Goal: Task Accomplishment & Management: Use online tool/utility

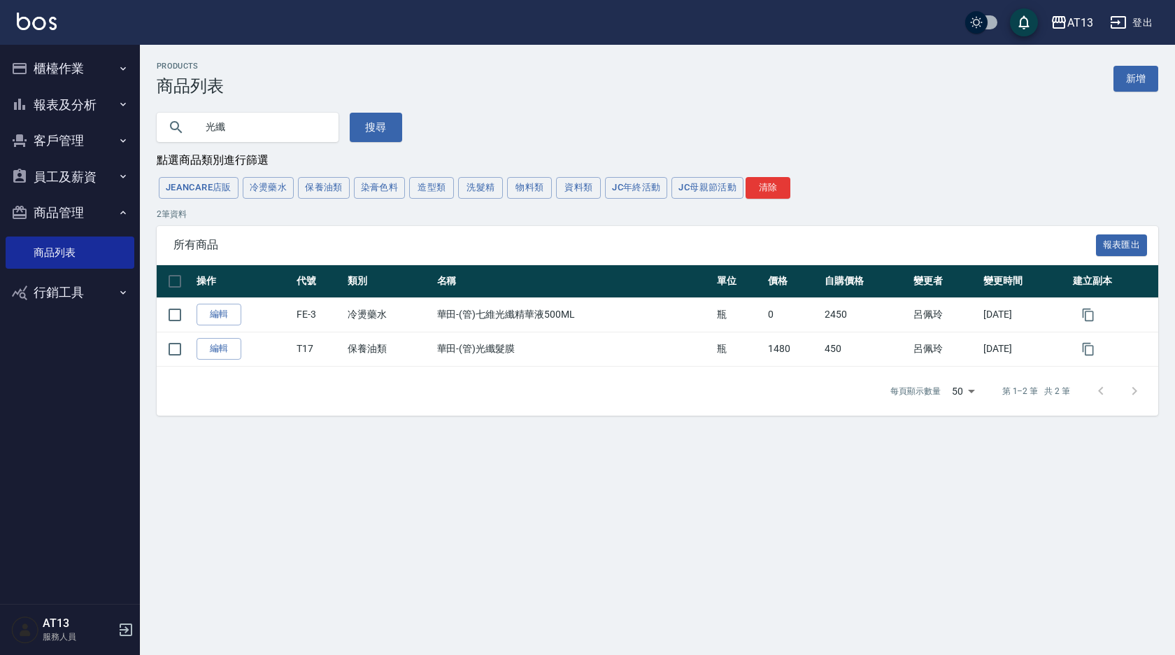
click at [80, 62] on button "櫃檯作業" at bounding box center [70, 68] width 129 height 36
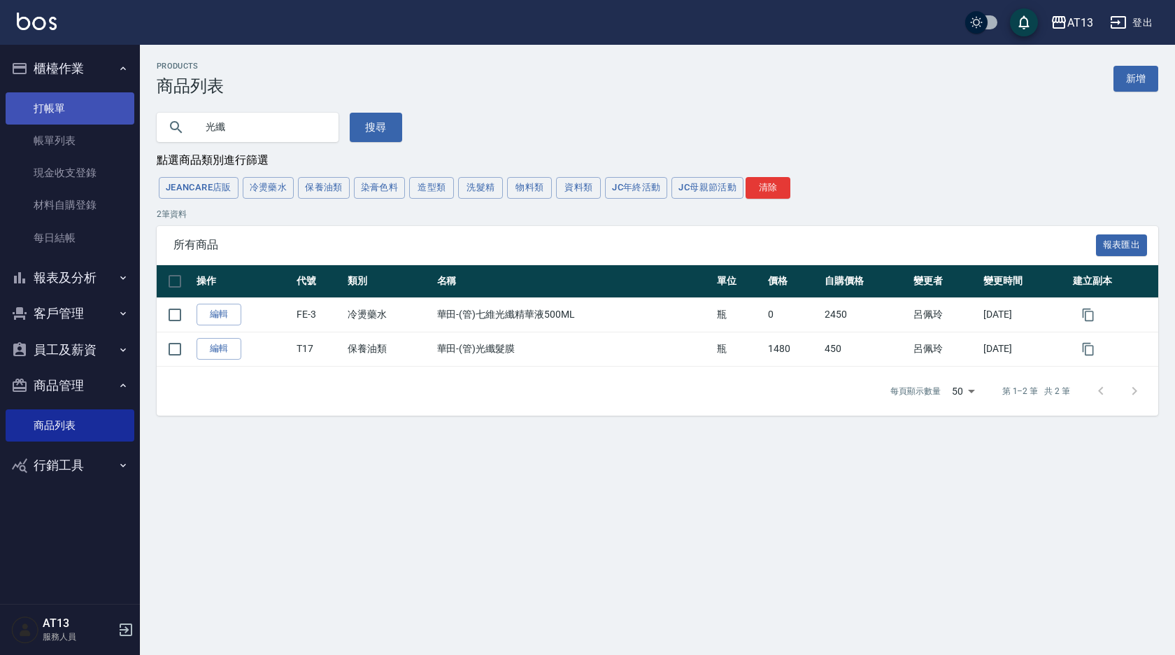
click at [89, 105] on link "打帳單" at bounding box center [70, 108] width 129 height 32
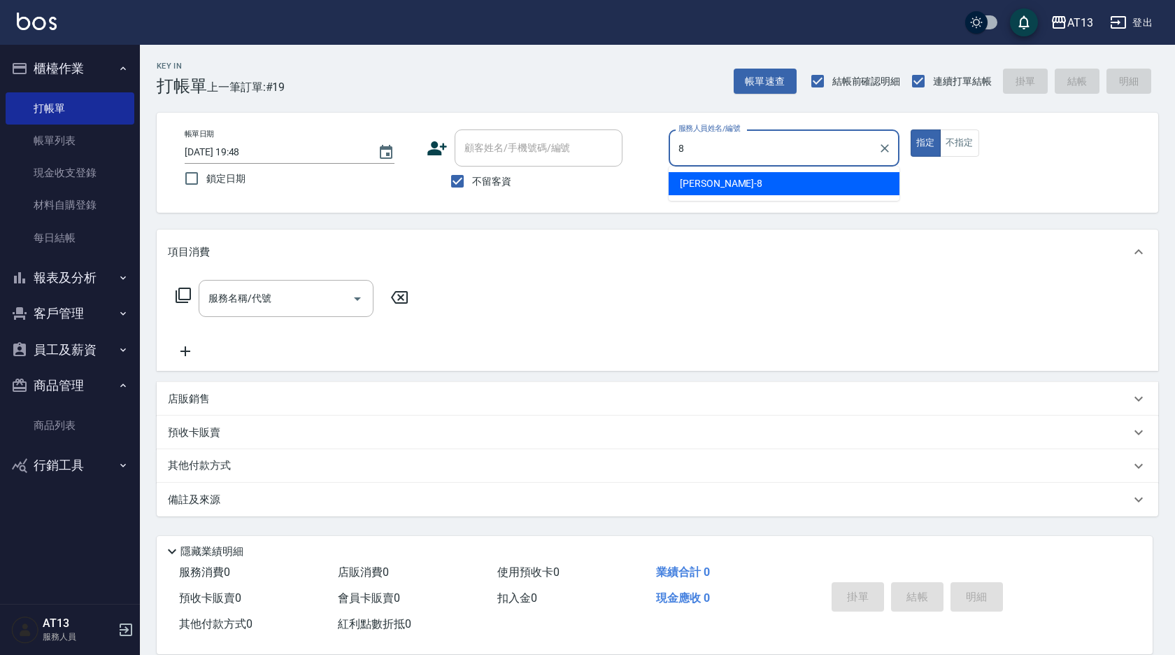
type input "Jerry-8"
type button "true"
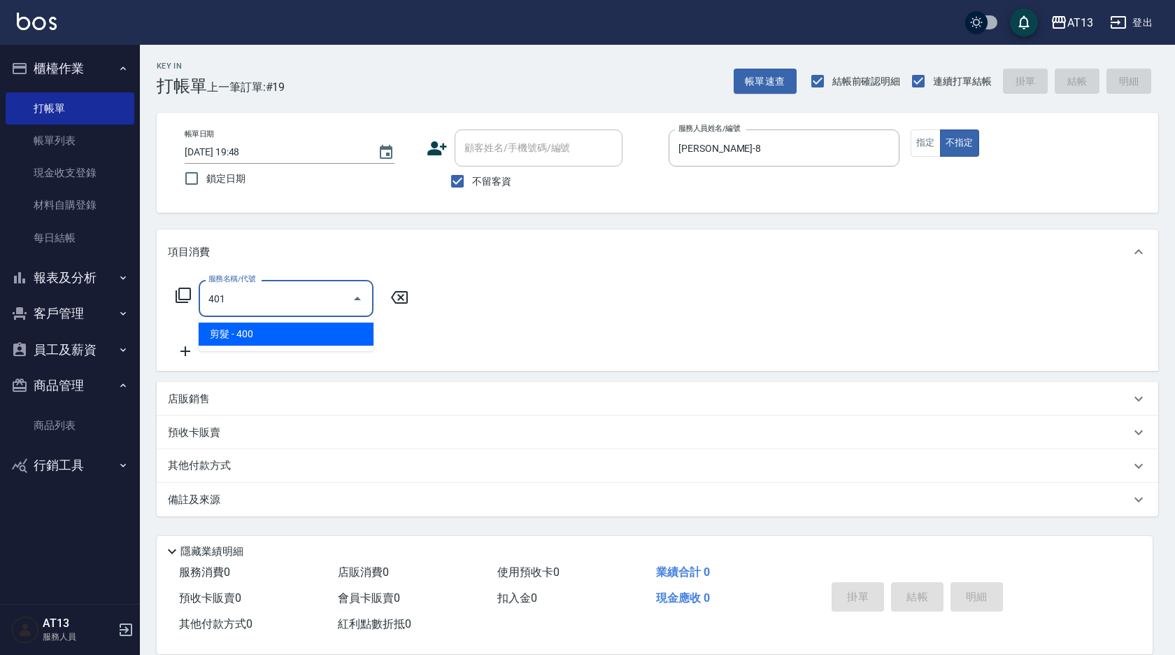
type input "剪髮(401)"
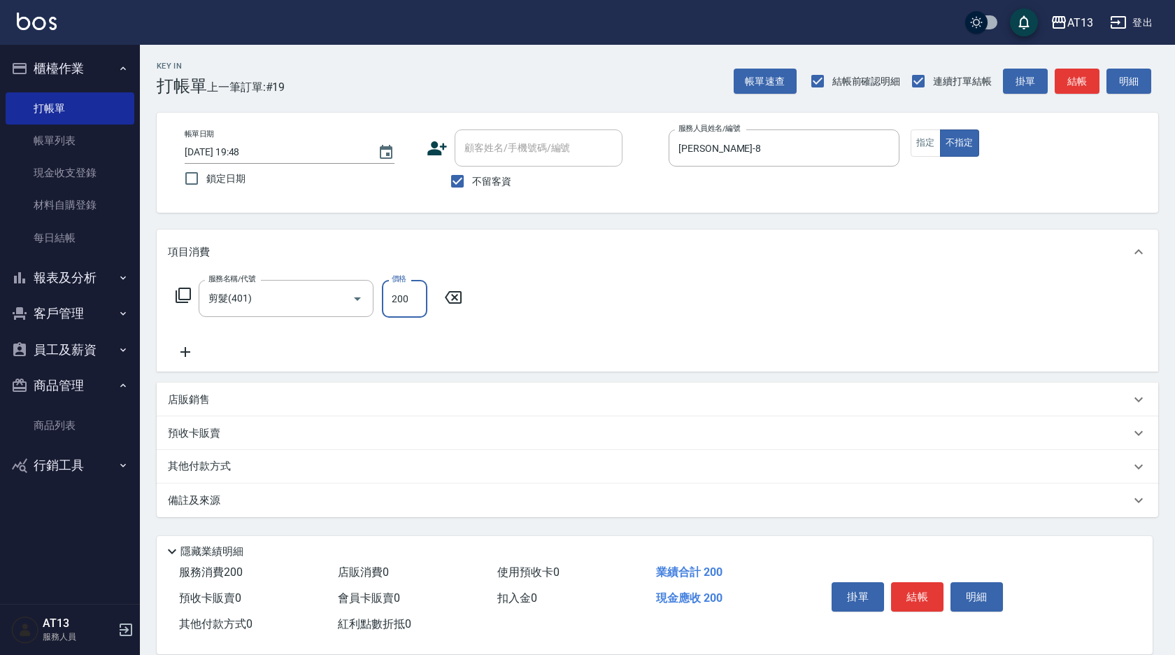
type input "200"
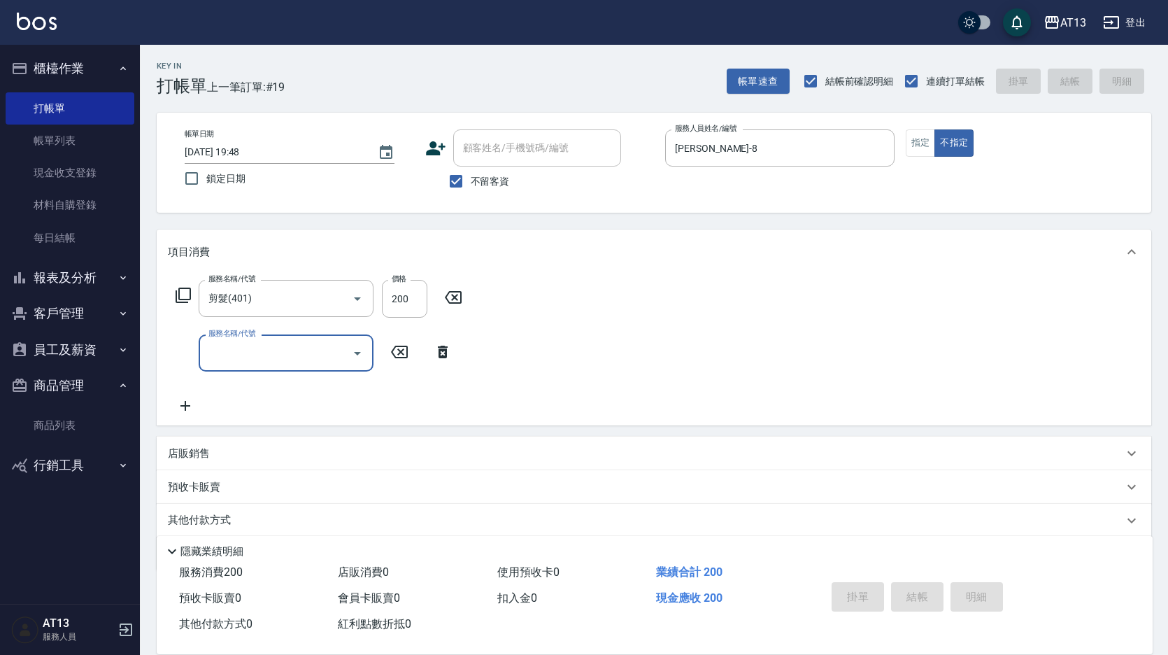
type input "3"
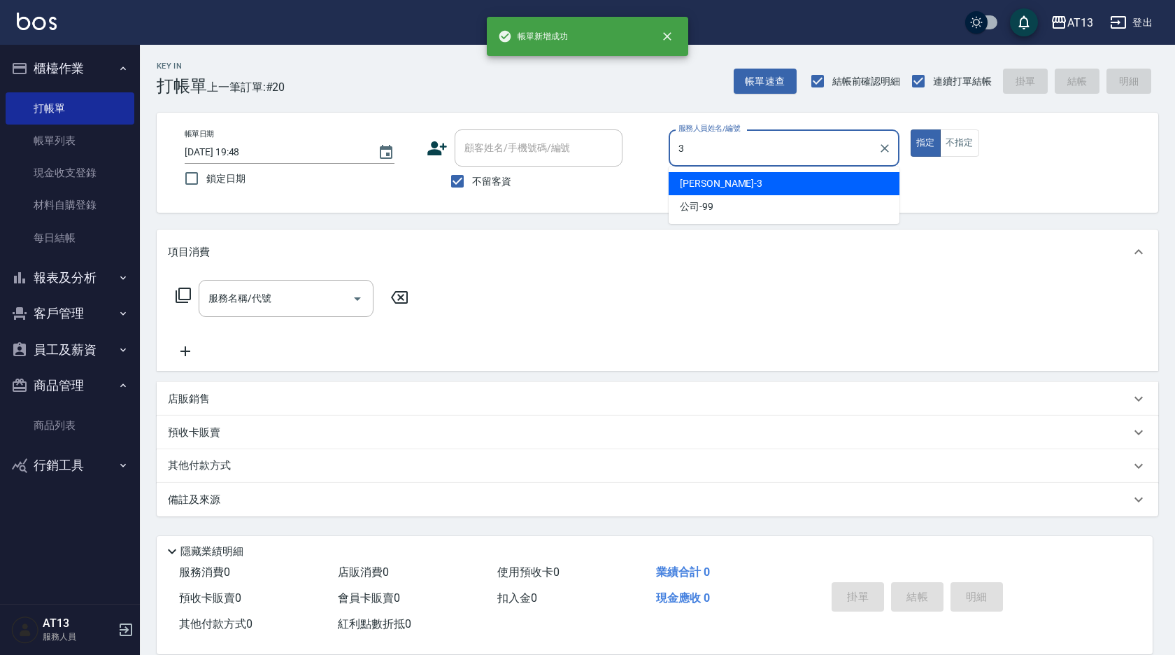
type input "敏玹-3"
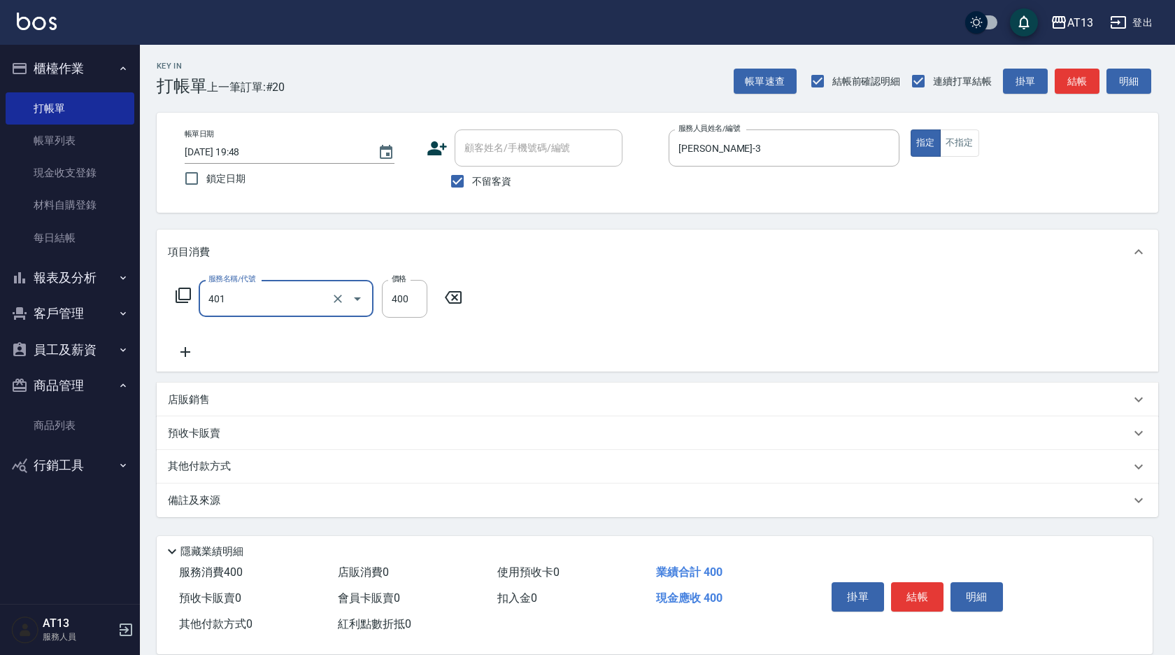
type input "剪髮(401)"
type input "250"
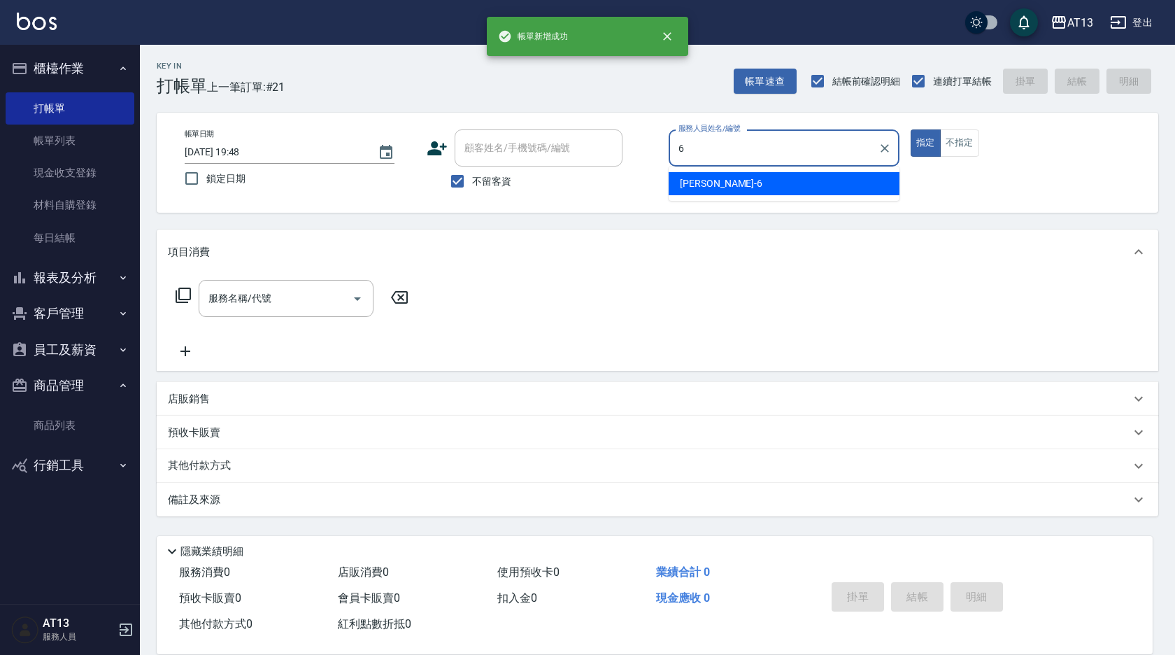
type input "亭妤-6"
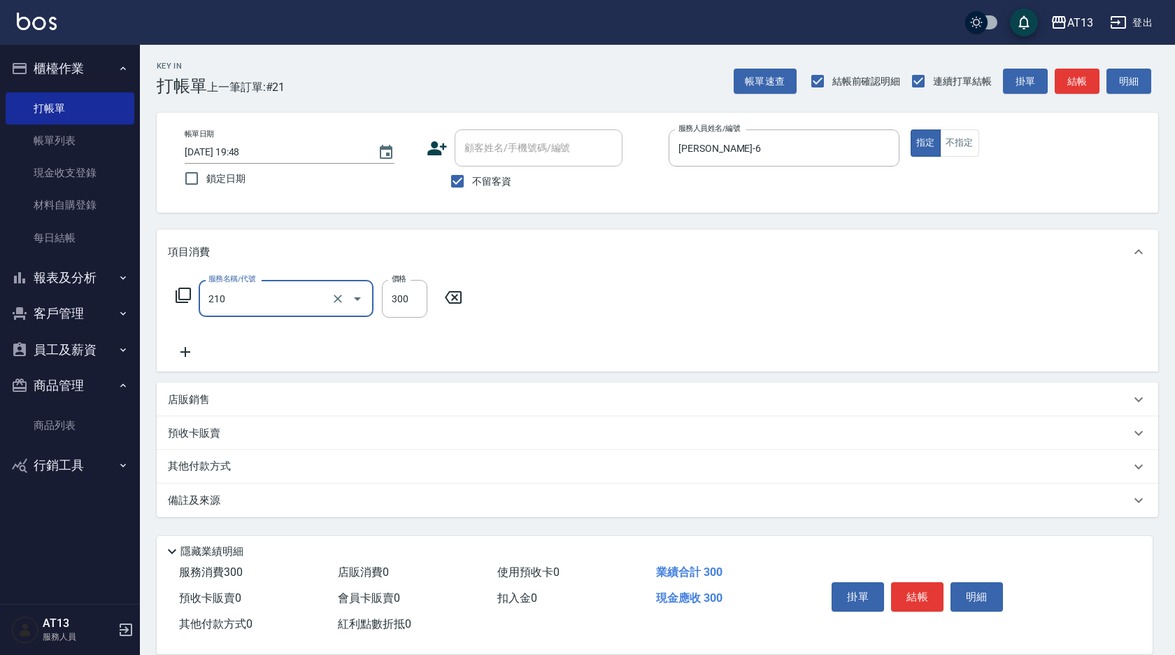
type input "歐娜洗髮精(210)"
type input "300"
type input "李垣潔-31"
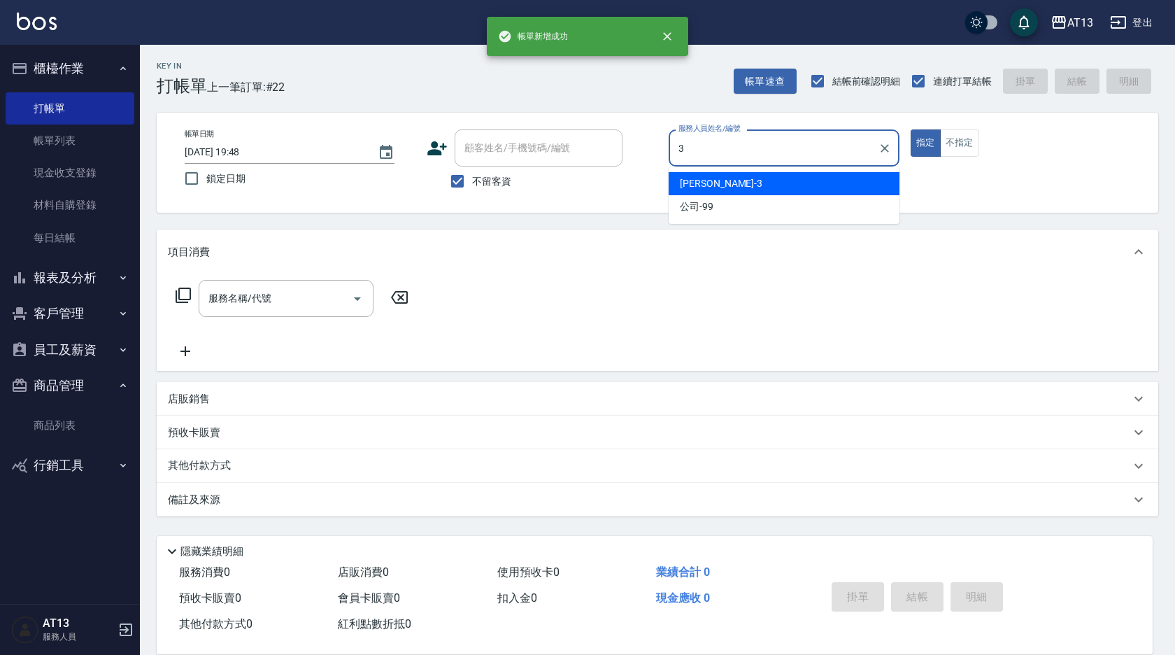
type input "敏玹-3"
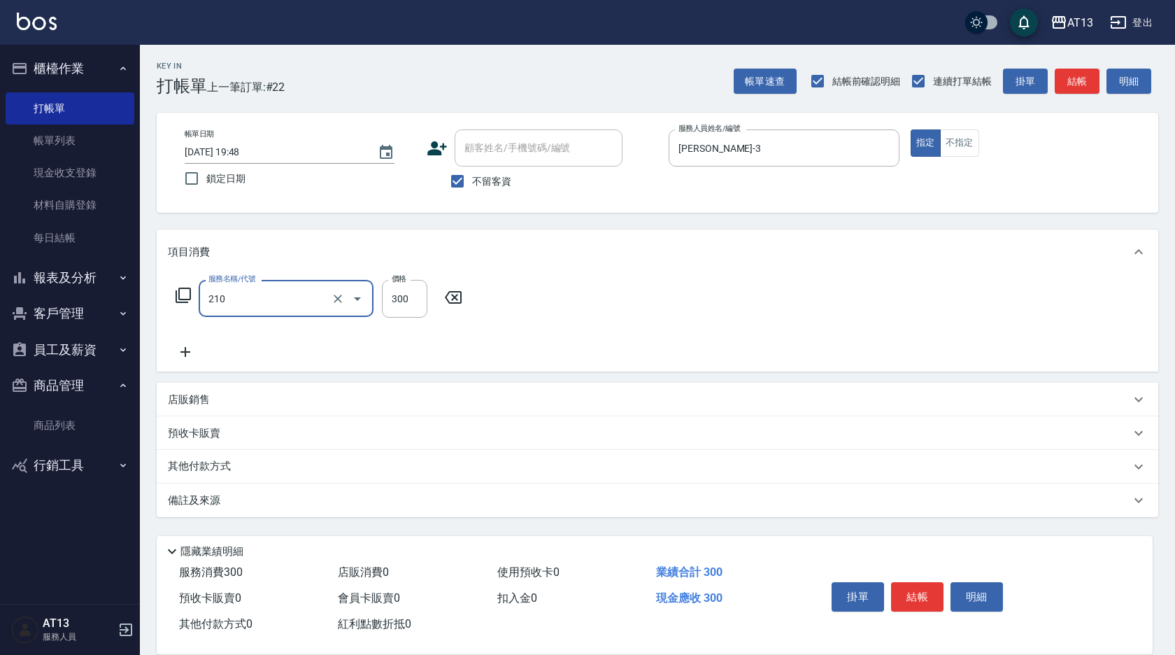
type input "歐娜洗髮精(210)"
type input "吳映蓉-33"
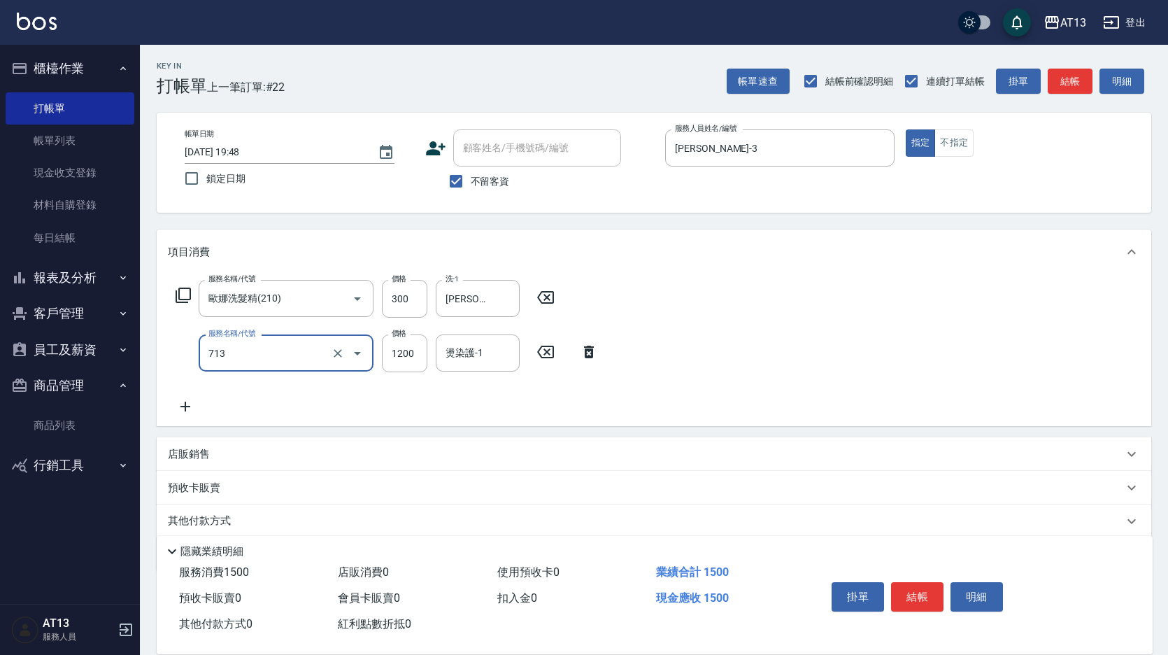
type input "水樣結構式1200(713)"
type input "840"
type input "吳映蓉-33"
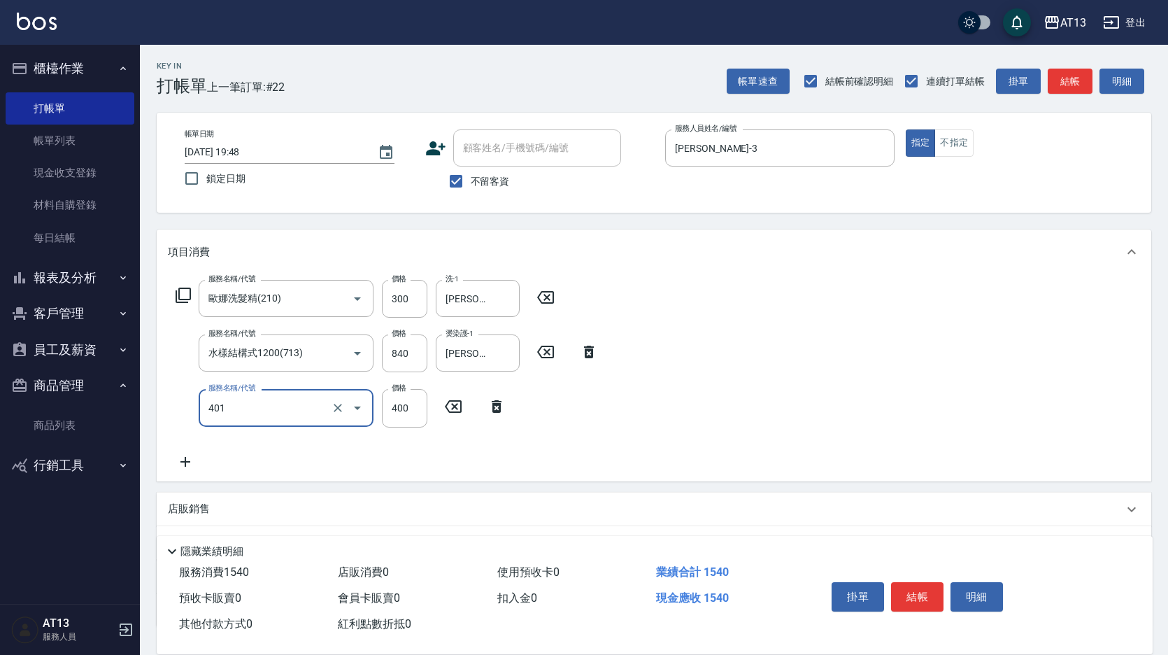
type input "剪髮(401)"
type input "350"
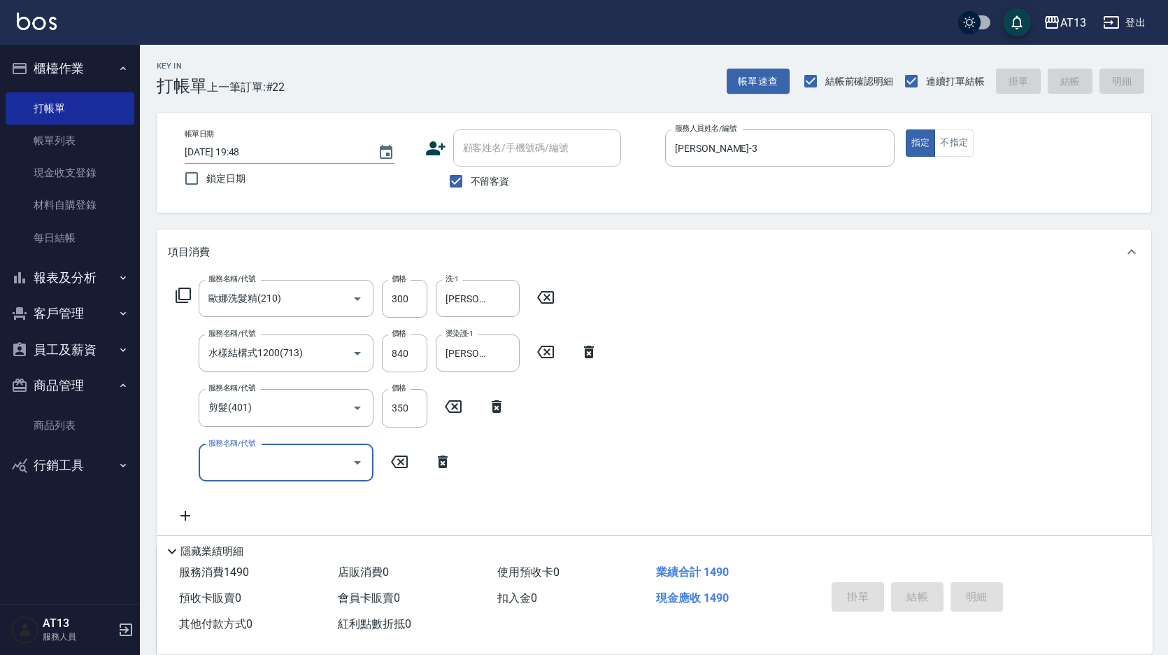
type input "2025/08/20 19:49"
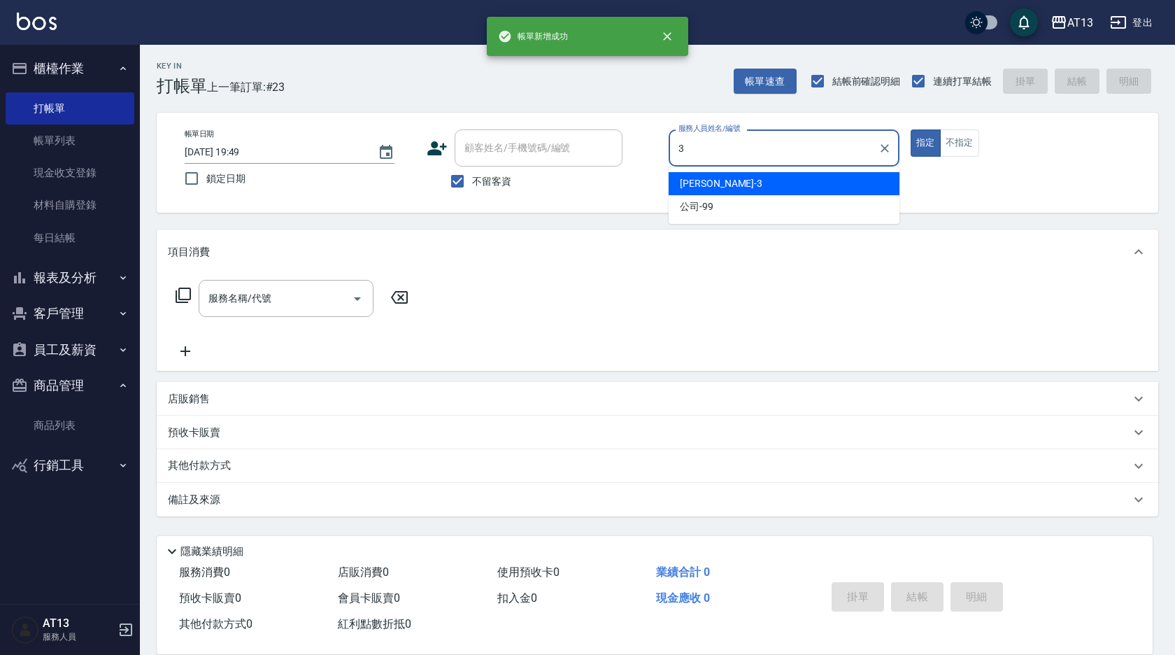
type input "敏玹-3"
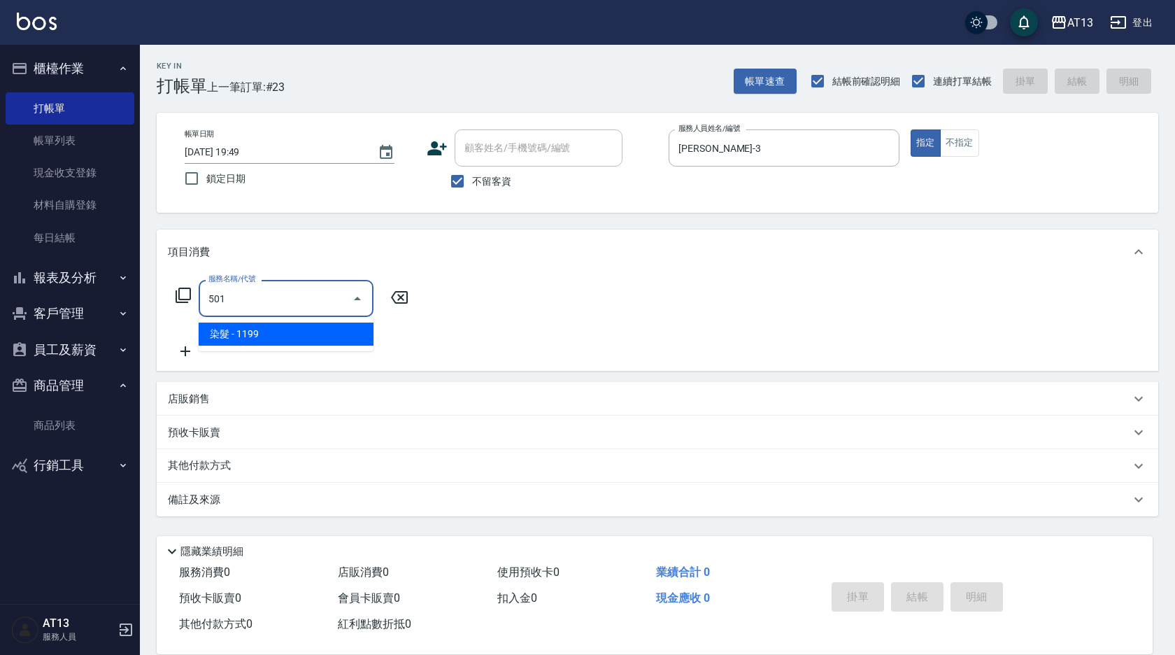
type input "染髮(501)"
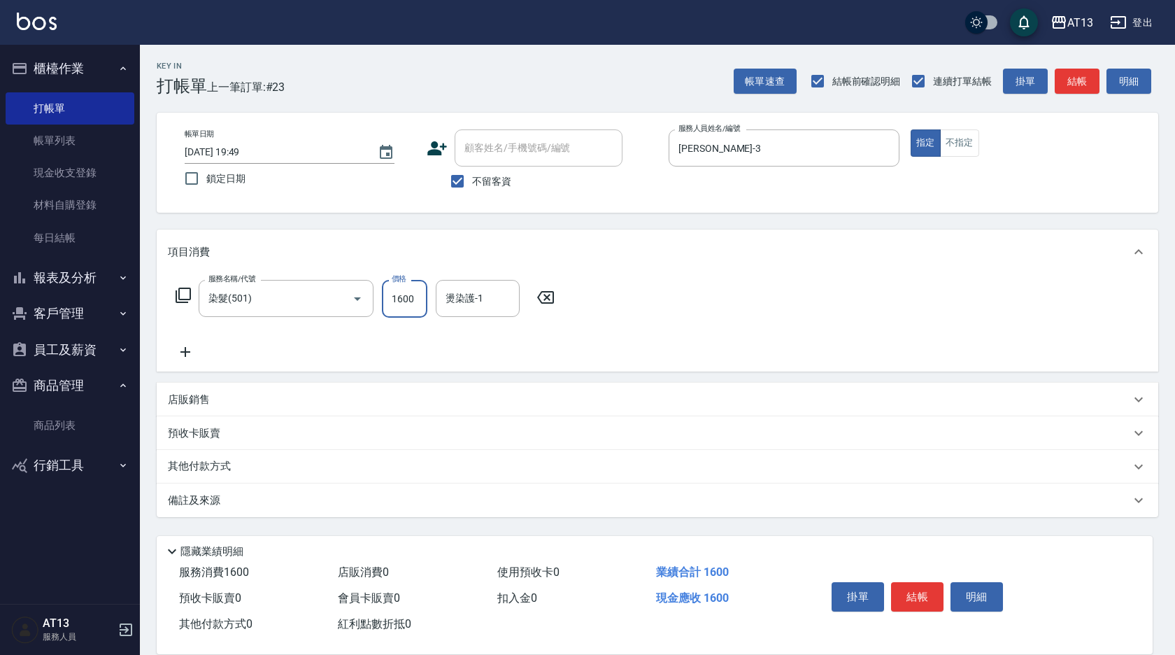
type input "1600"
type input "簡培臻-23"
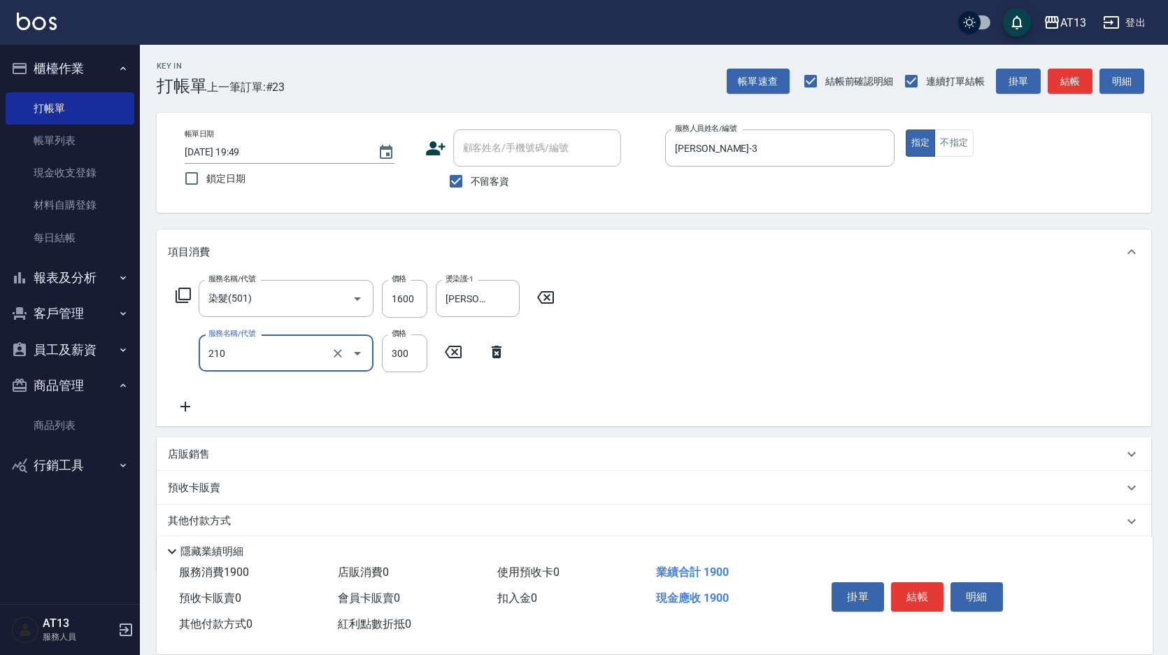
type input "歐娜洗髮精(210)"
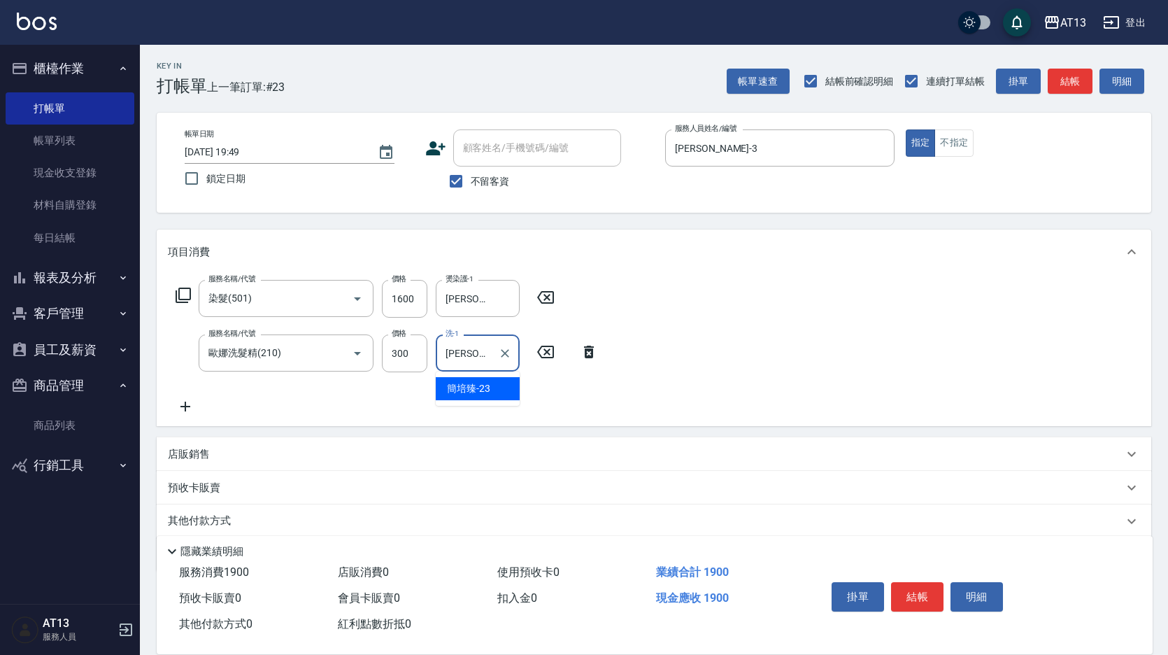
type input "簡培臻-23"
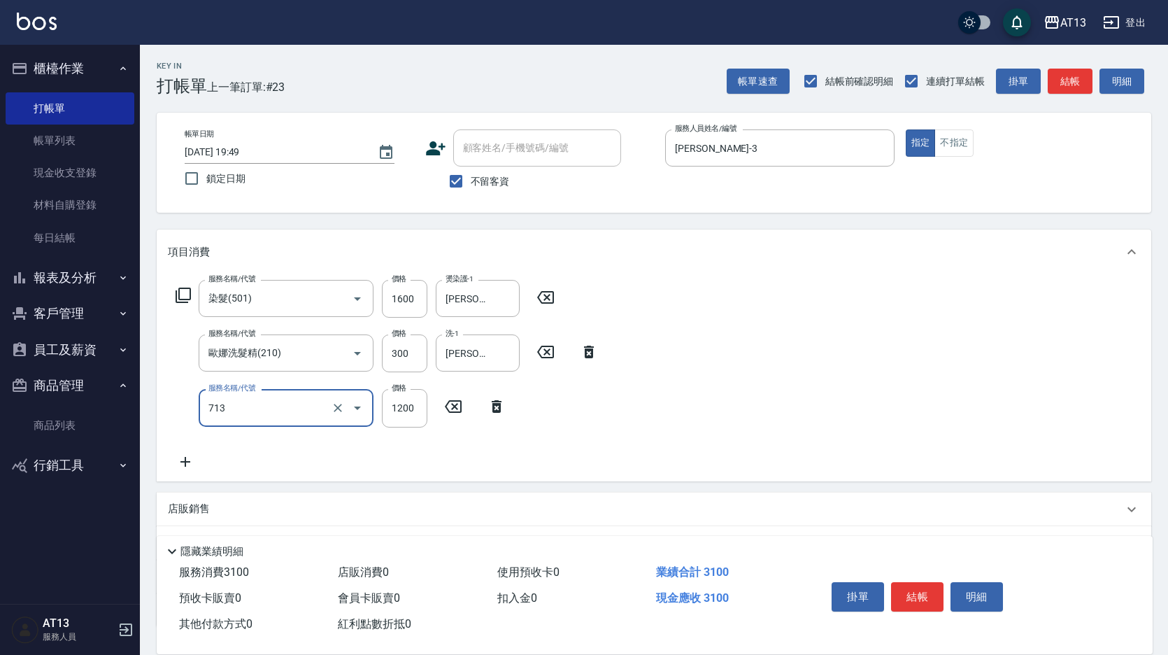
type input "水樣結構式1200(713)"
type input "840"
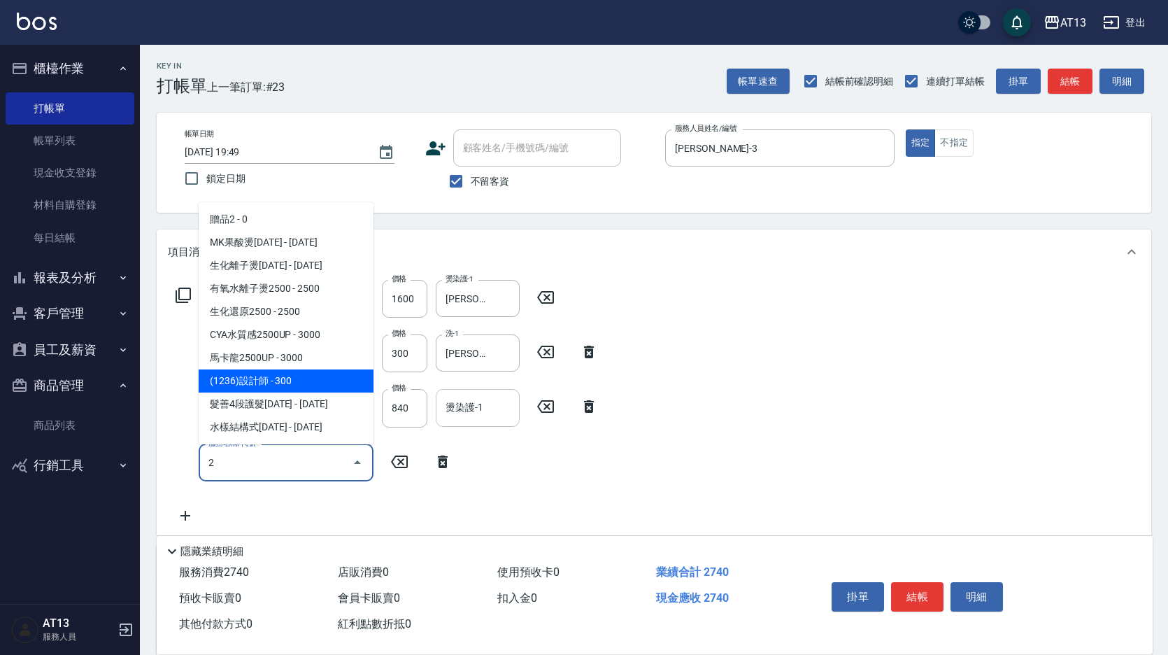
type input "2"
click at [480, 408] on div "燙染護-1 燙染護-1" at bounding box center [478, 407] width 84 height 37
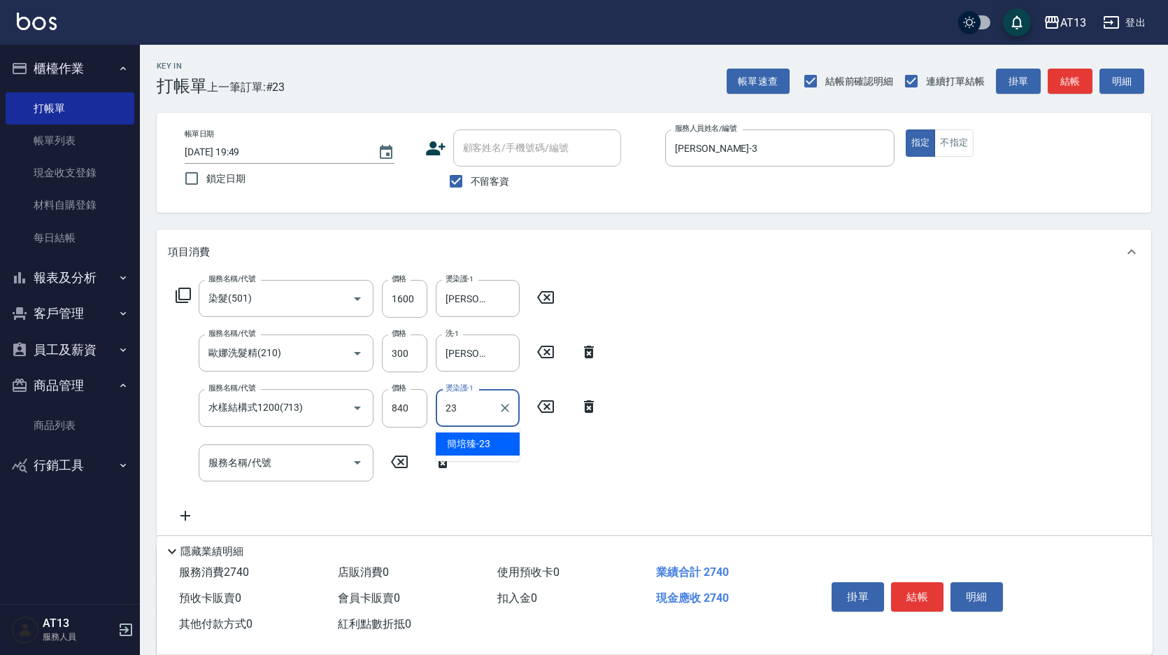
type input "簡培臻-23"
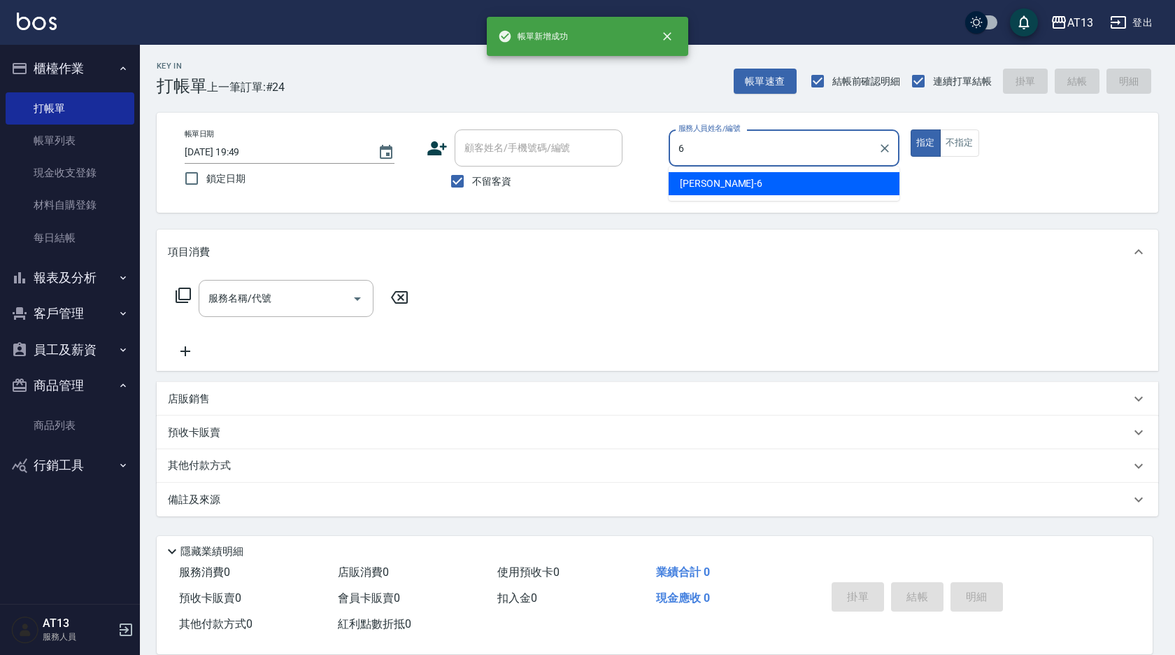
type input "亭妤-6"
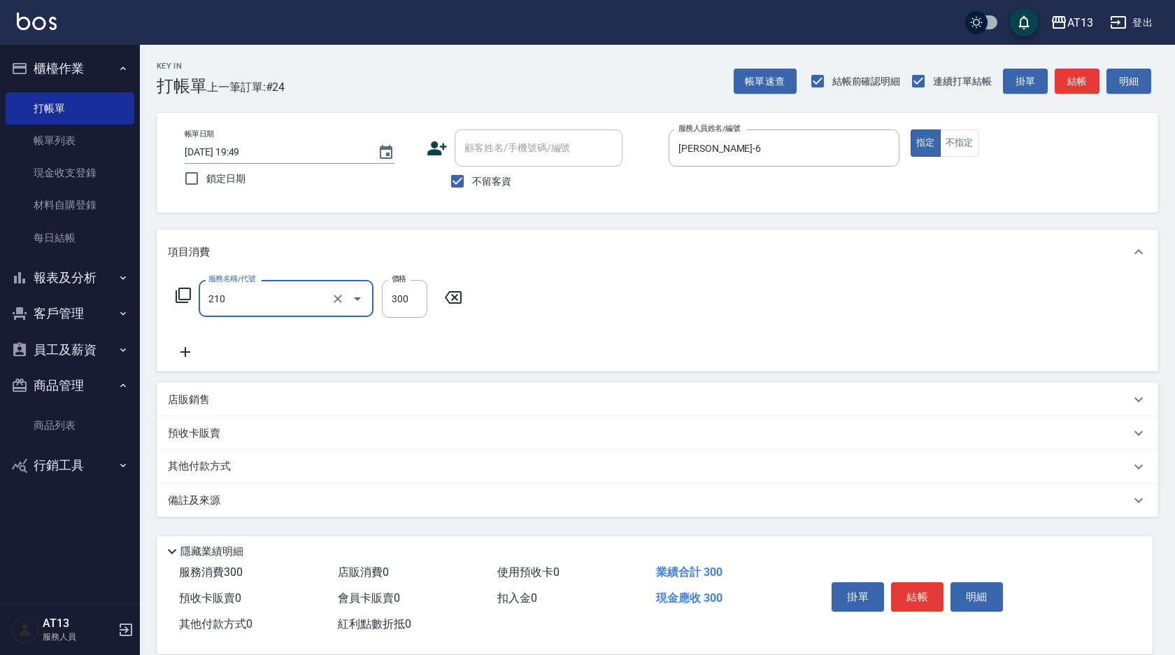
type input "歐娜洗髮精(210)"
type input "曾羽妡-30"
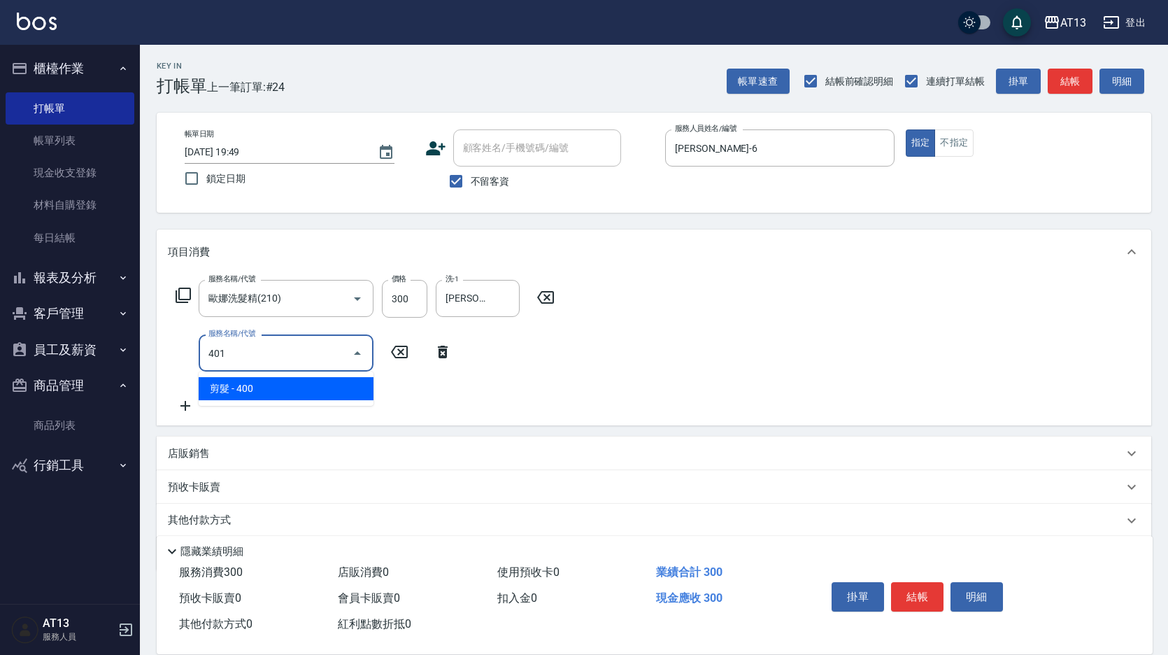
type input "剪髮(401)"
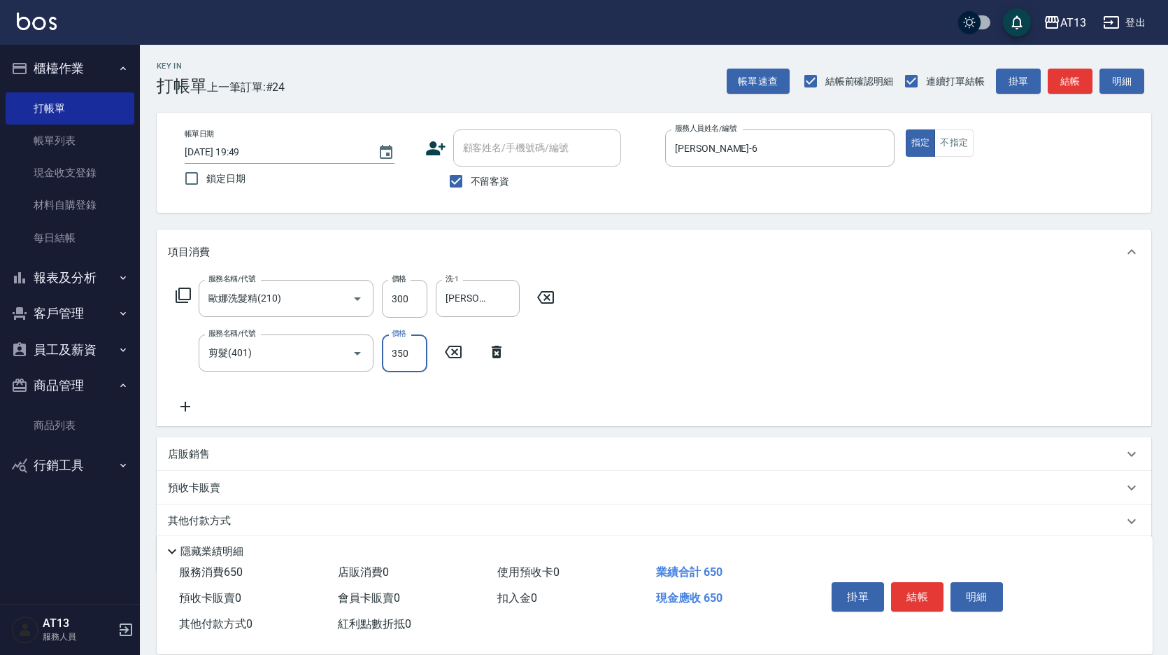
type input "350"
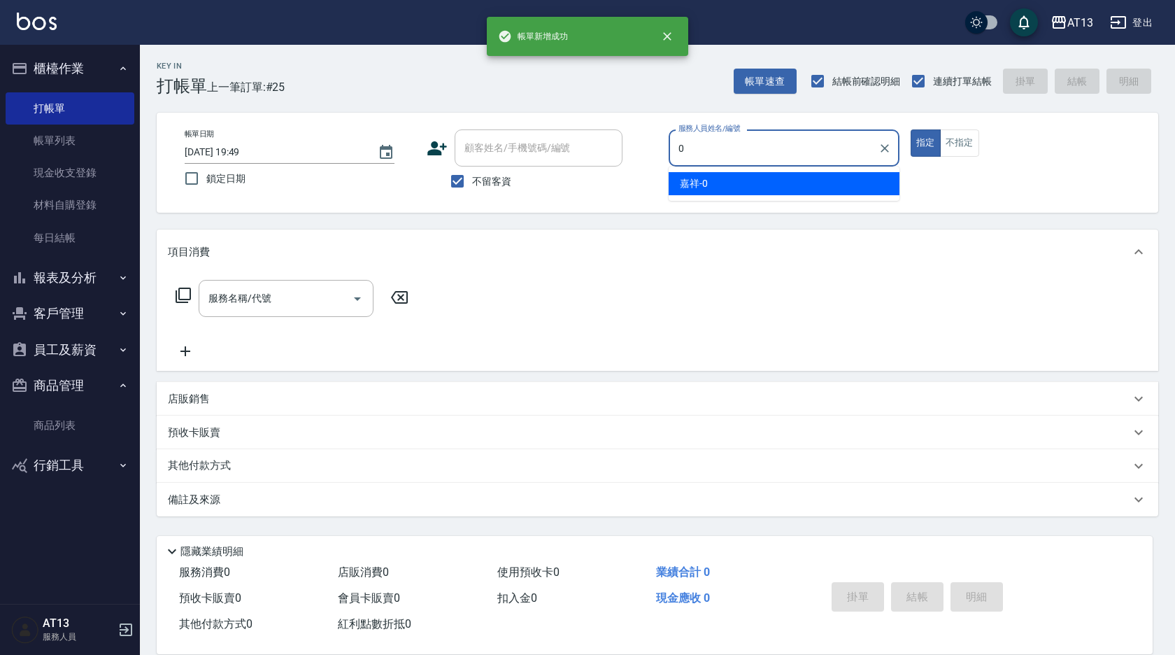
type input "嘉祥-0"
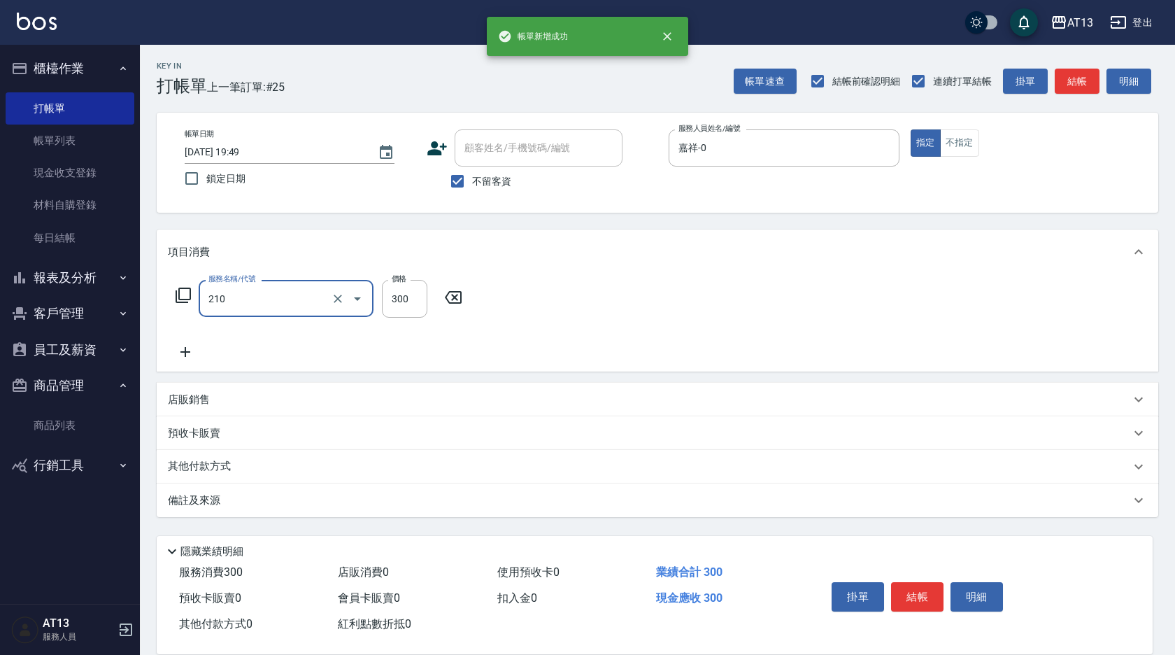
type input "歐娜洗髮精(210)"
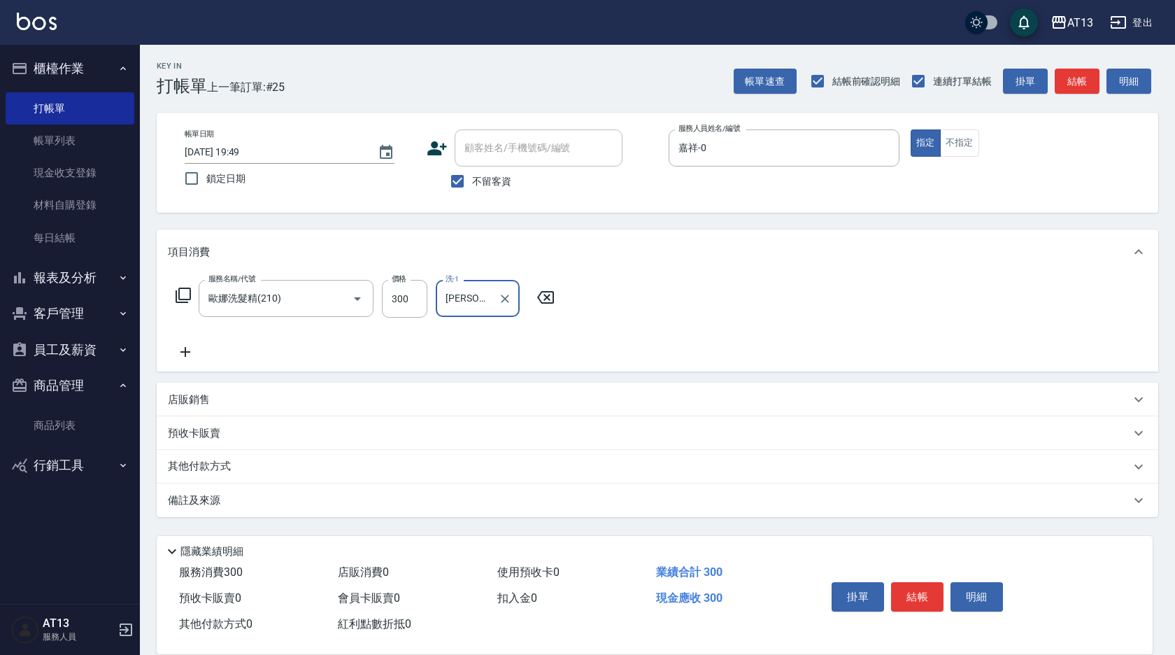
type input "曾羽妡-30"
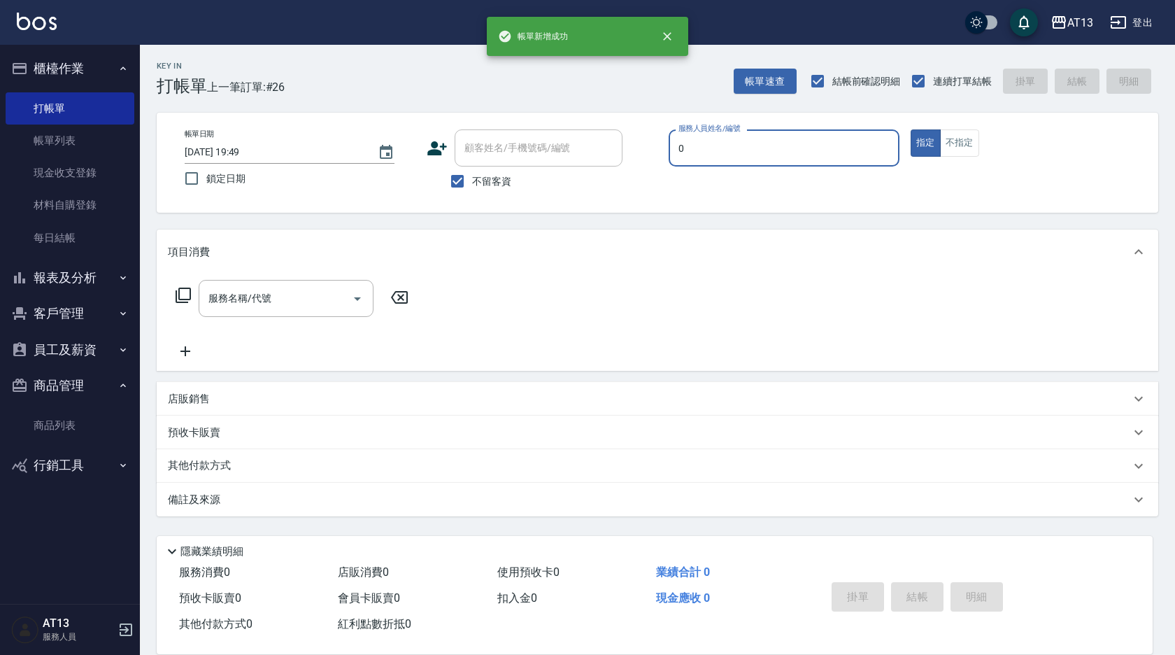
type input "嘉祥-0"
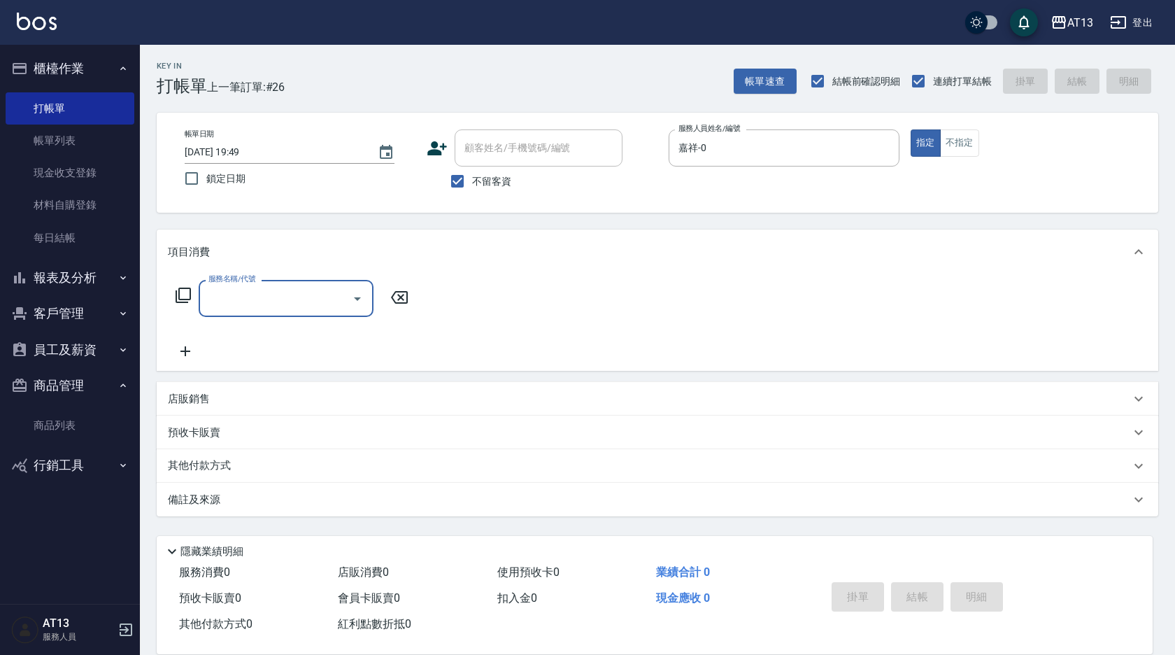
type input "1"
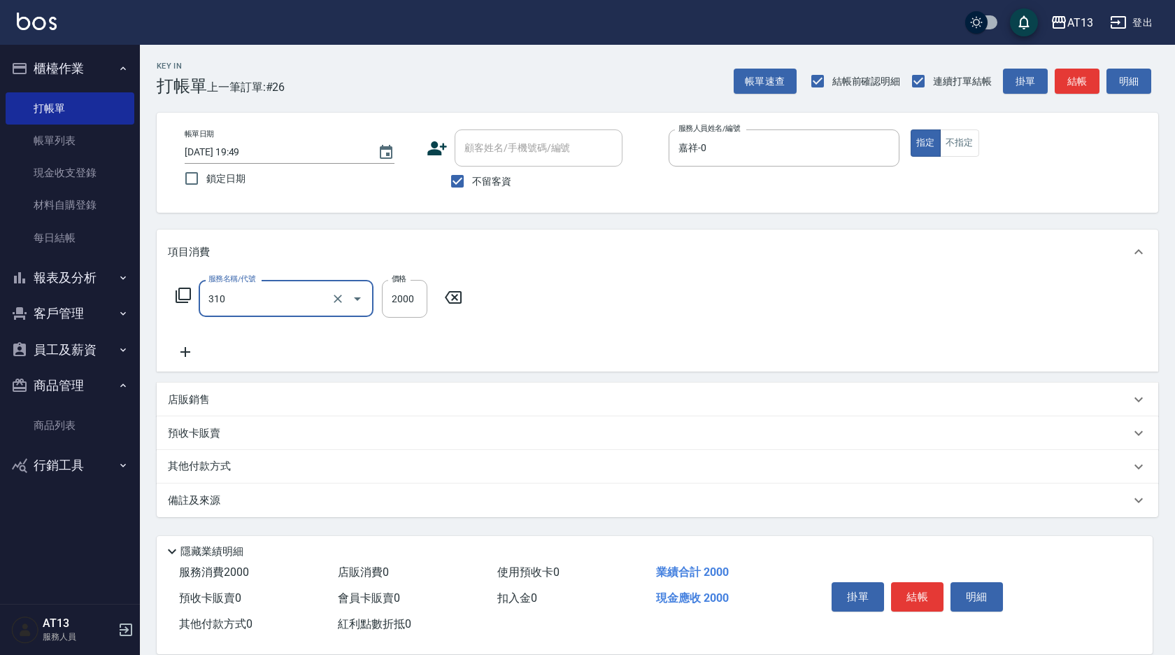
type input "MK果酸燙2000(310)"
type input "1700"
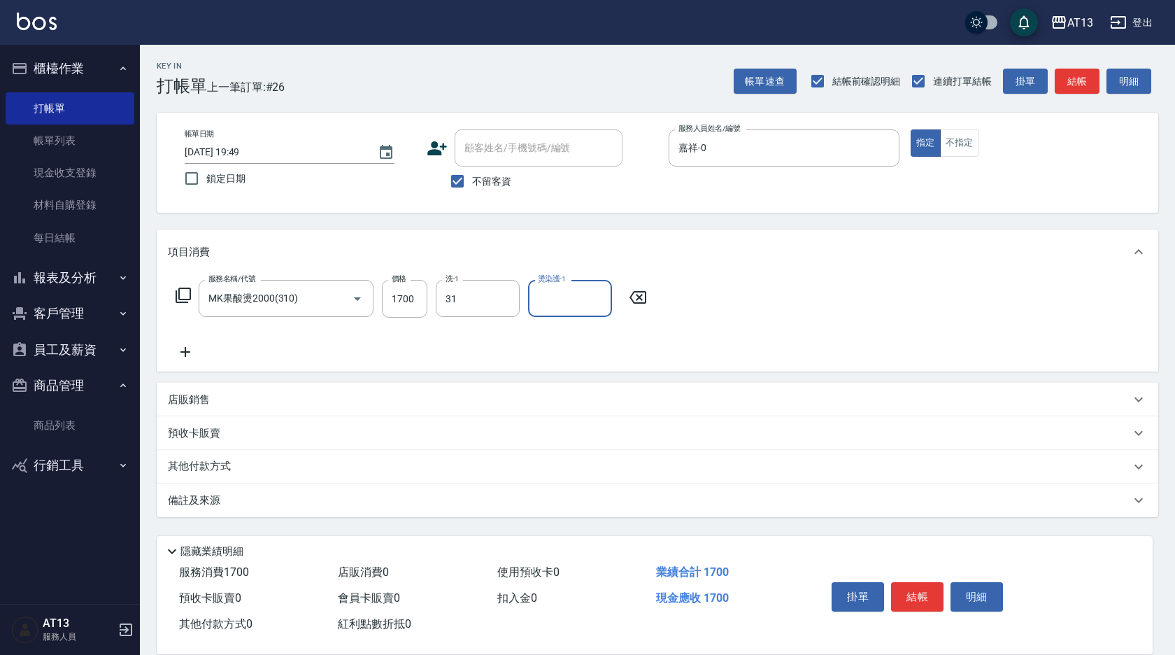
type input "李垣潔-31"
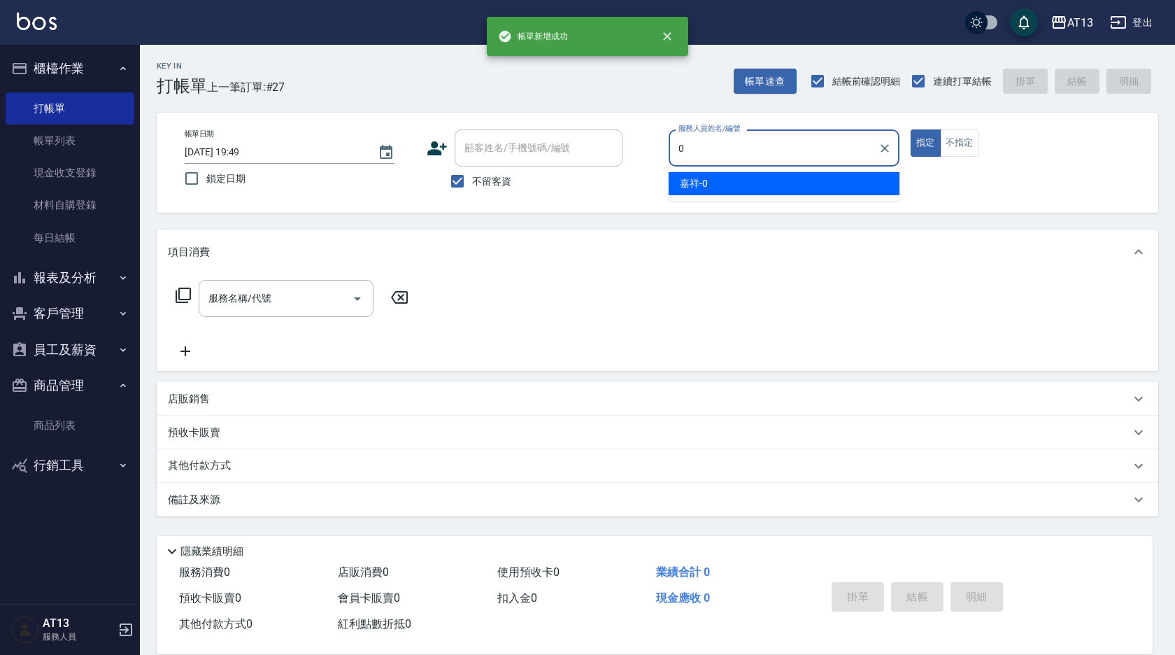
type input "嘉祥-0"
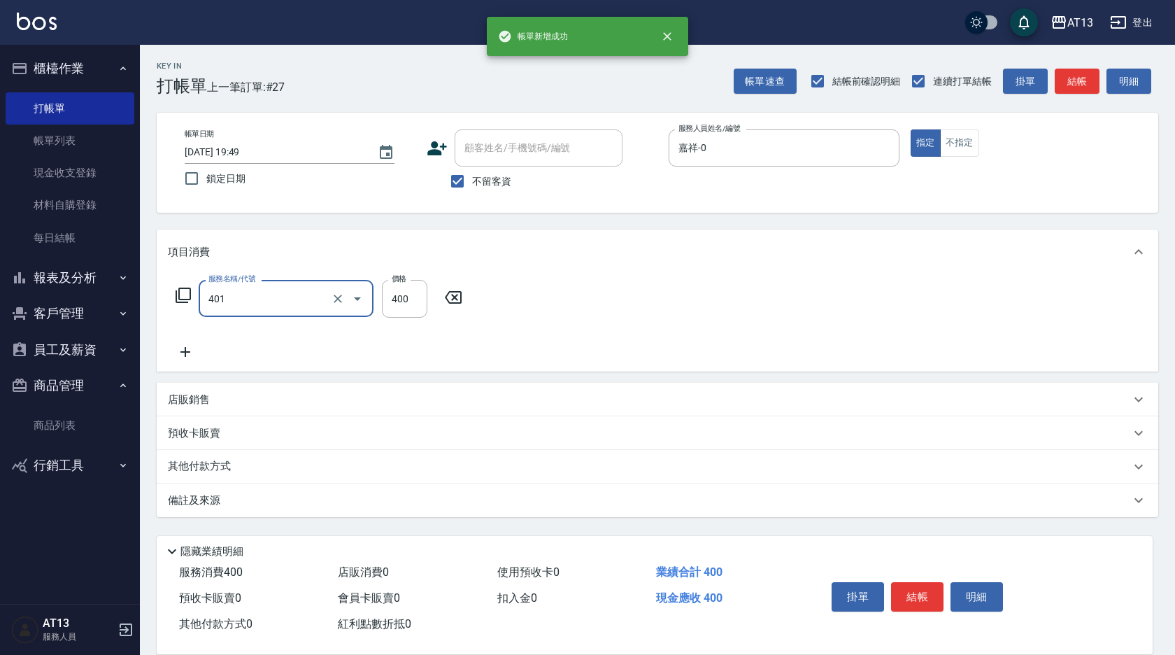
type input "剪髮(401)"
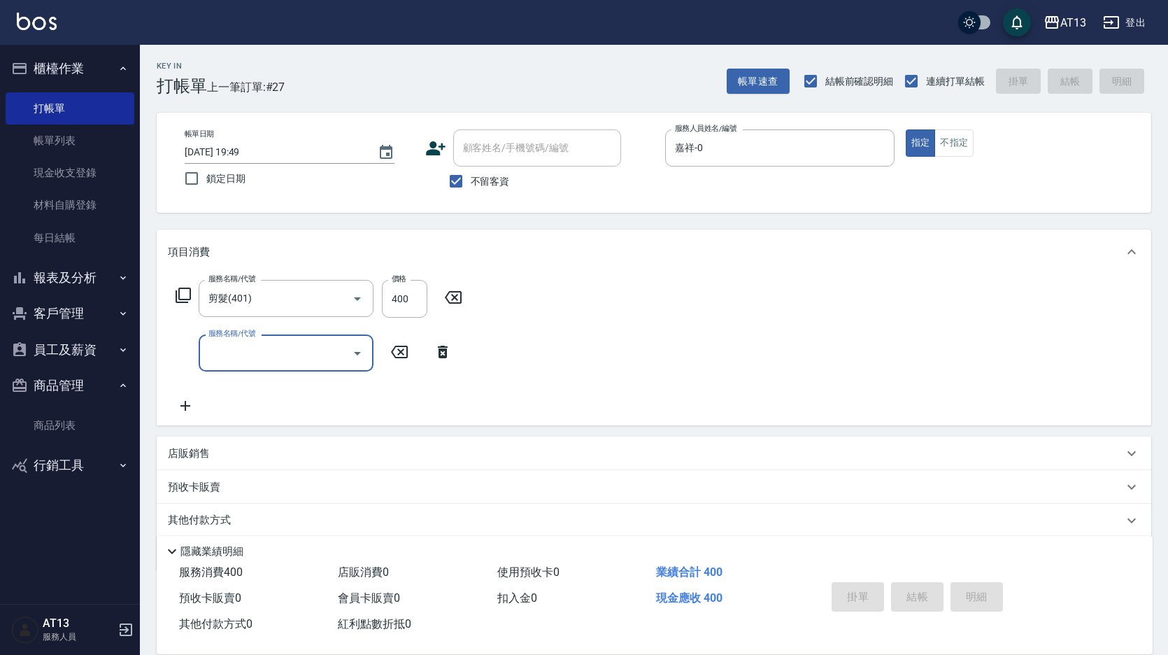
type input "2025/08/20 19:50"
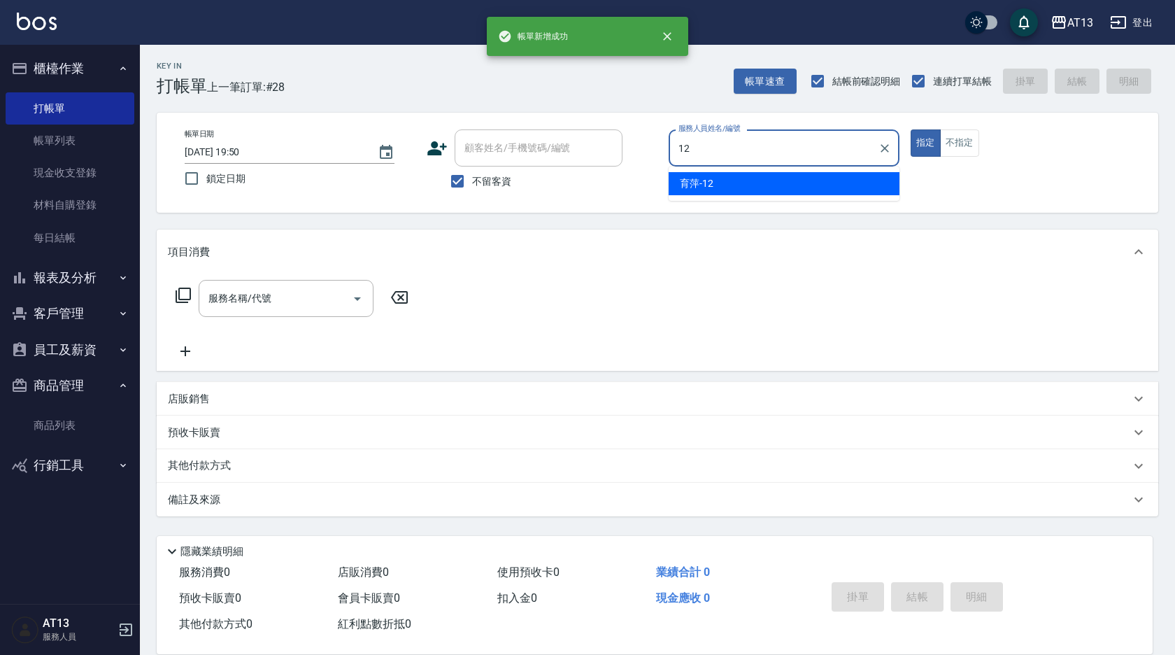
type input "育萍-12"
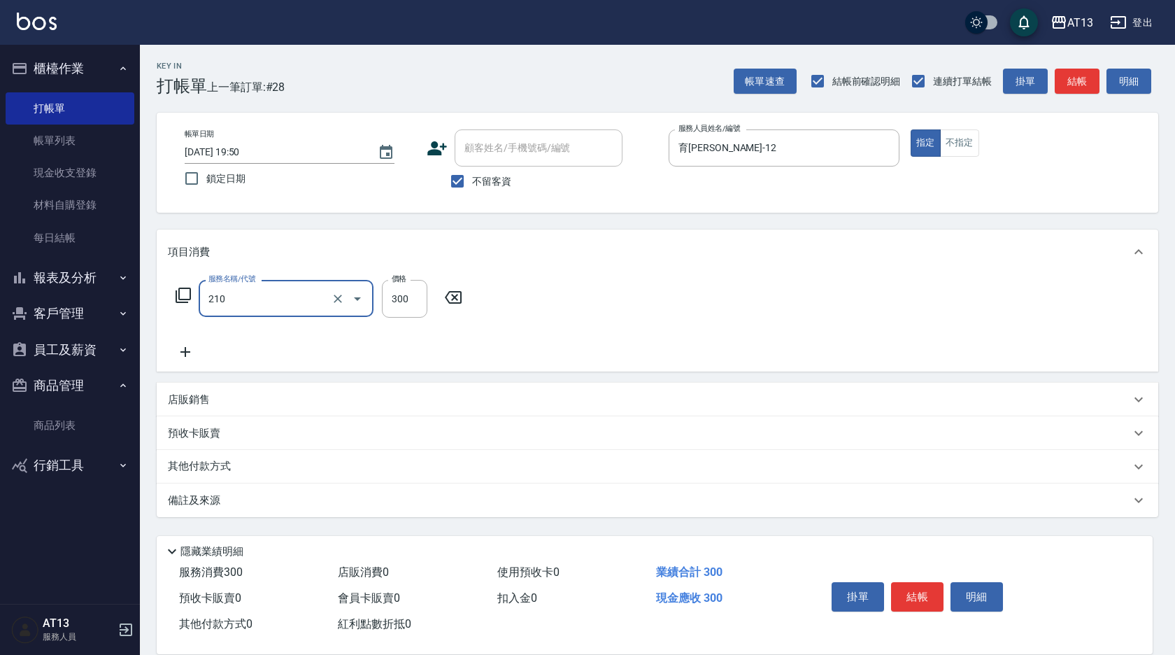
type input "歐娜洗髮精(210)"
type input "曾羽妡-30"
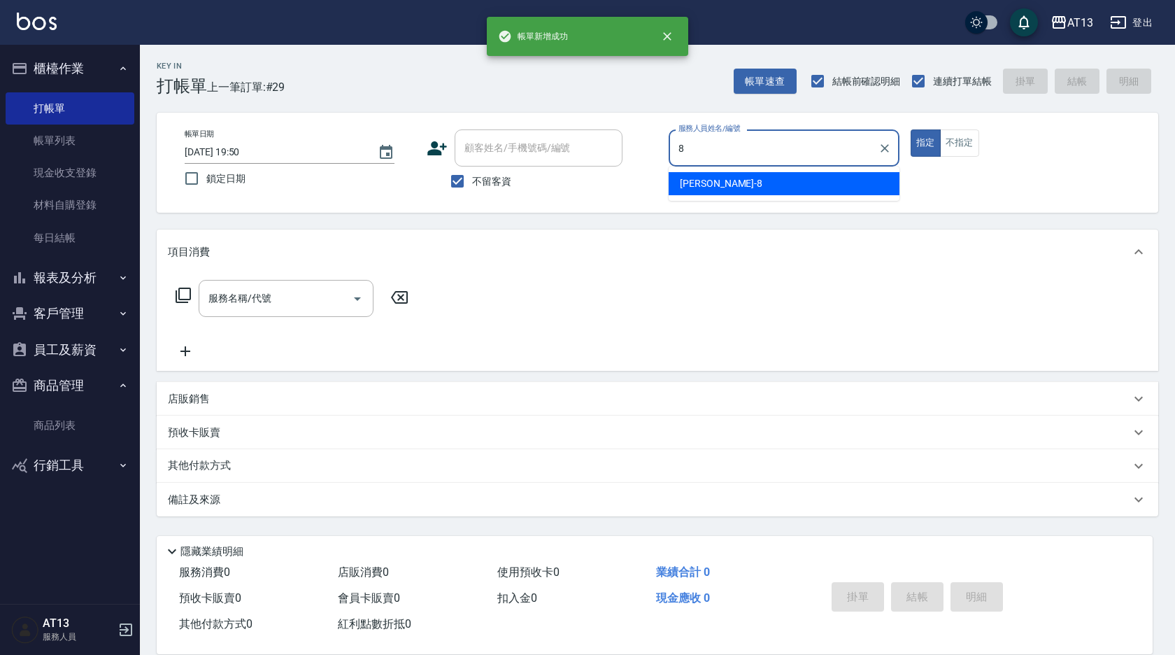
type input "Jerry-8"
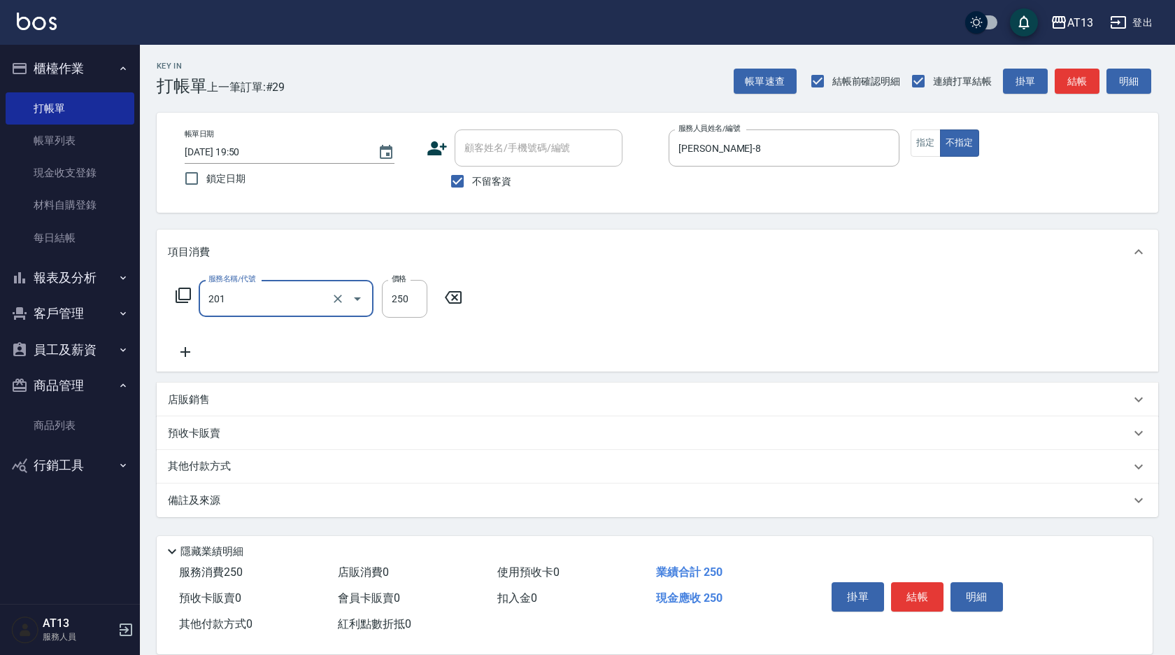
type input "洗髮(201)"
type input "3"
click at [543, 294] on icon at bounding box center [545, 297] width 35 height 17
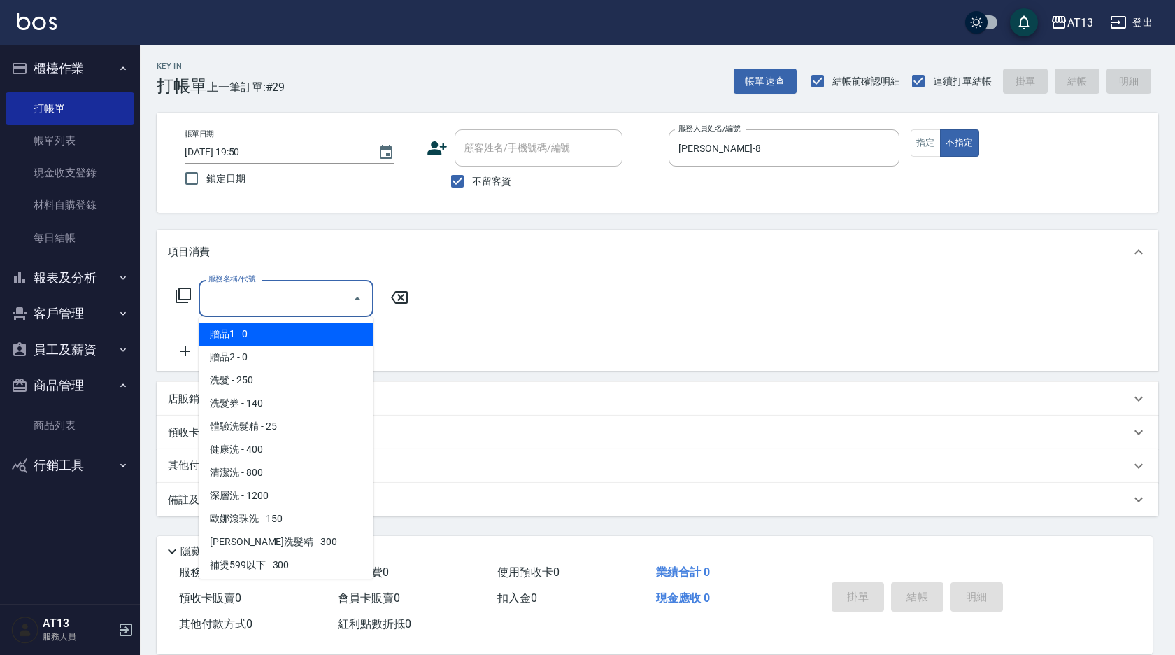
click at [322, 301] on input "服務名稱/代號" at bounding box center [275, 298] width 141 height 24
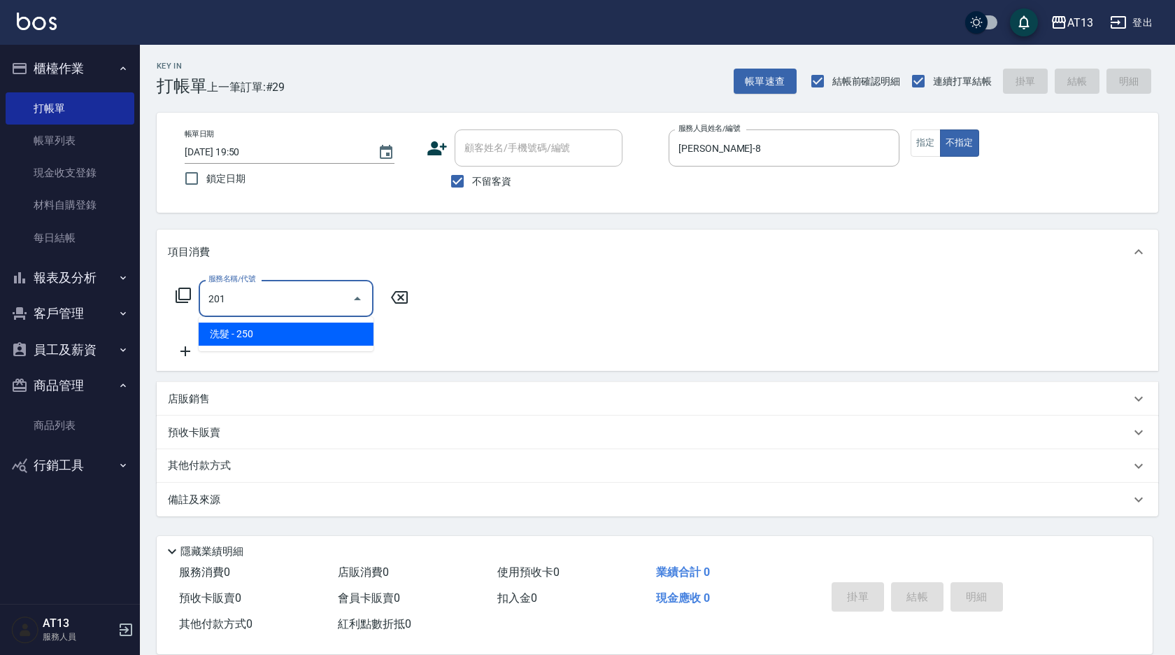
type input "洗髮(201)"
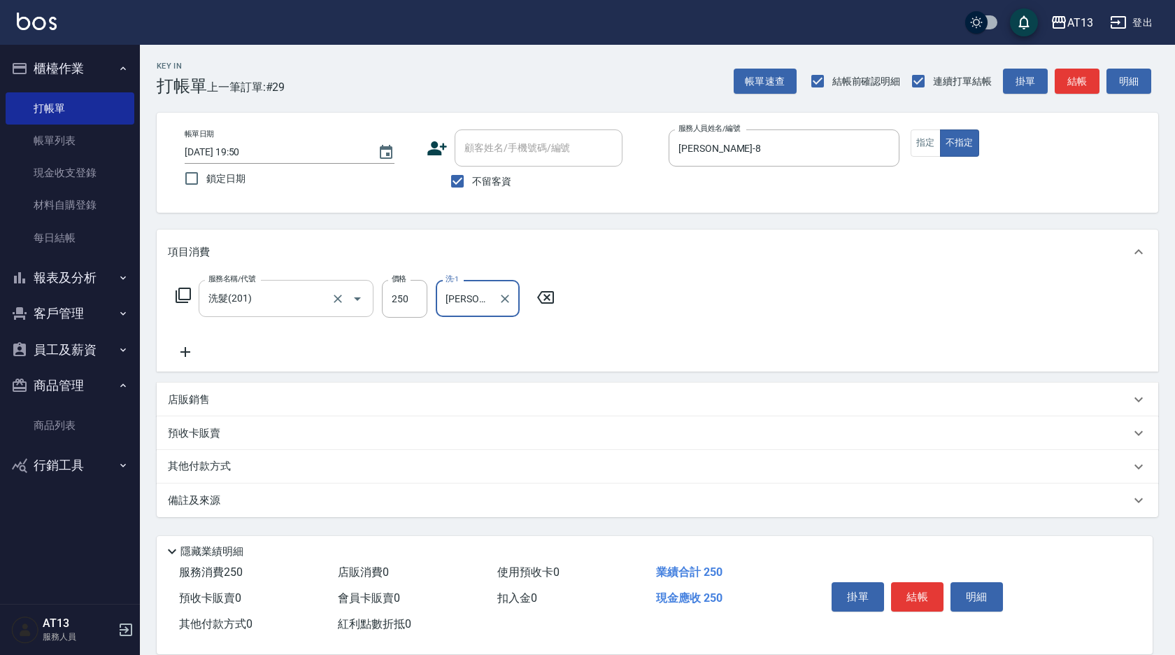
type input "吳映蓉-33"
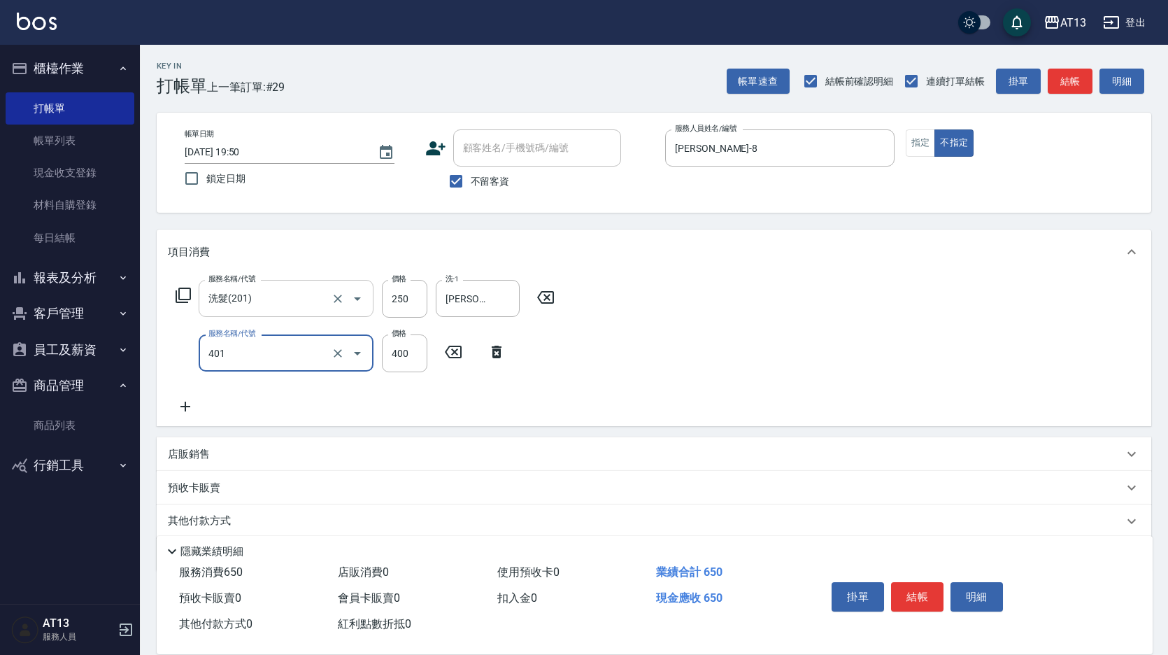
type input "剪髮(401)"
type input "200"
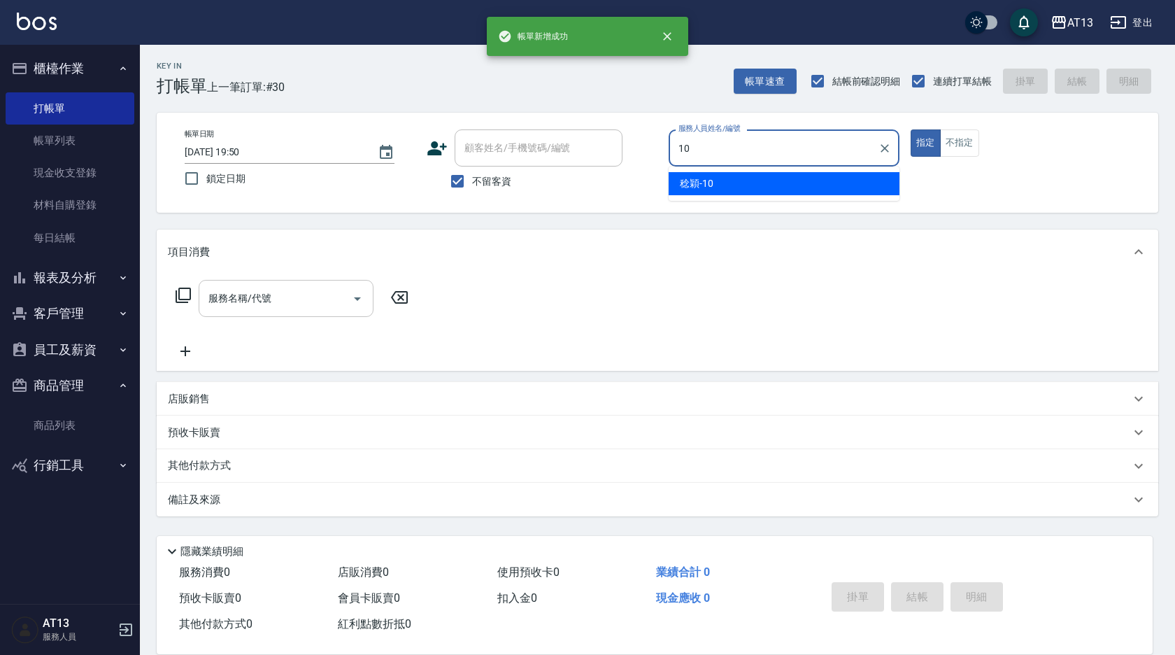
type input "稔穎-10"
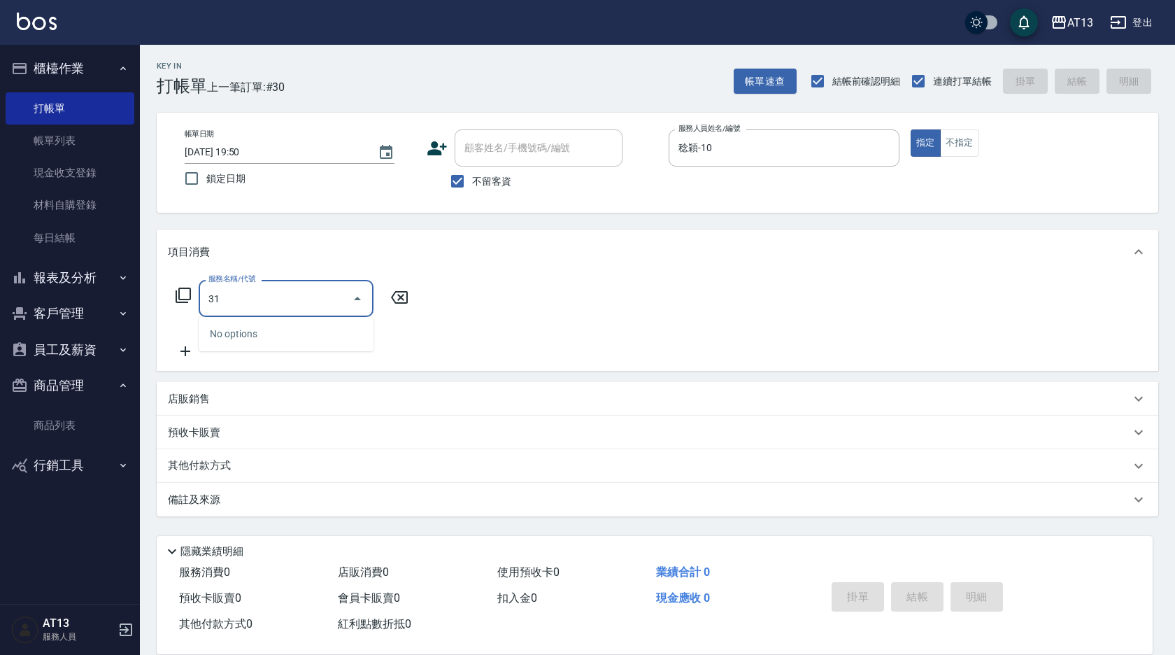
type input "3"
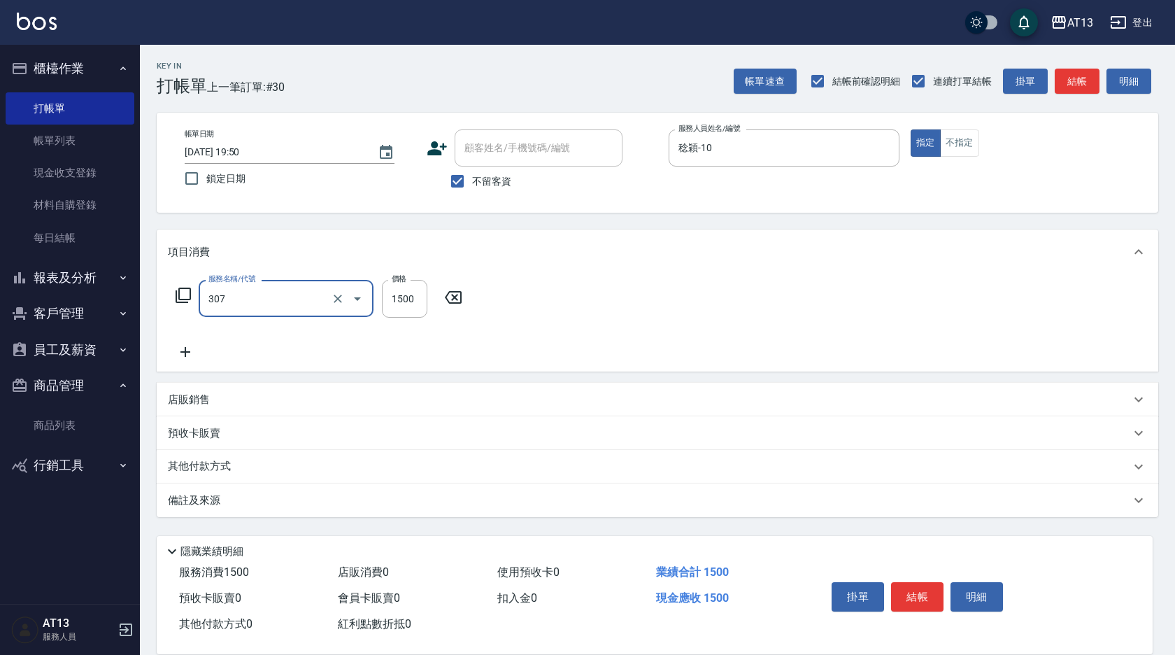
type input "EF麥拉寧燙髮1500(307)"
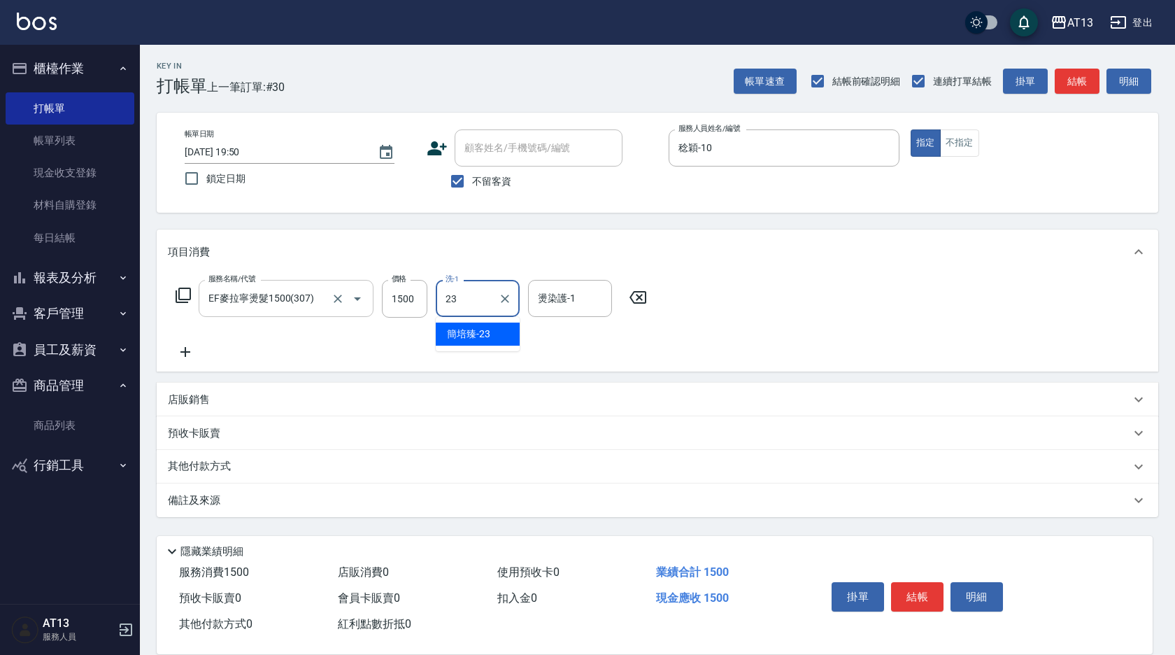
type input "簡培臻-23"
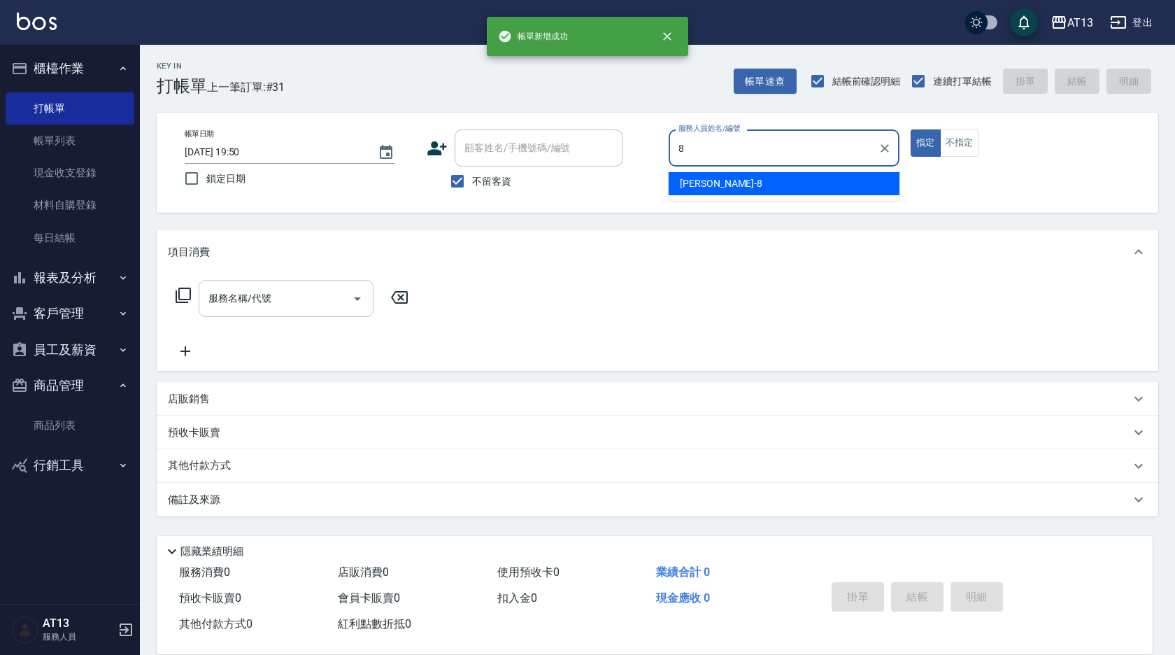
type input "Jerry-8"
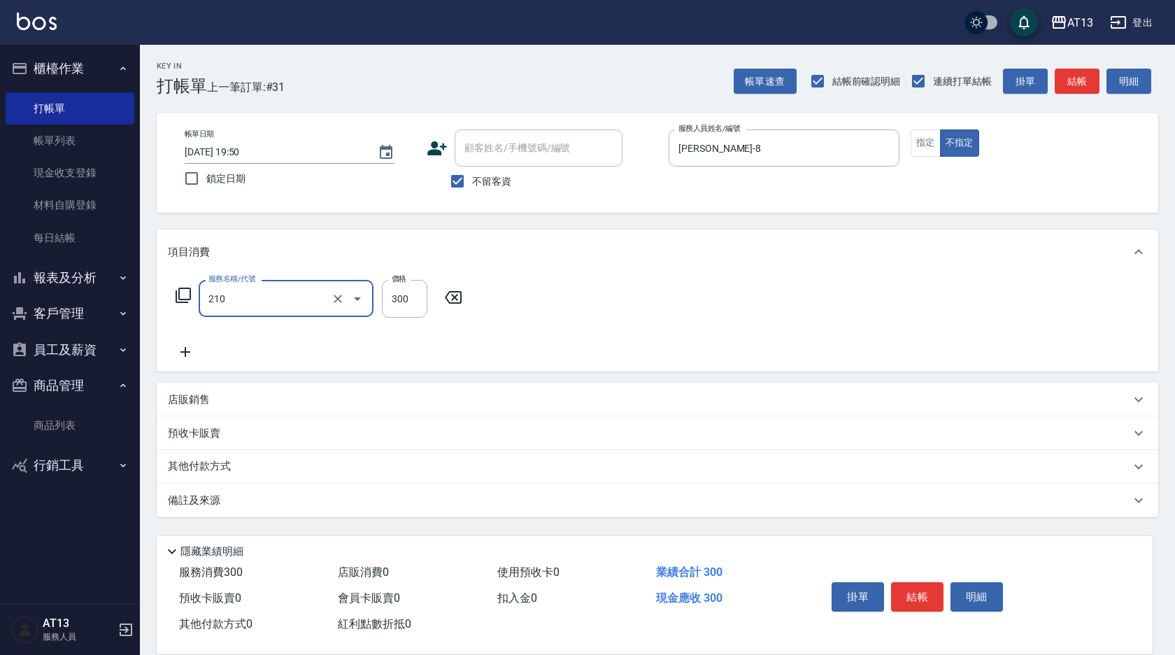
type input "歐娜洗髮精(210)"
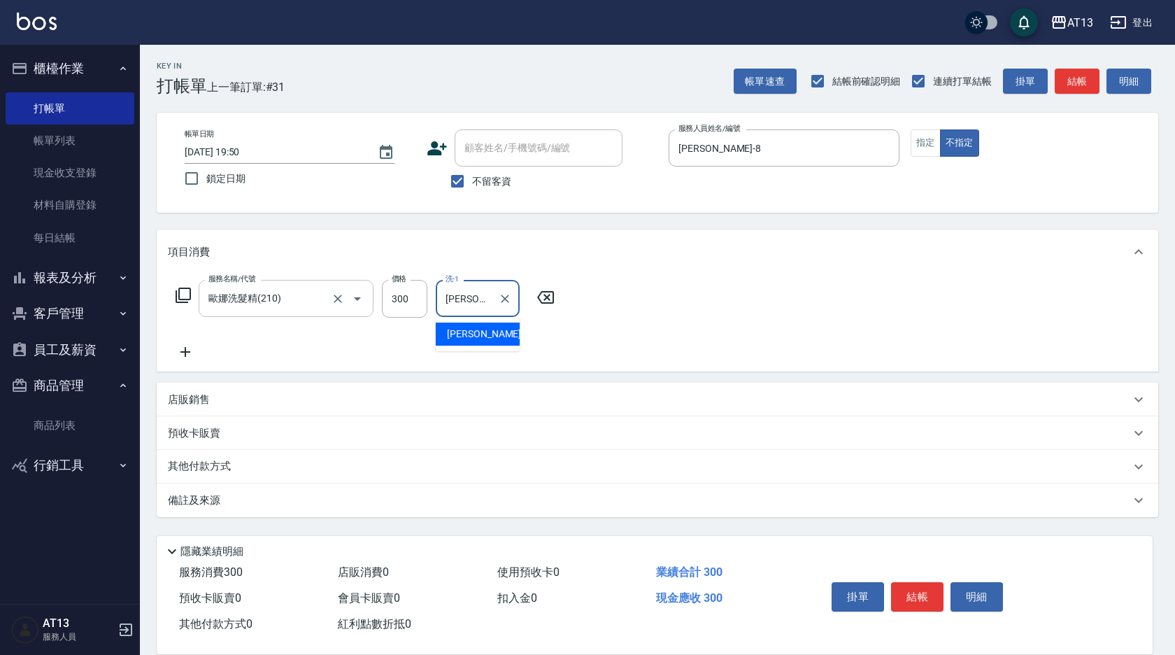
type input "Jerry-8"
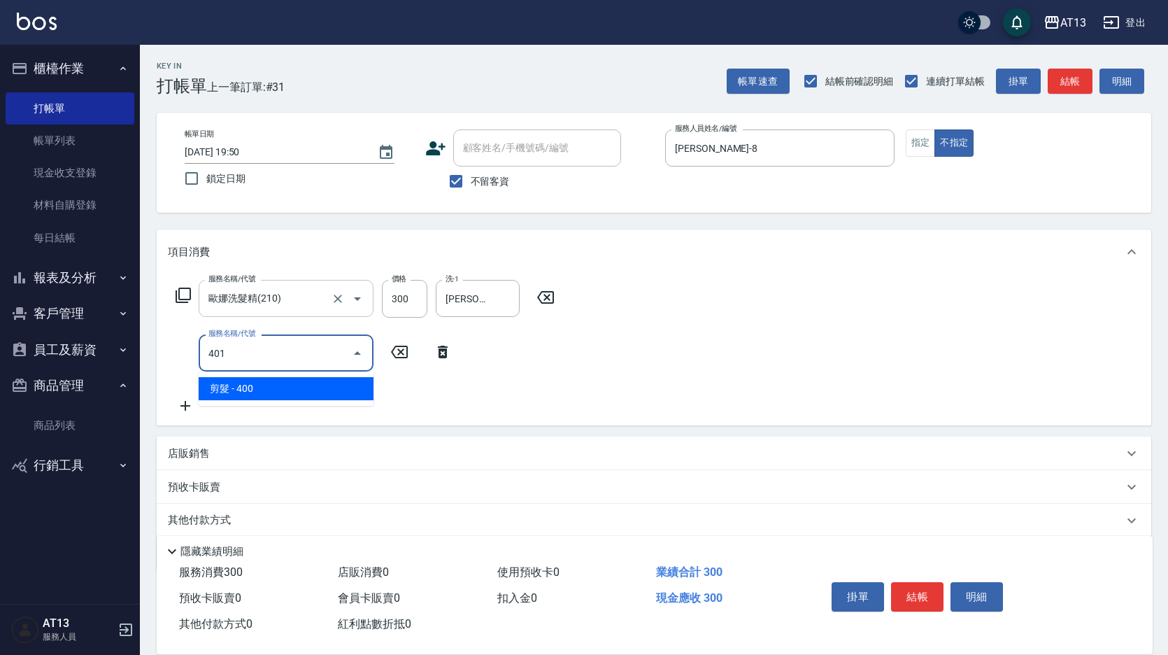
type input "剪髮(401)"
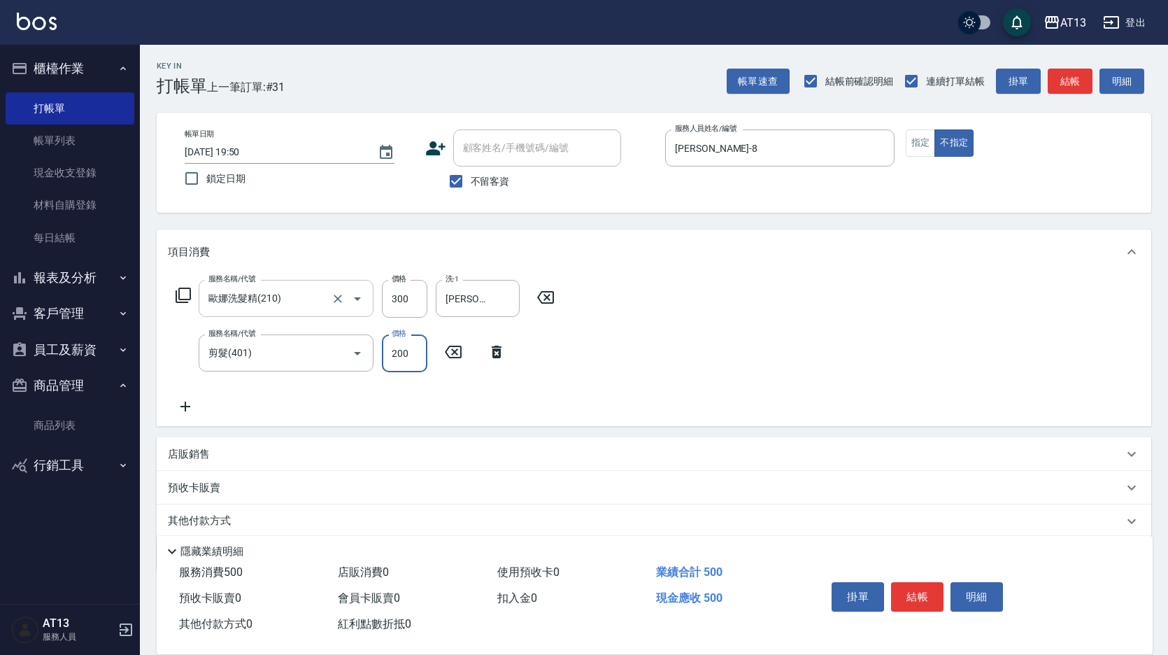
type input "200"
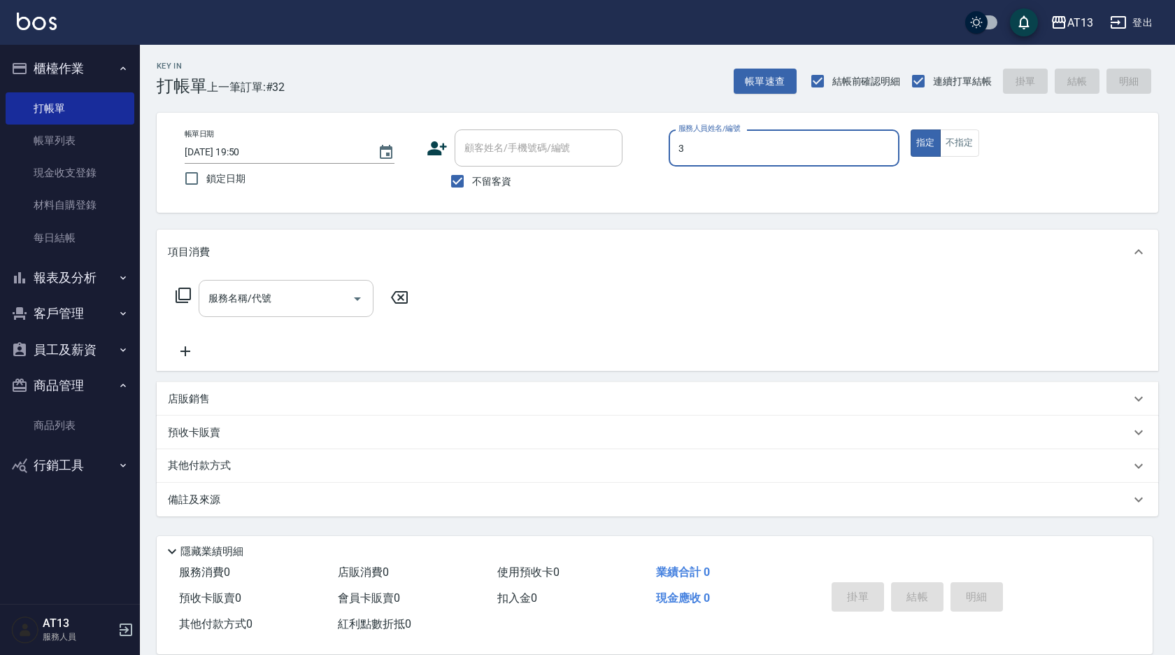
type input "敏玹-3"
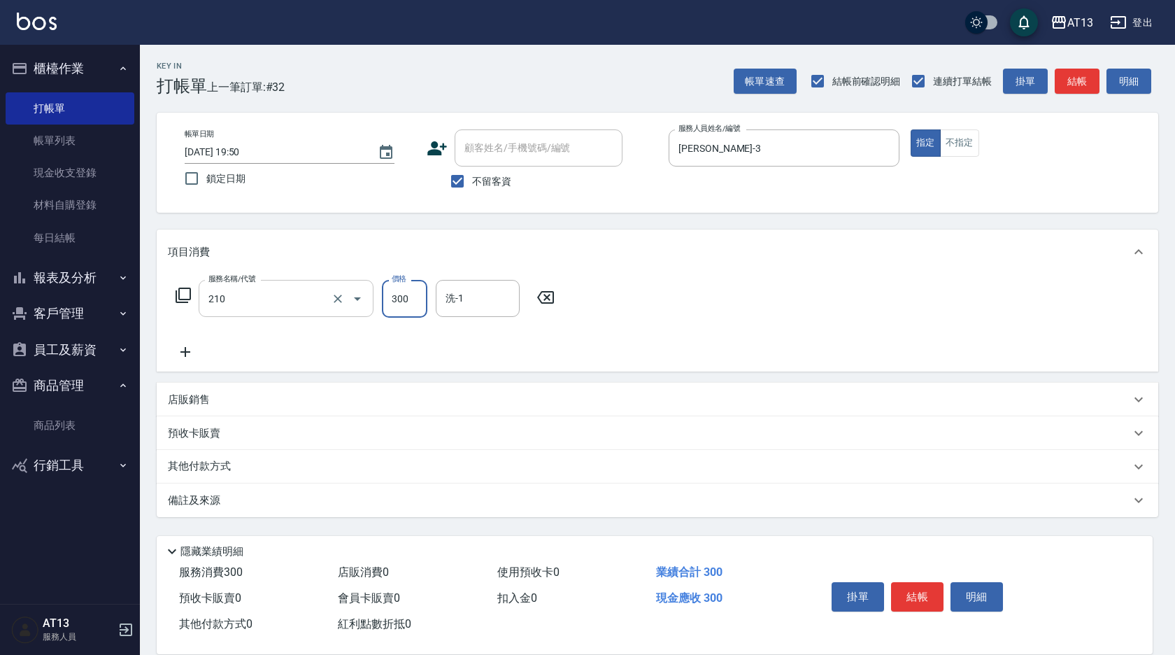
type input "歐娜洗髮精(210)"
type input "曾羽妡-30"
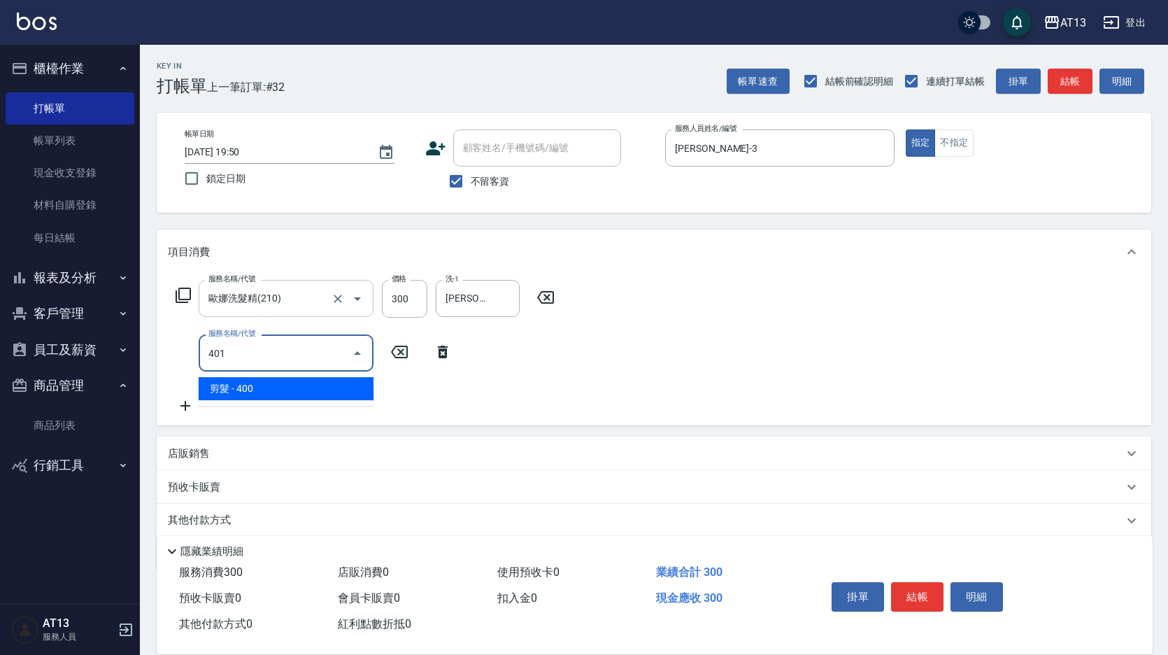
type input "剪髮(401)"
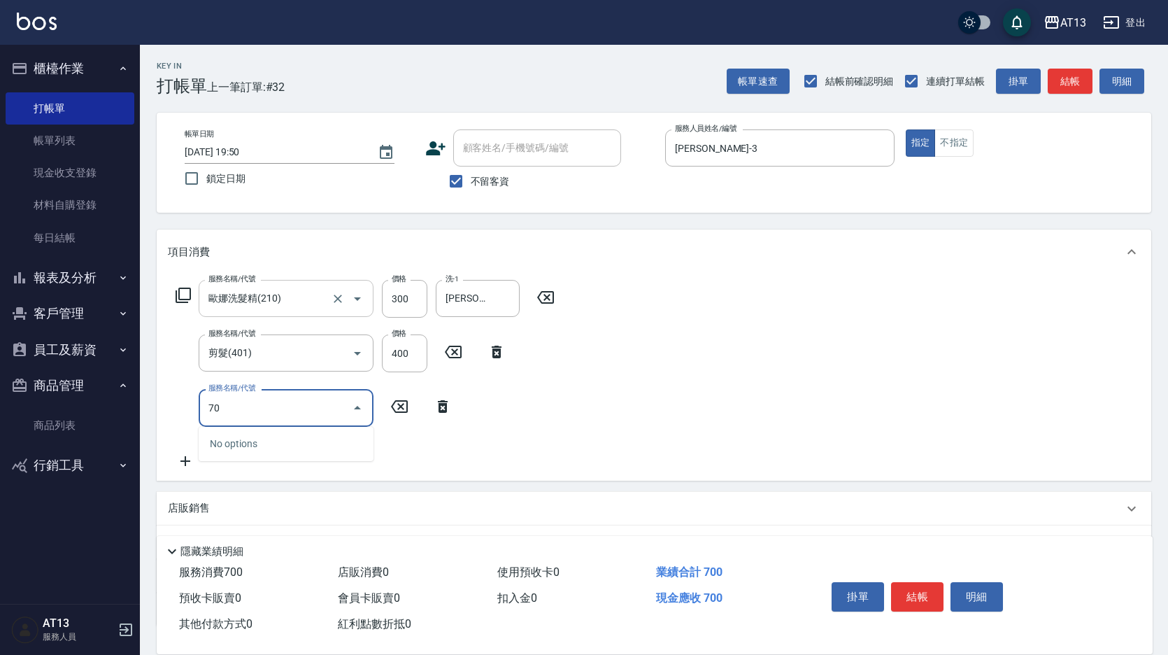
type input "7"
type input "TG護髮素(潤絲)(807)"
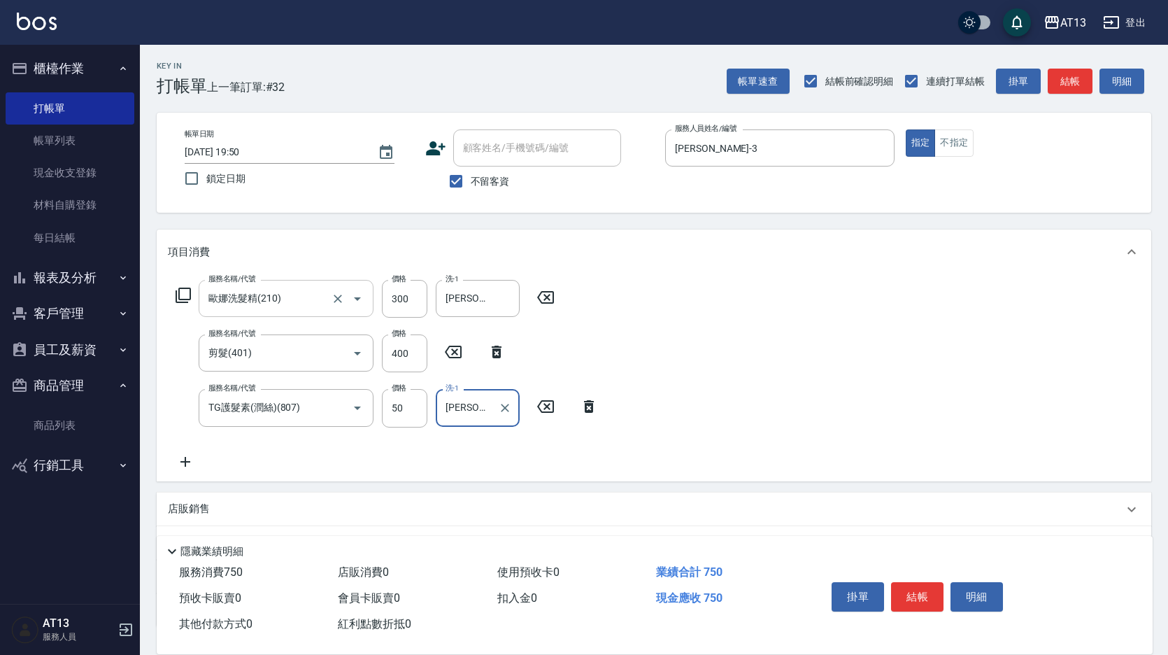
type input "曾羽妡-30"
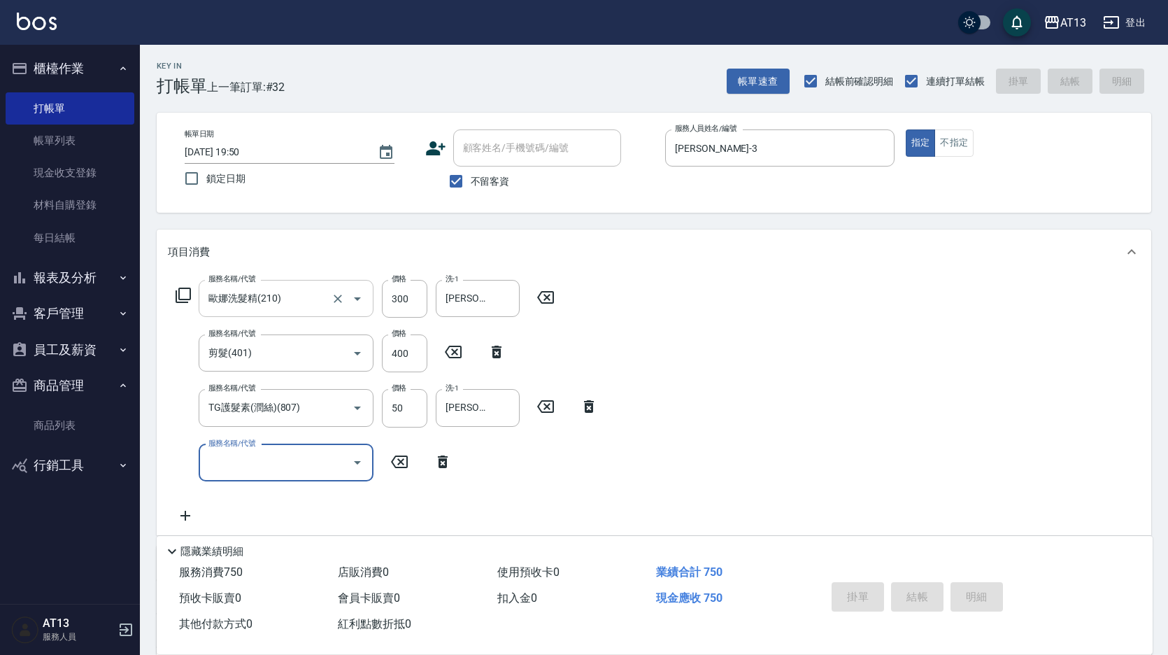
type input "2025/08/20 19:51"
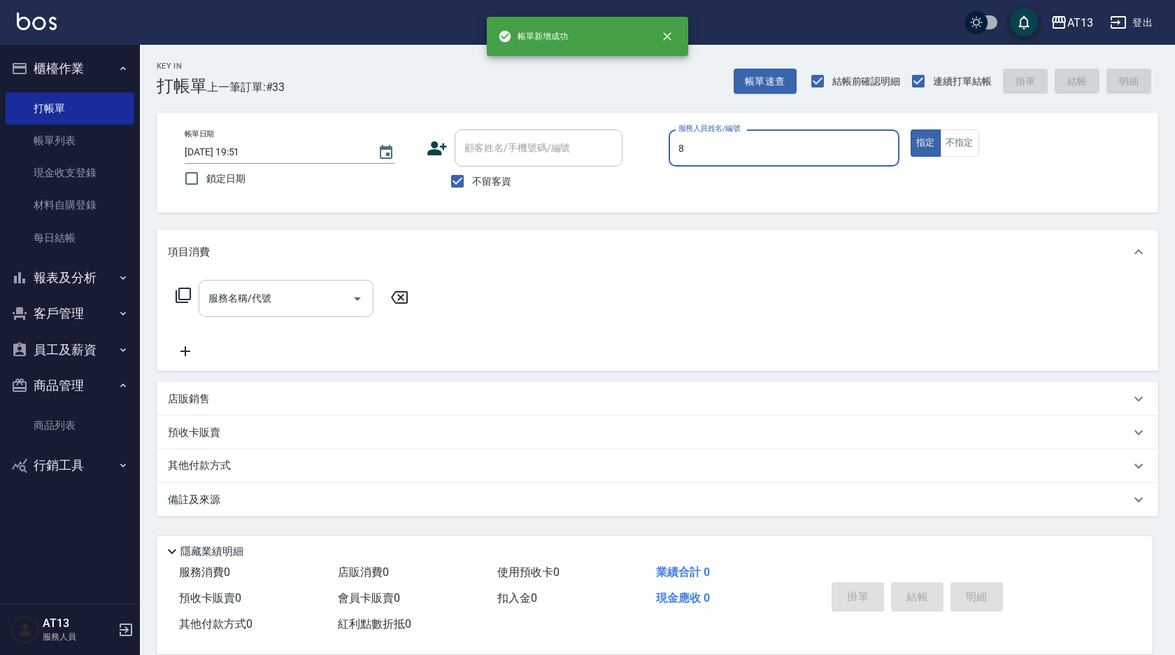
type input "Jerry-8"
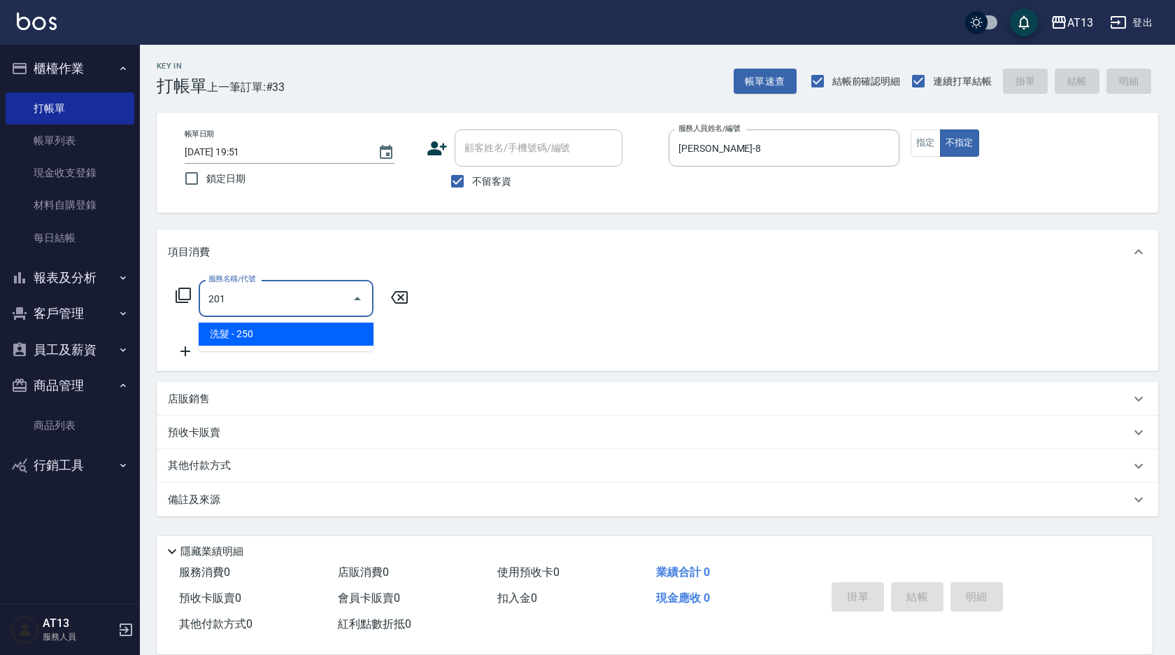
type input "洗髮(201)"
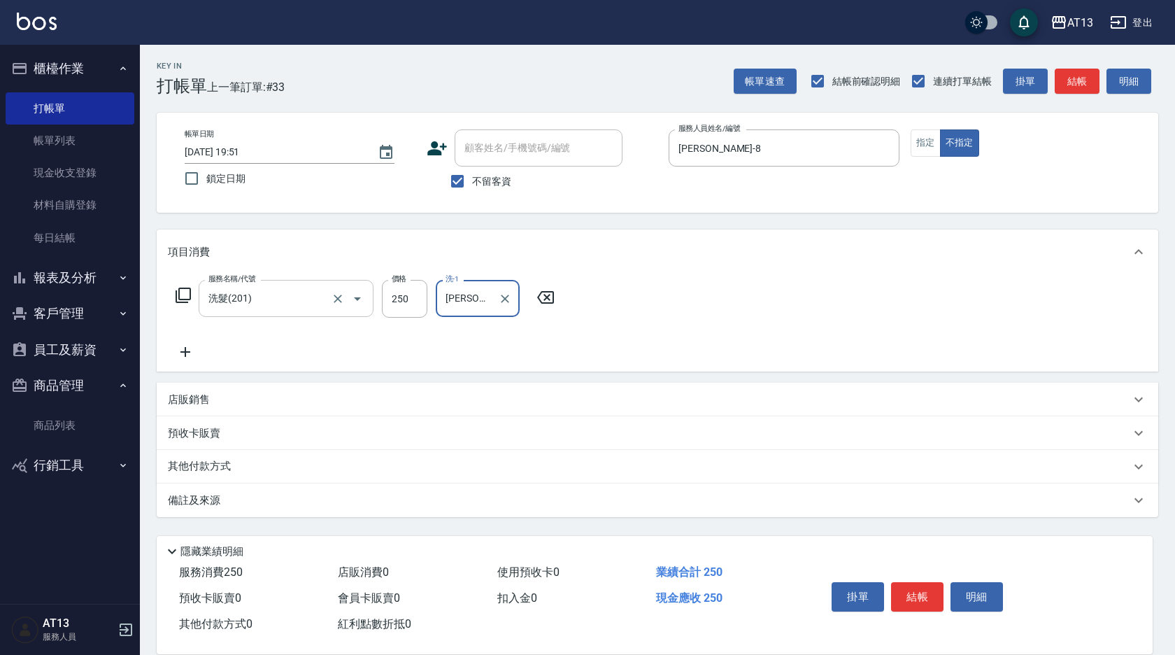
type input "曾羽妡-30"
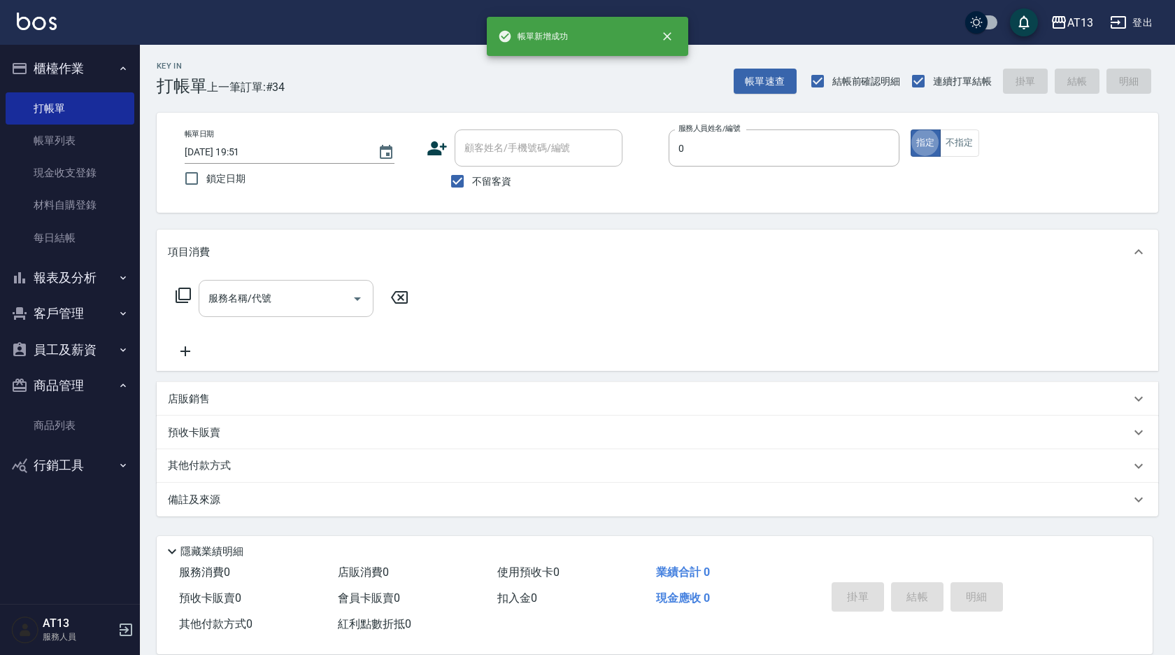
type input "嘉祥-0"
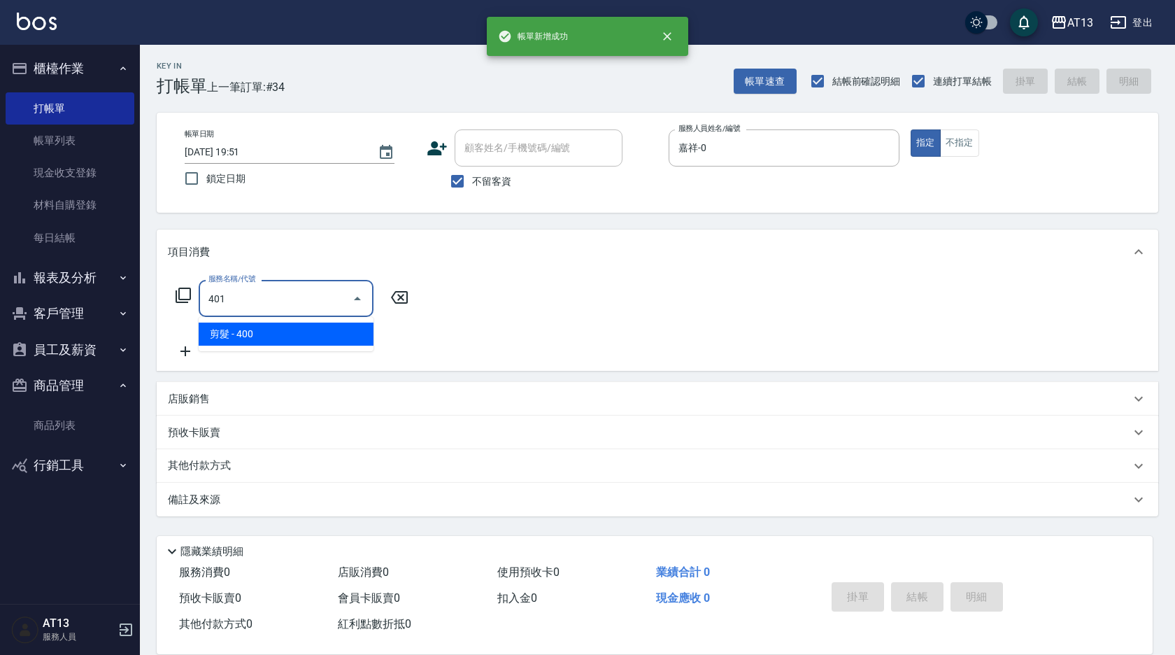
type input "剪髮(401)"
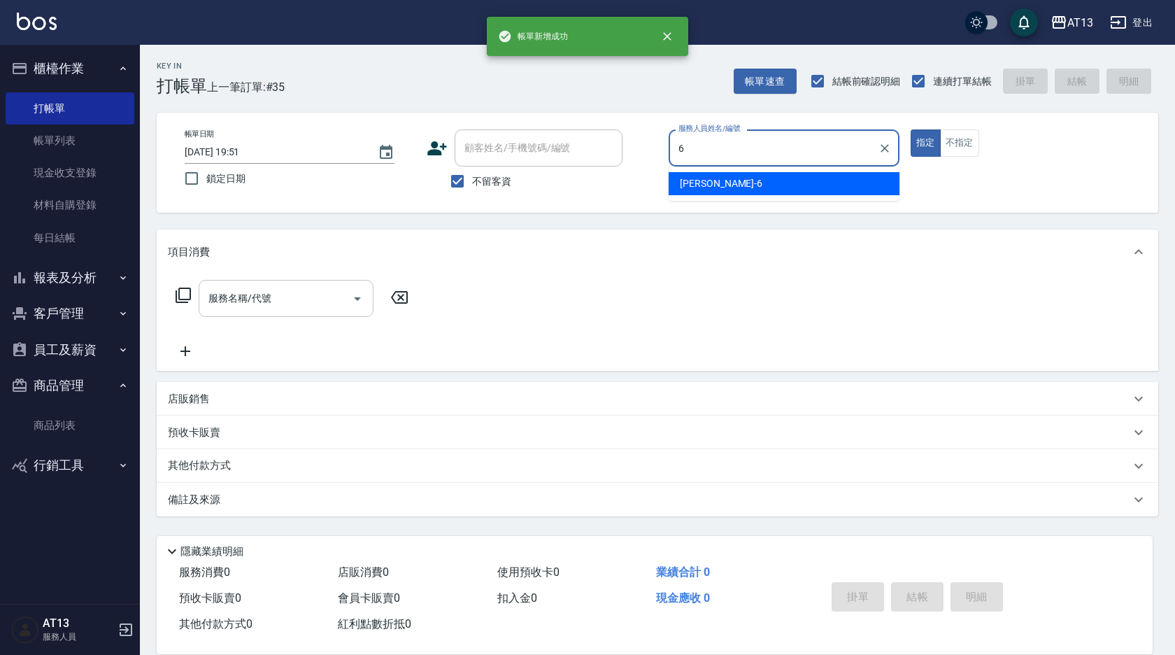
type input "亭妤-6"
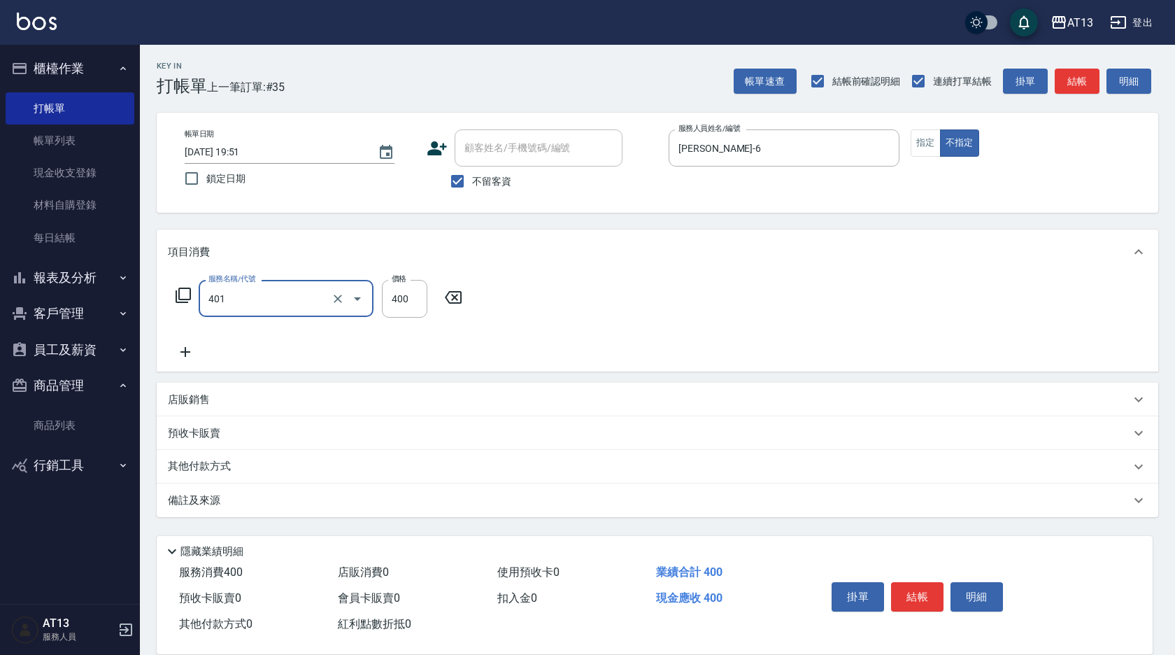
type input "剪髮(401)"
type input "200"
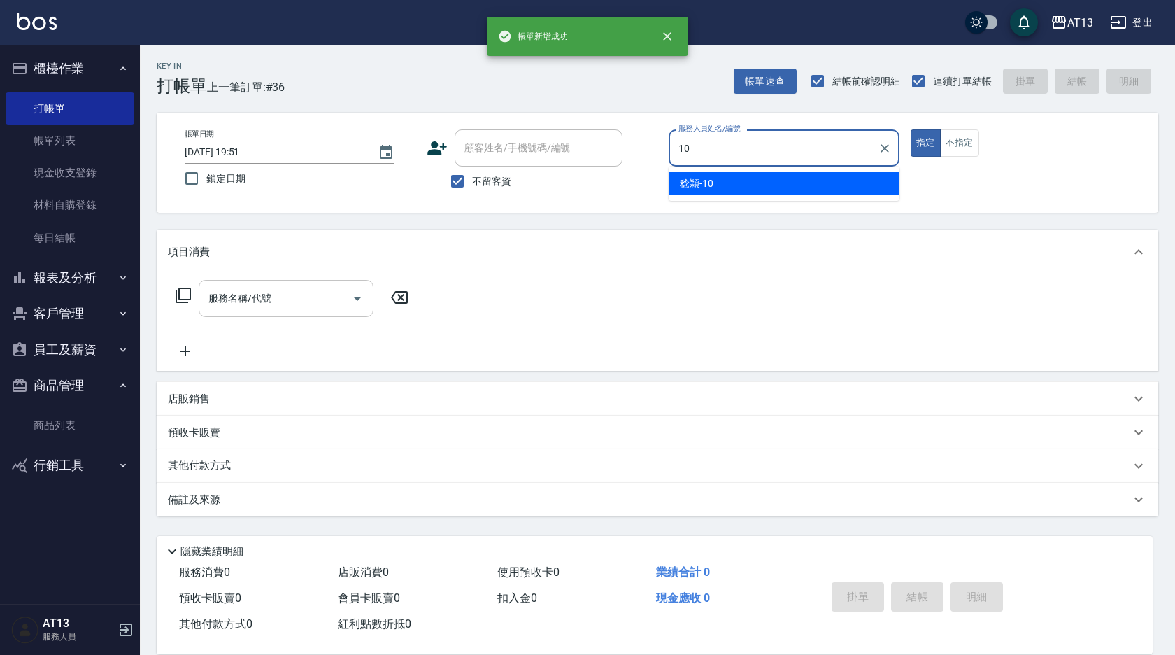
type input "稔穎-10"
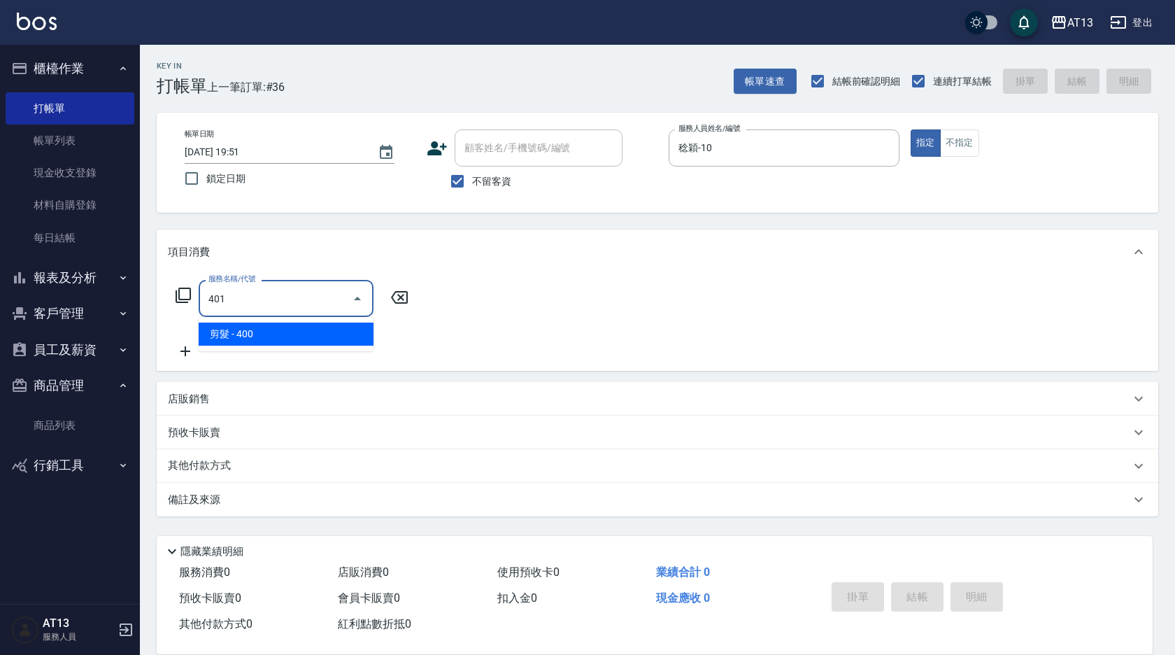
type input "剪髮(401)"
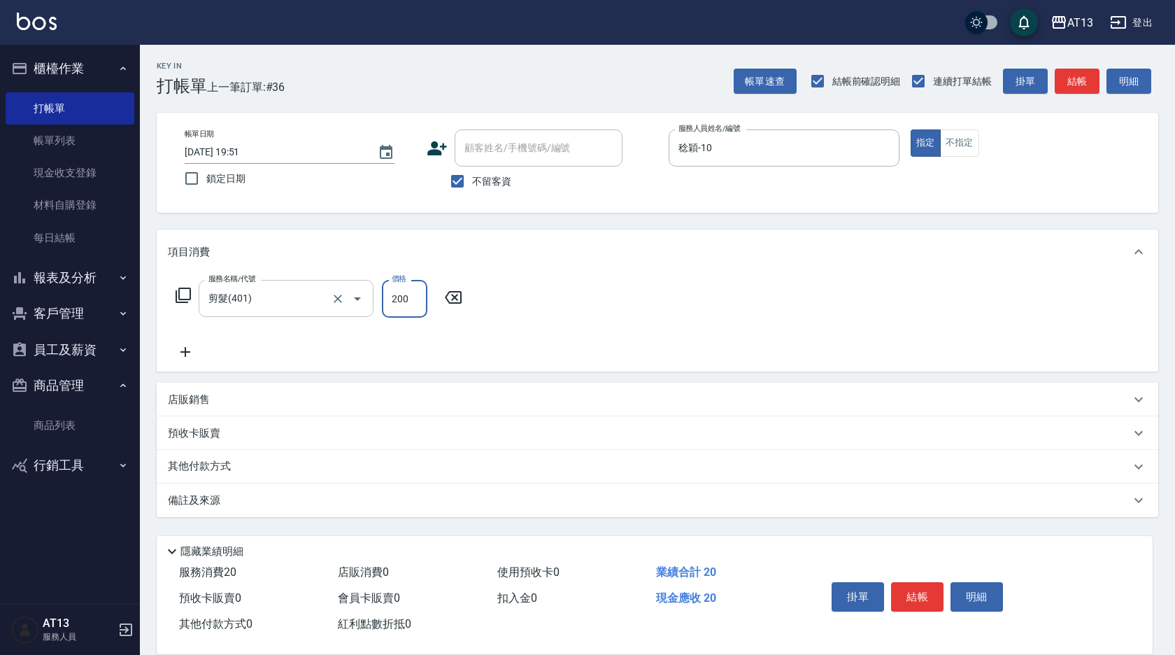
type input "200"
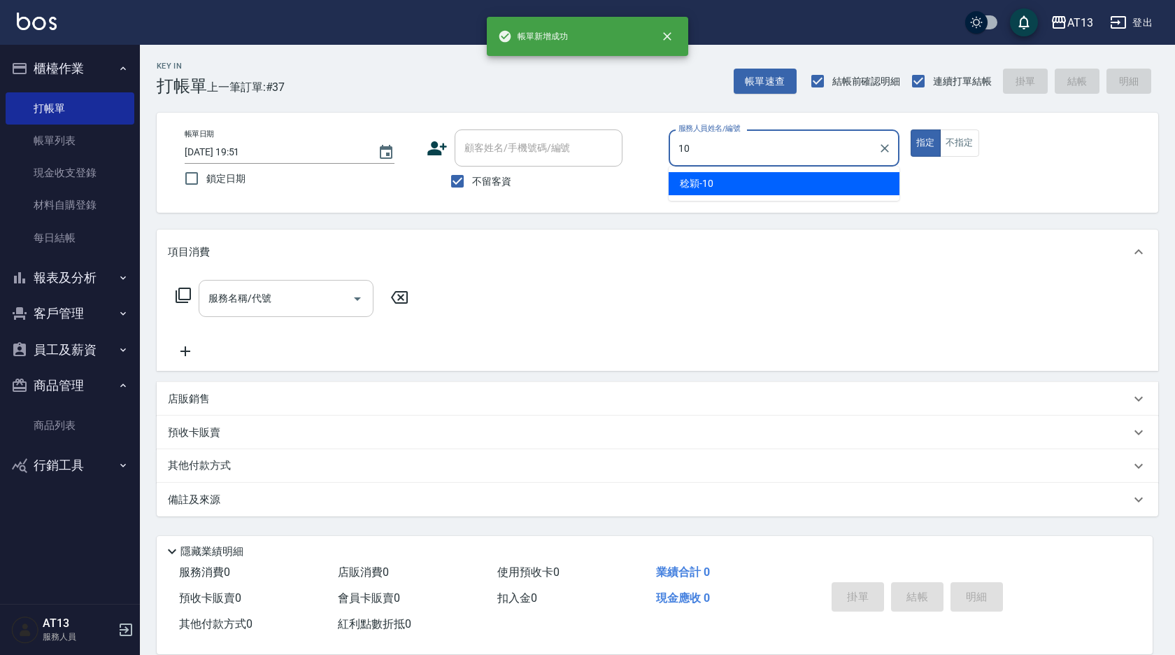
type input "稔穎-10"
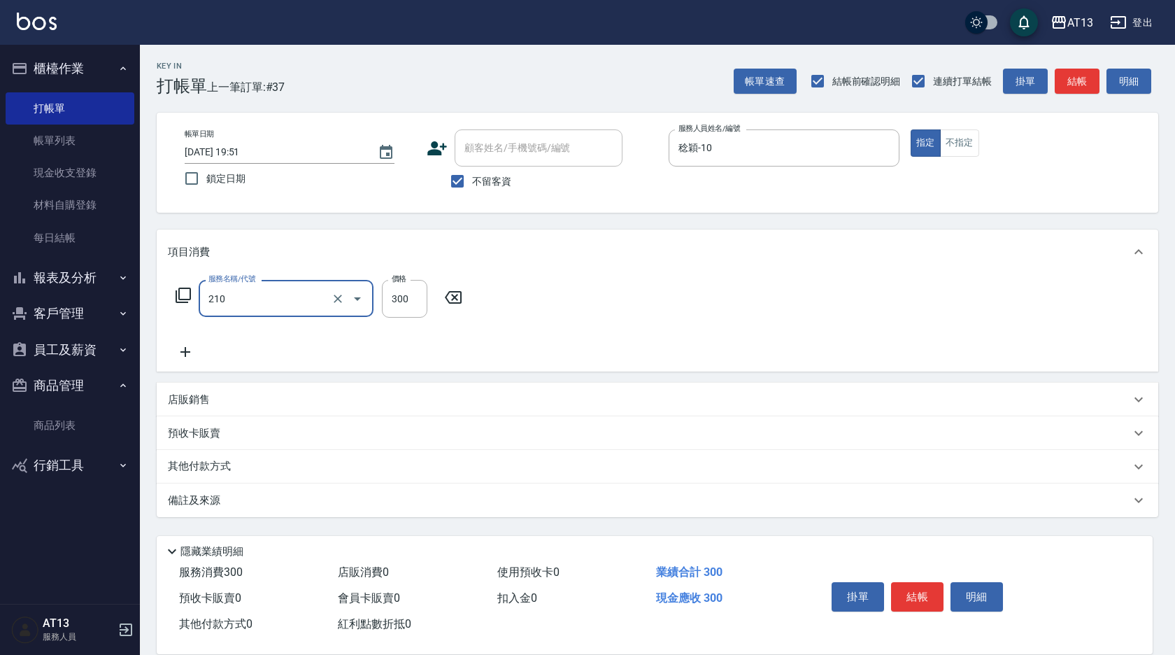
type input "歐娜洗髮精(210)"
type input "李垣潔-31"
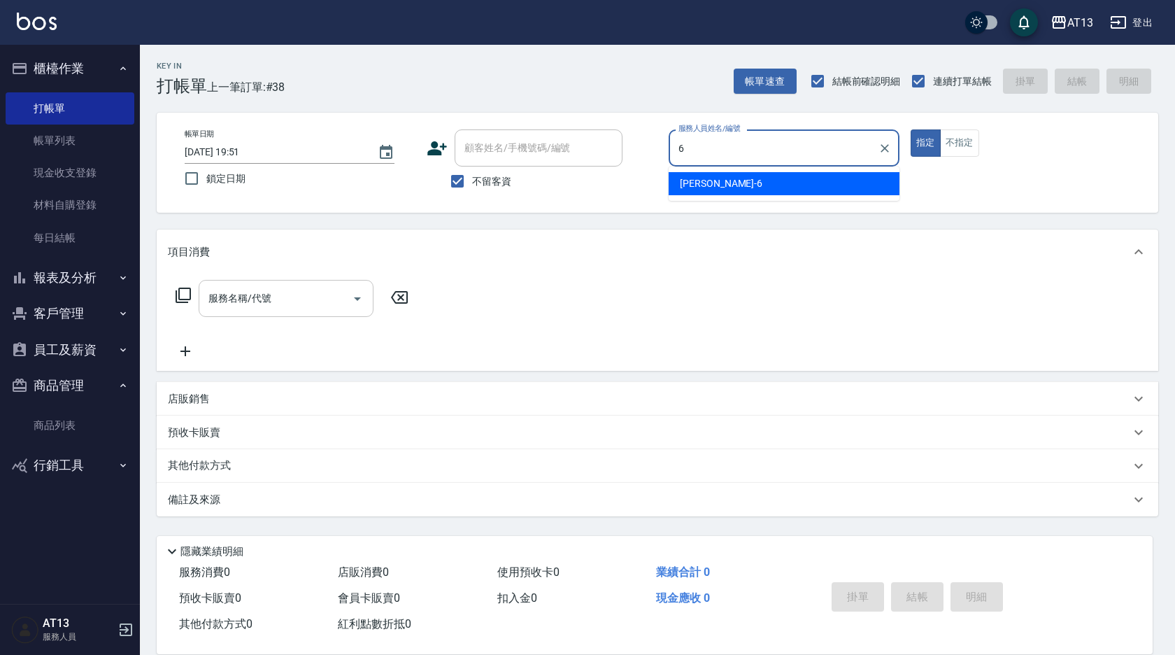
type input "亭妤-6"
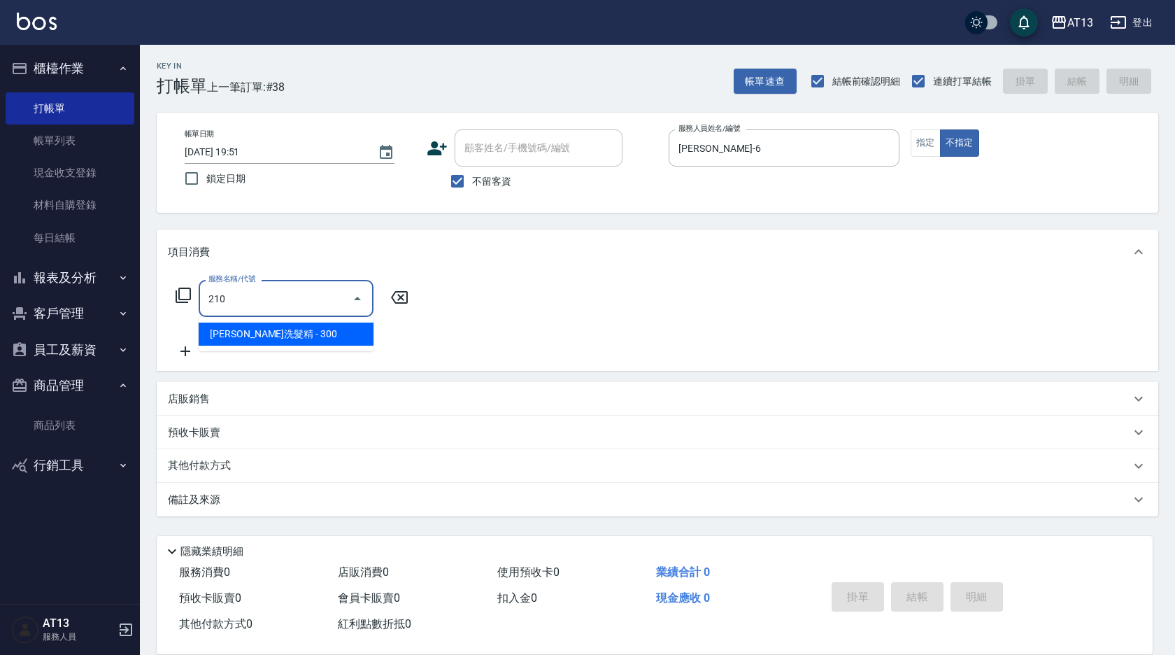
type input "歐娜洗髮精(210)"
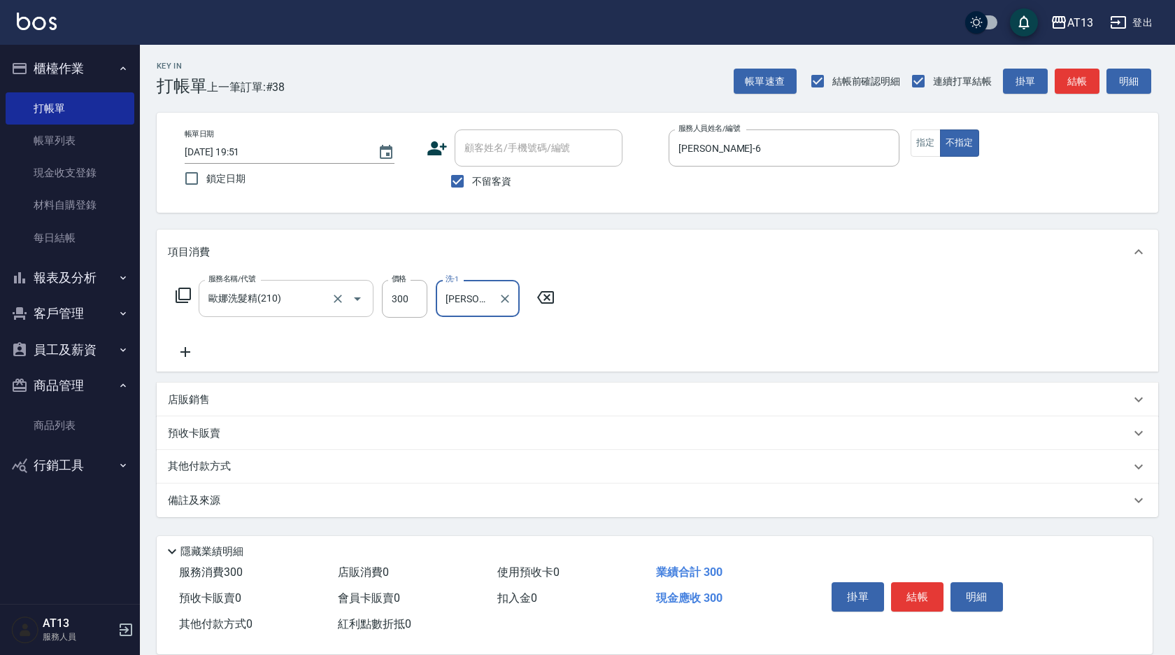
type input "簡培臻-23"
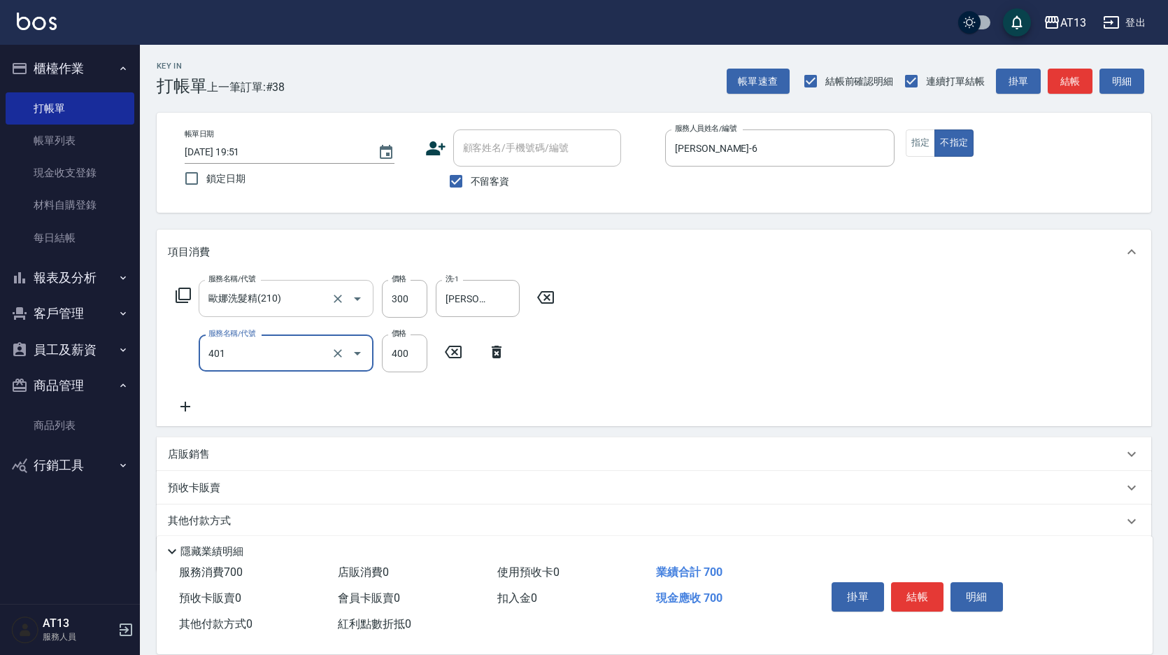
type input "剪髮(401)"
type input "200"
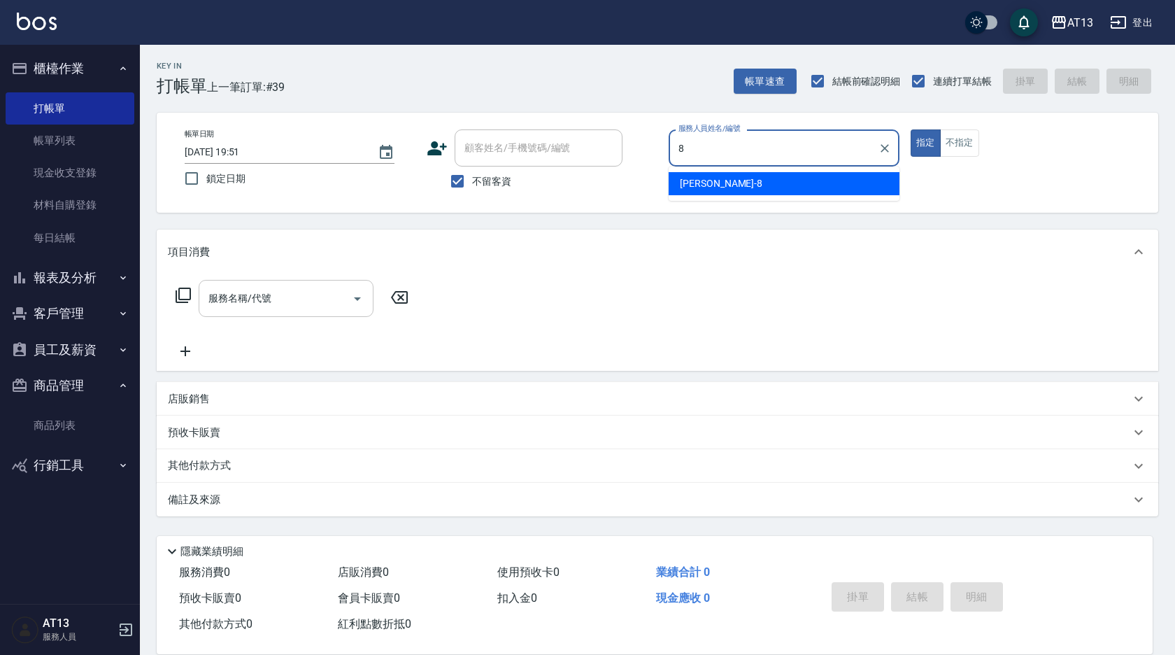
type input "Jerry-8"
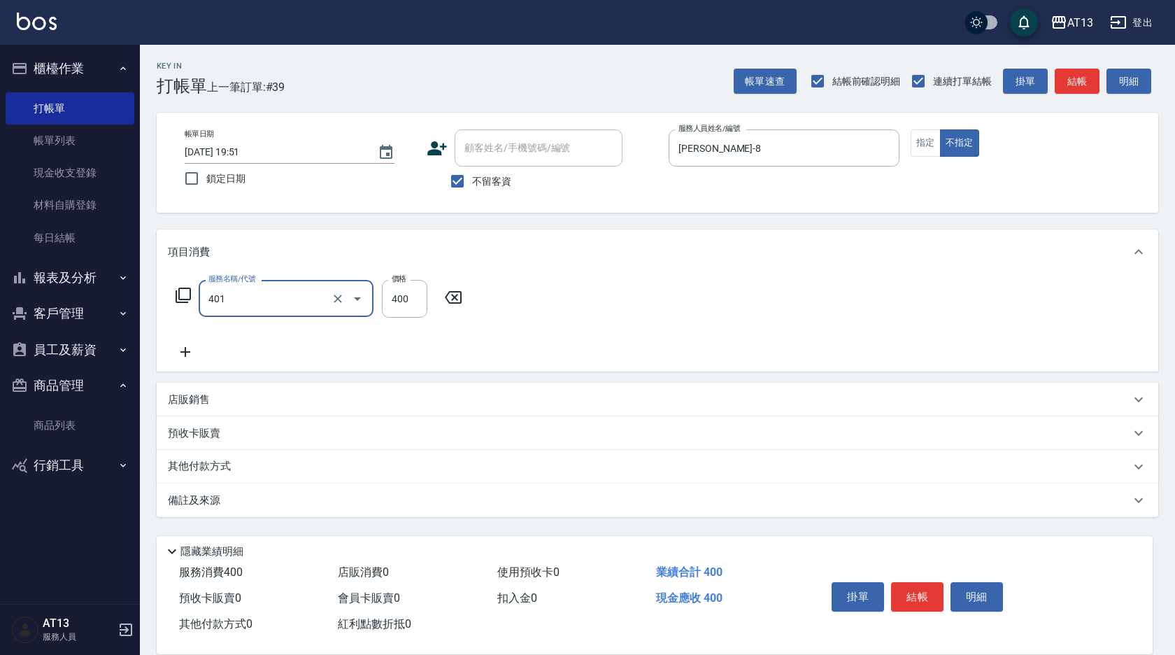
type input "剪髮(401)"
type input "150"
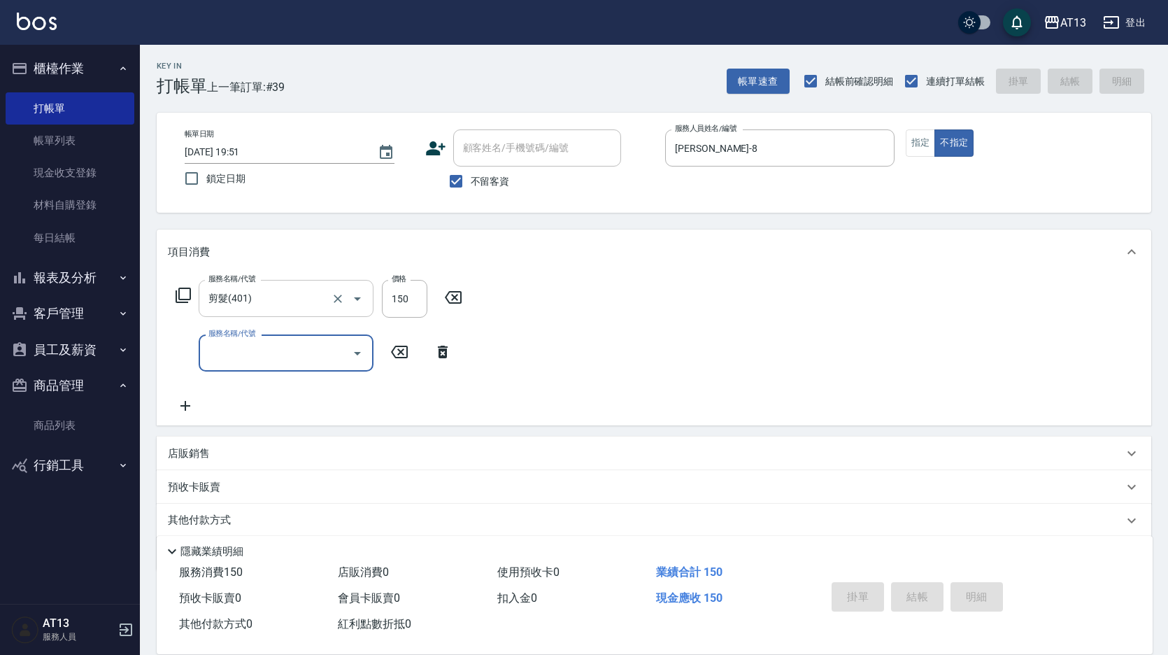
type input "2025/08/20 19:52"
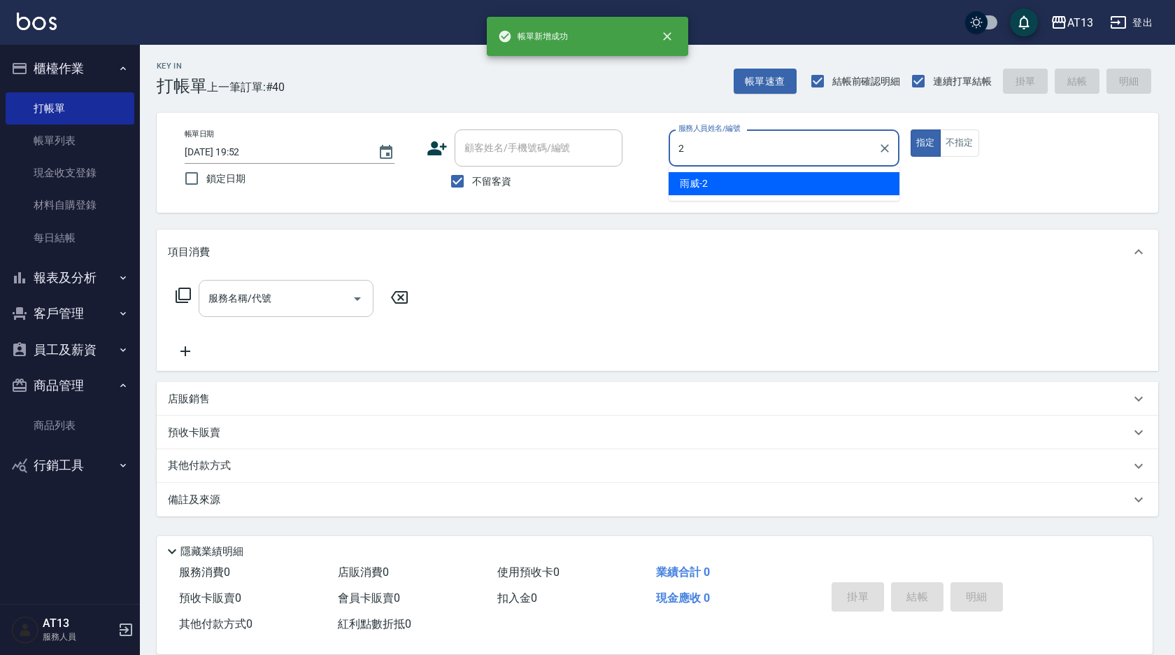
type input "雨威-2"
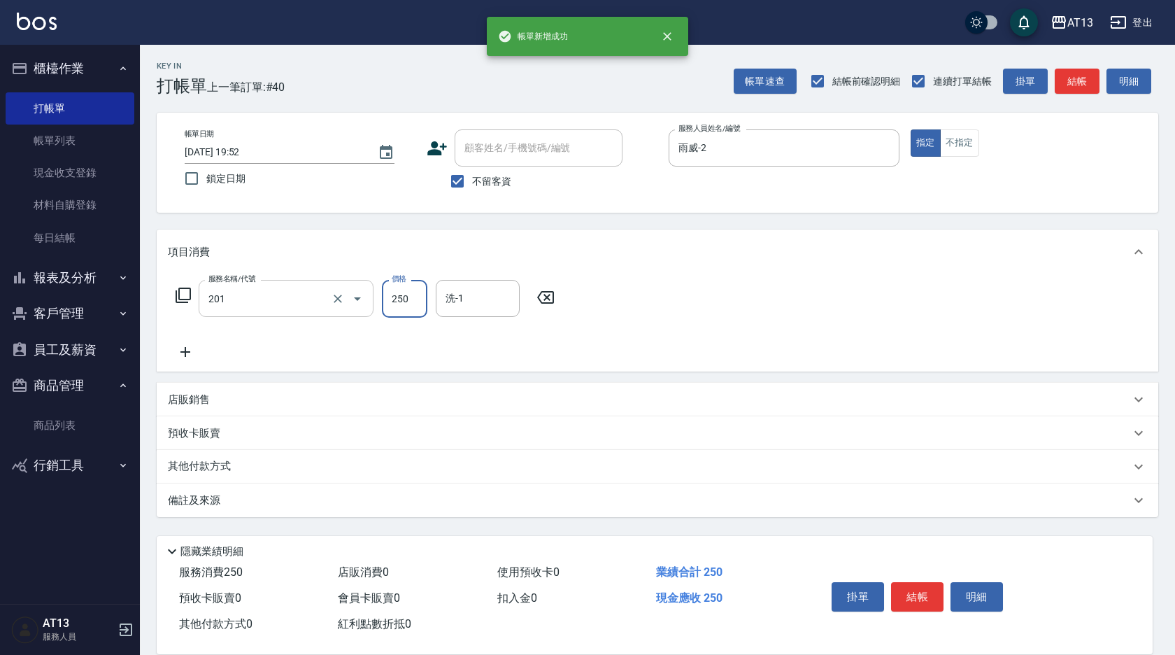
type input "洗髮(201)"
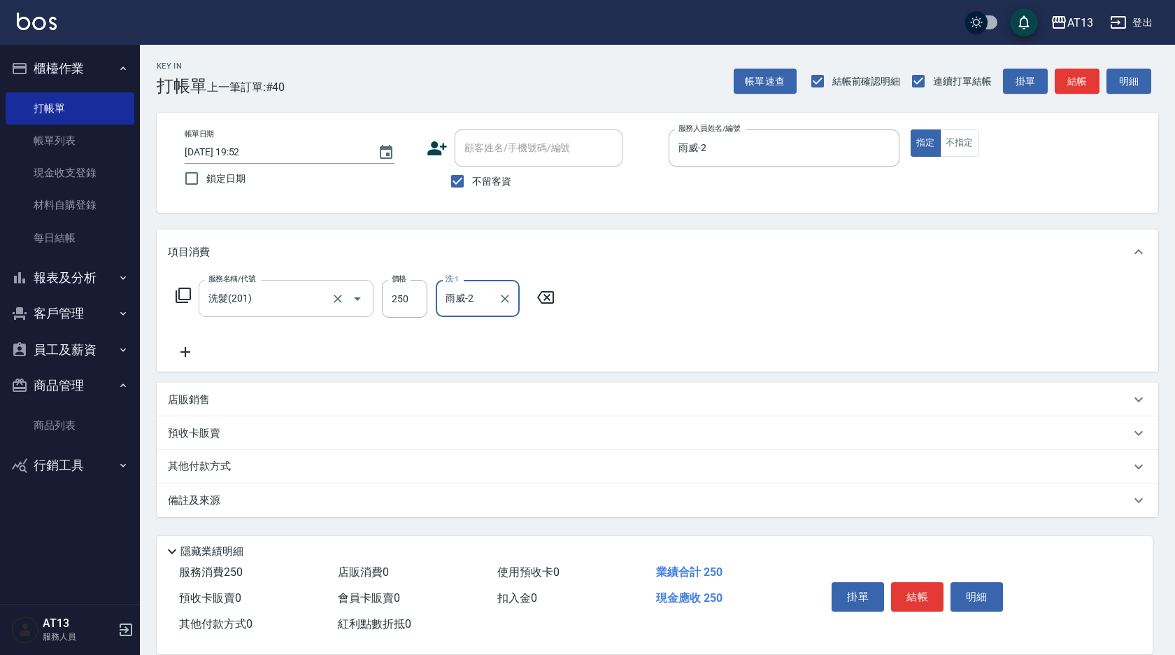
type input "雨威-2"
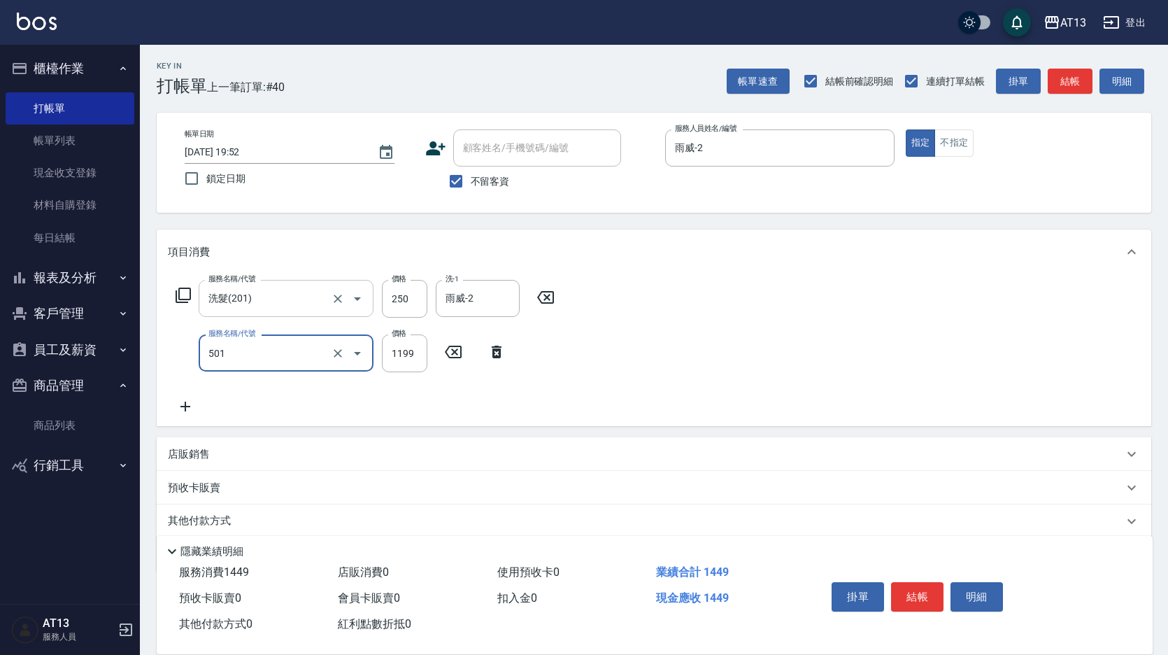
type input "染髮(501)"
drag, startPoint x: 414, startPoint y: 355, endPoint x: 424, endPoint y: 352, distance: 10.9
click at [414, 355] on input "120" at bounding box center [404, 353] width 45 height 38
type input "1200"
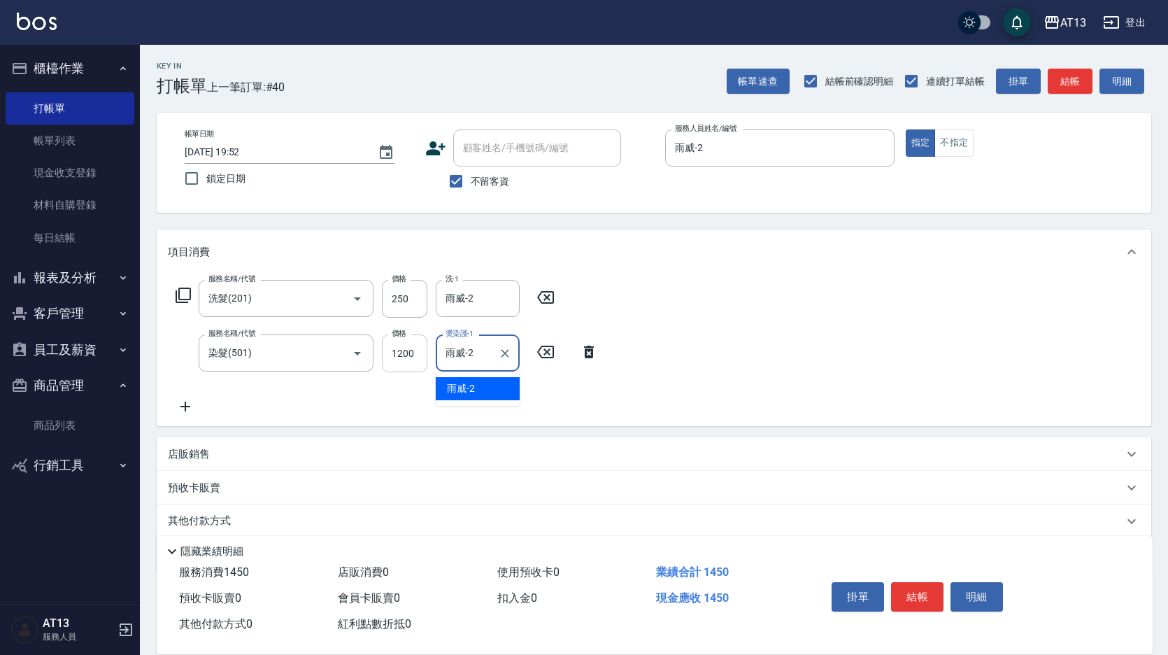
type input "雨威-2"
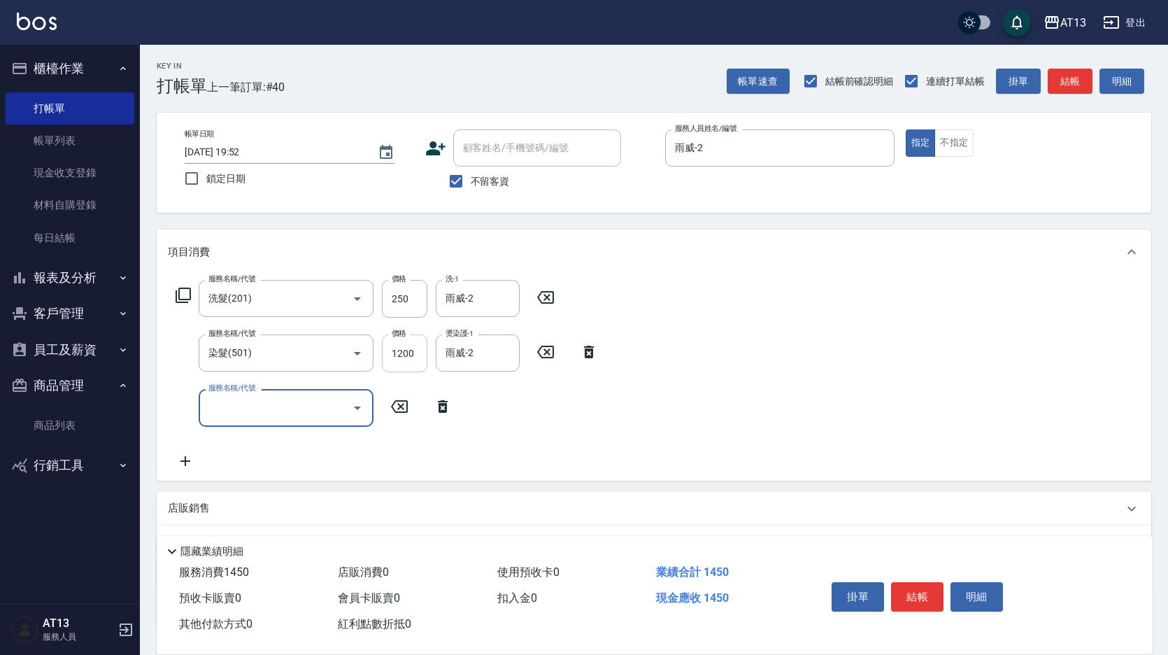
type input "7"
type input "TG護髮素(潤絲)(807)"
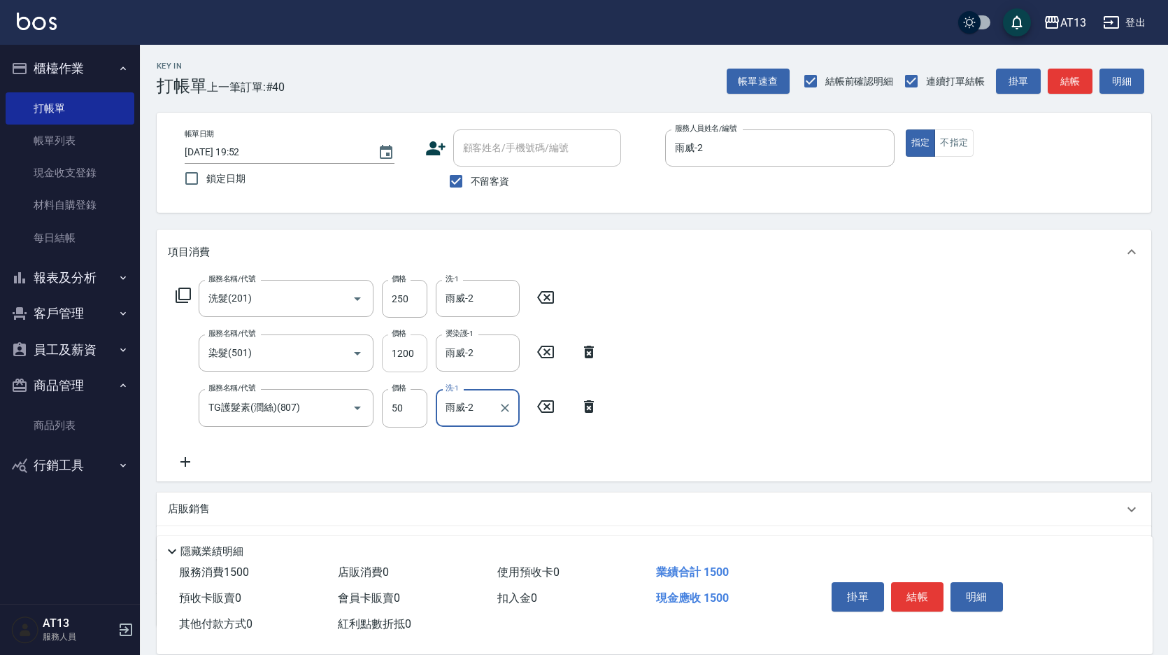
type input "雨威-2"
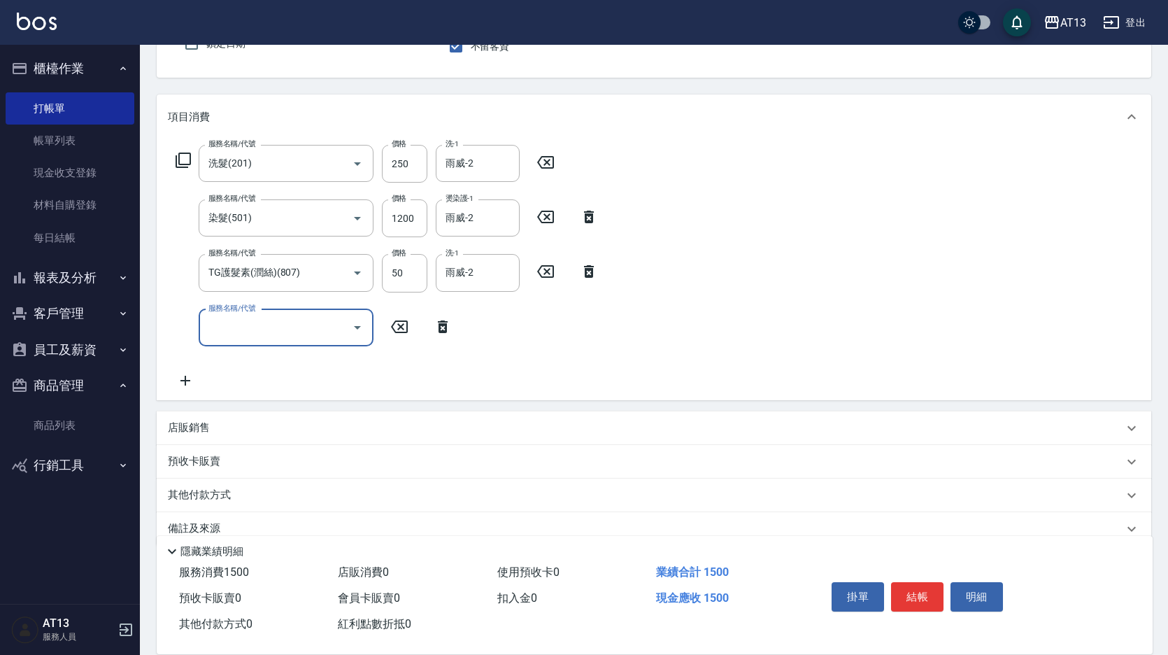
scroll to position [140, 0]
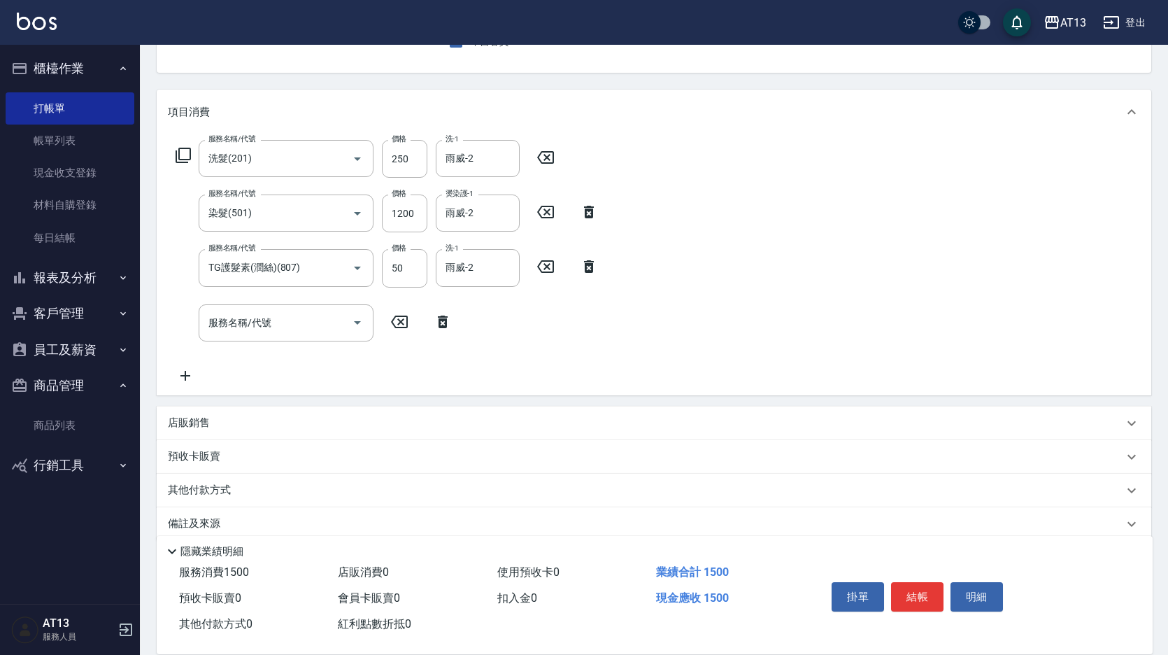
click at [261, 421] on div "店販銷售" at bounding box center [645, 422] width 955 height 15
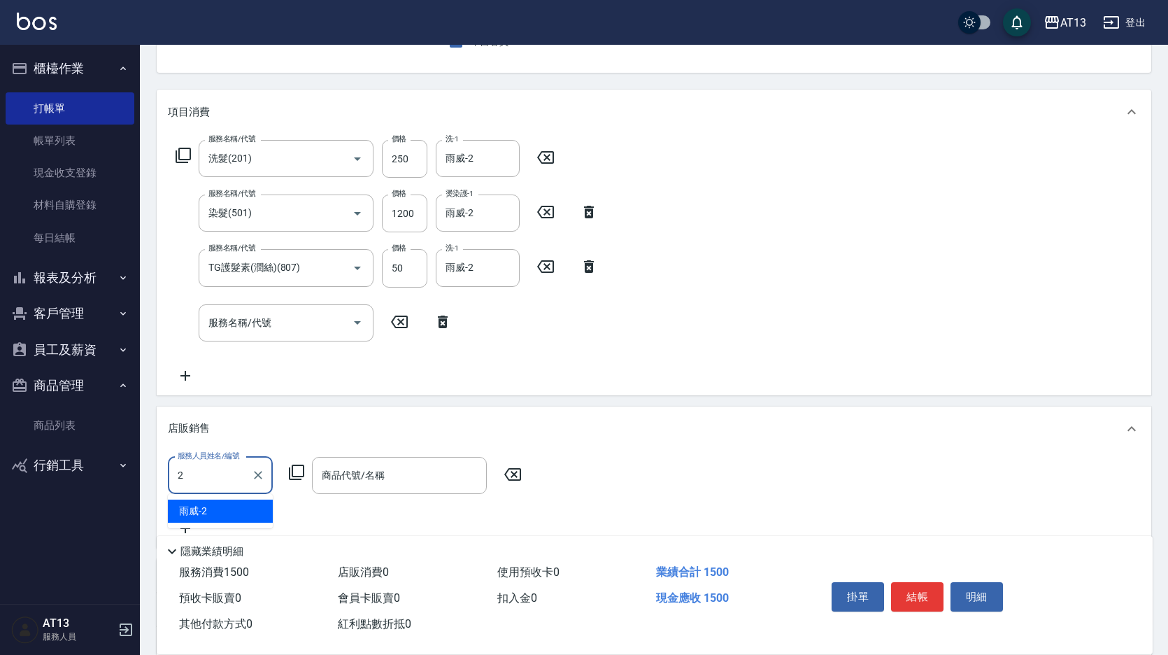
type input "雨威-2"
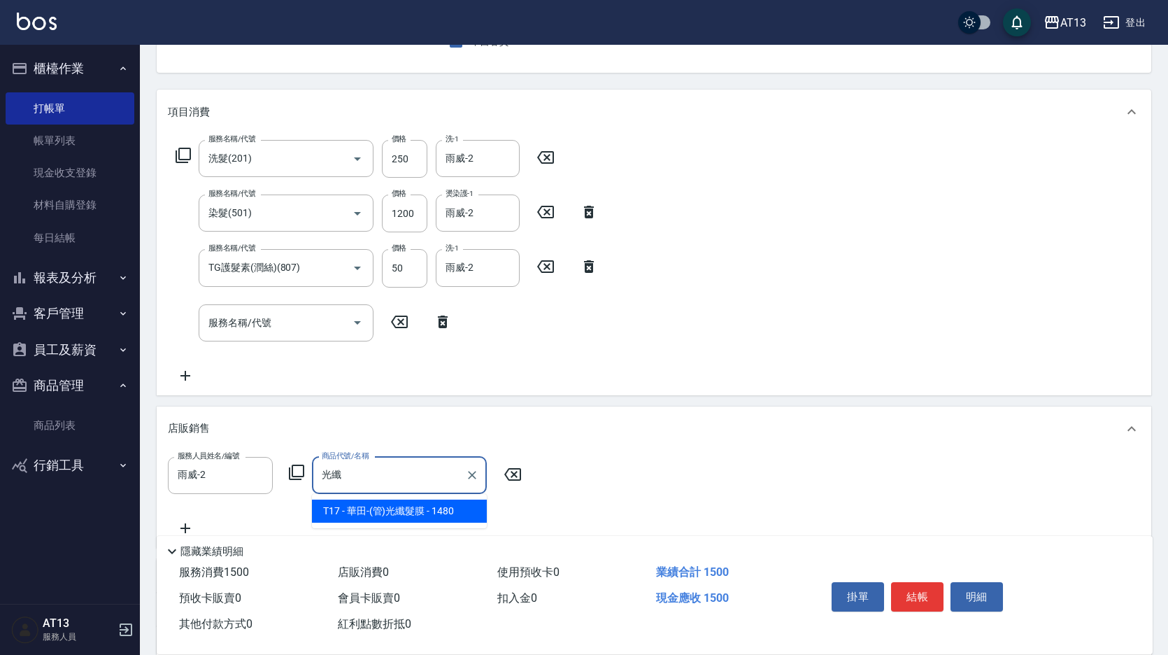
click at [406, 508] on span "T17 - 華田-(管)光纖髮膜 - 1480" at bounding box center [399, 510] width 175 height 23
type input "華田-(管)光纖髮膜"
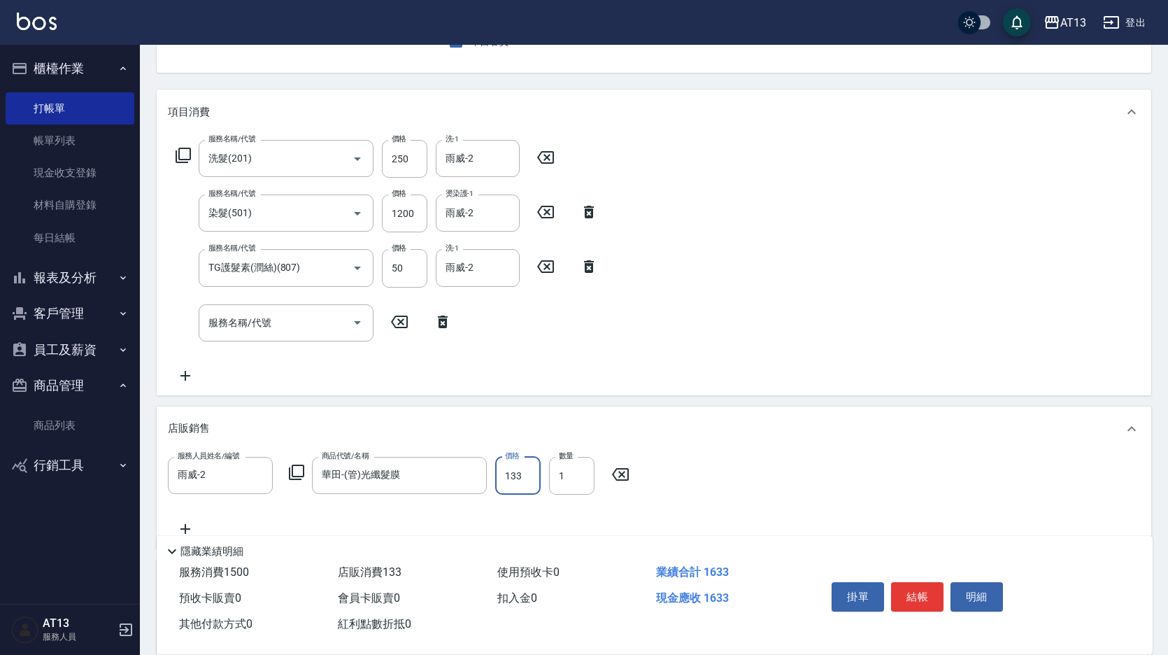
type input "1332"
type input "2025/08/20 19:53"
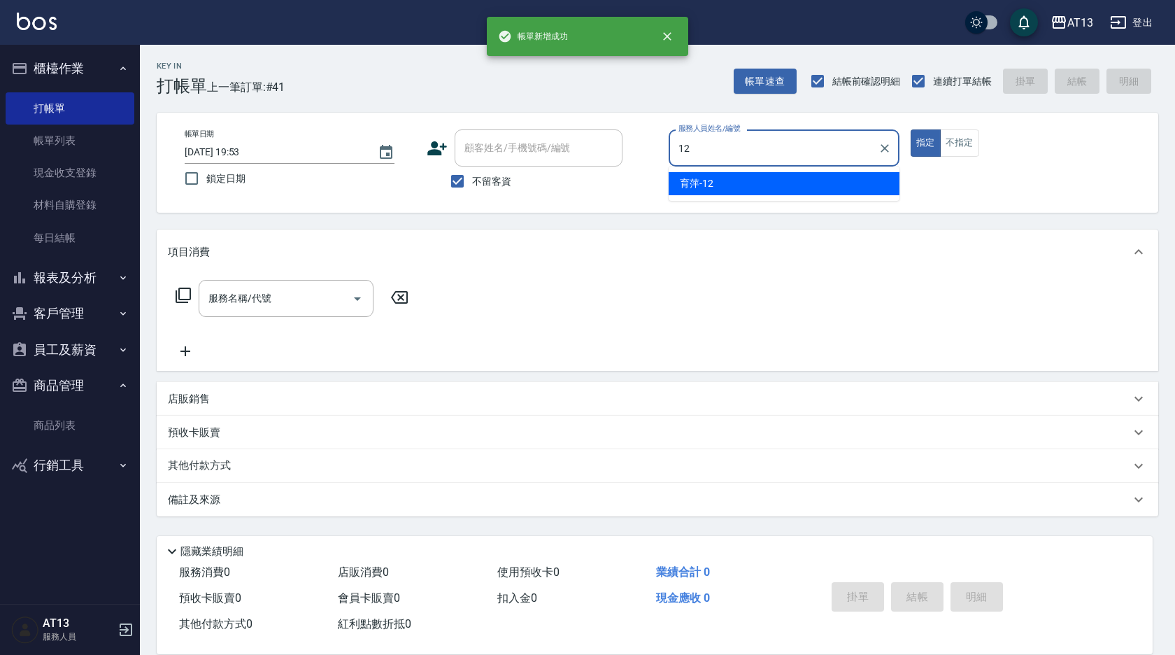
type input "育萍-12"
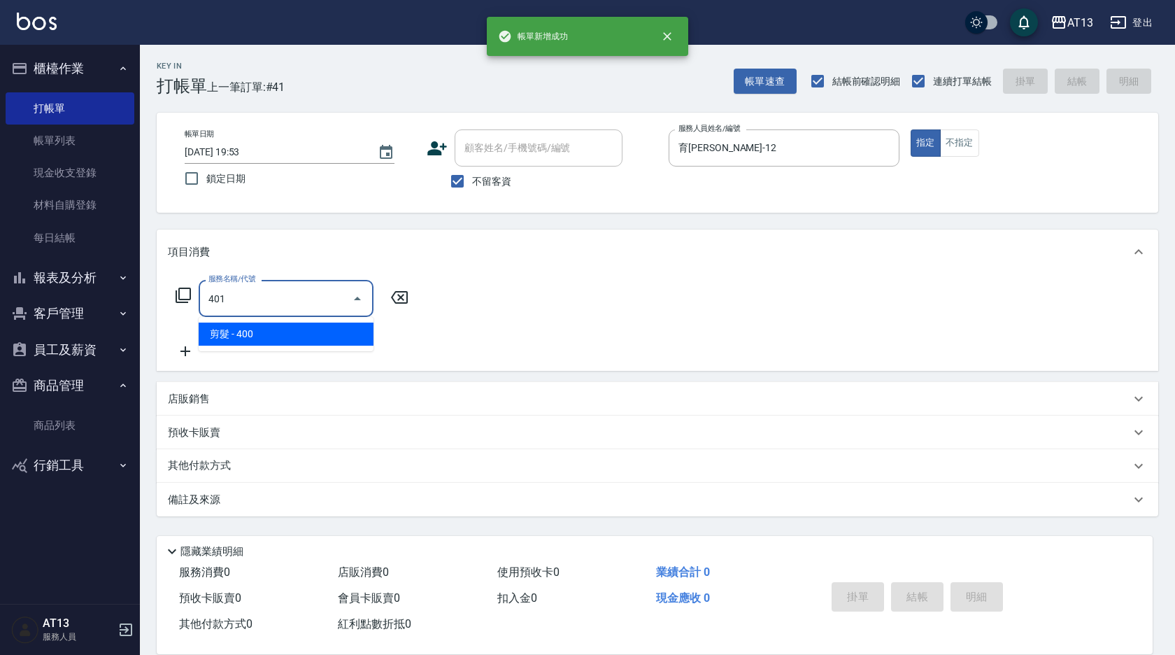
type input "剪髮(401)"
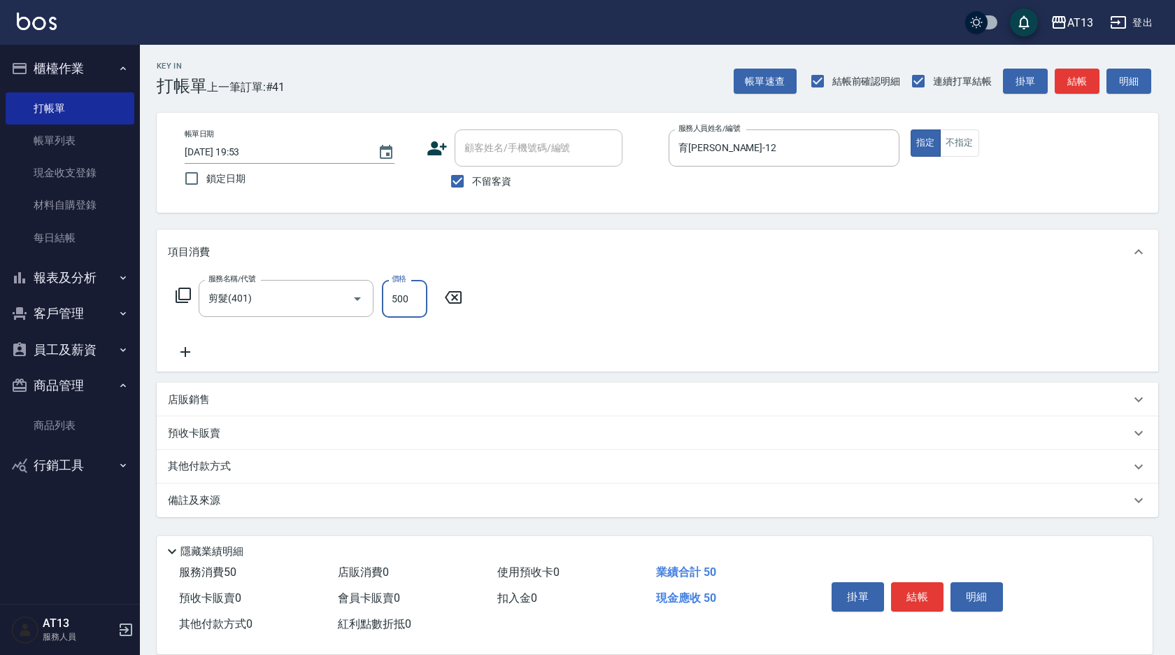
type input "500"
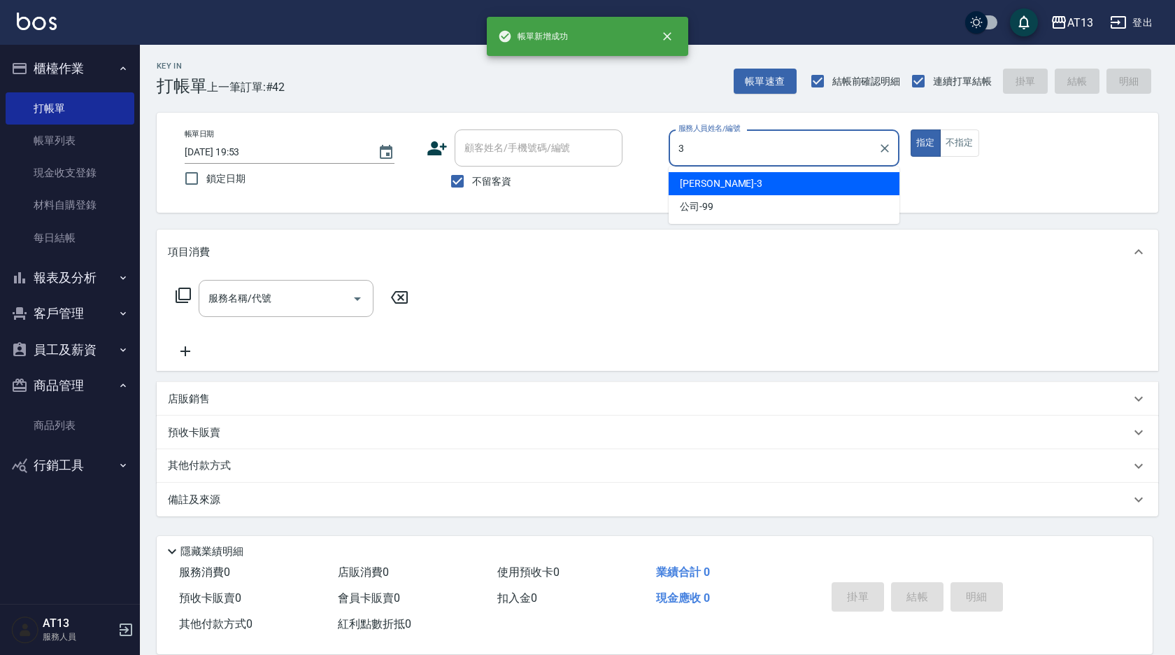
type input "敏玹-3"
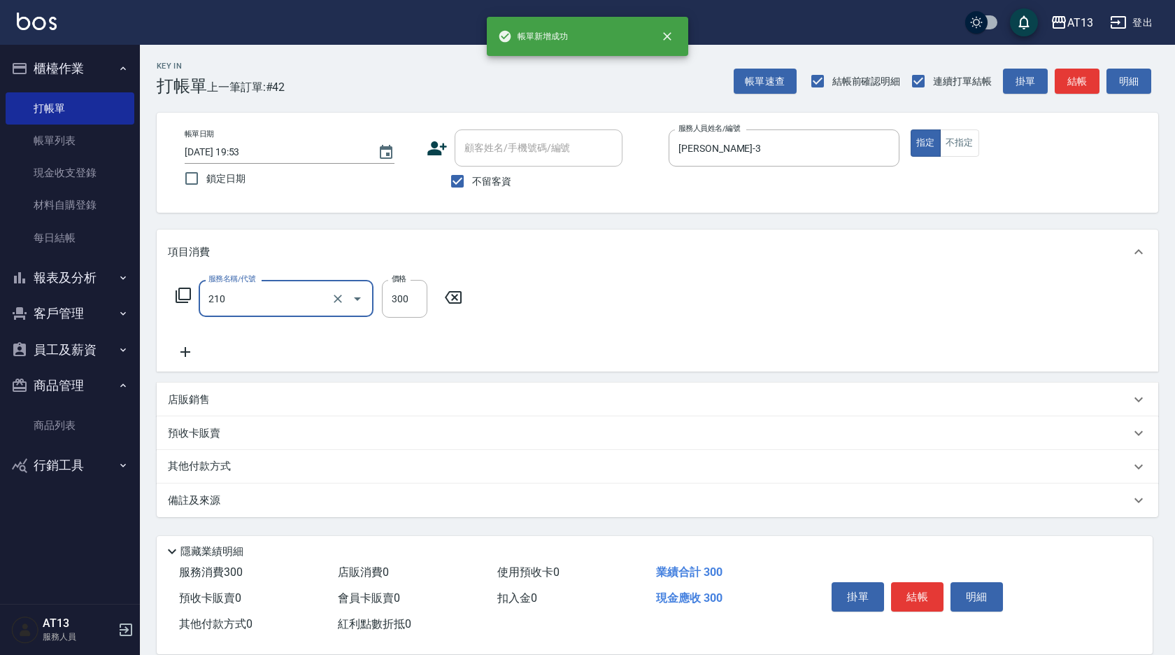
type input "歐娜洗髮精(210)"
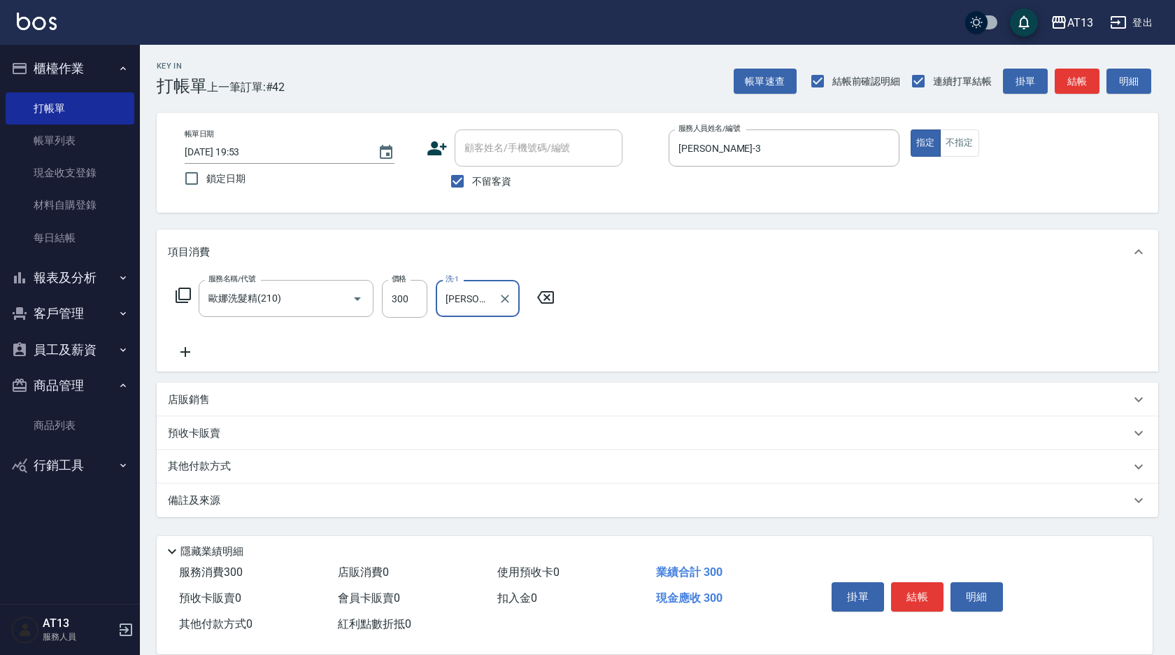
type input "吳映蓉-33"
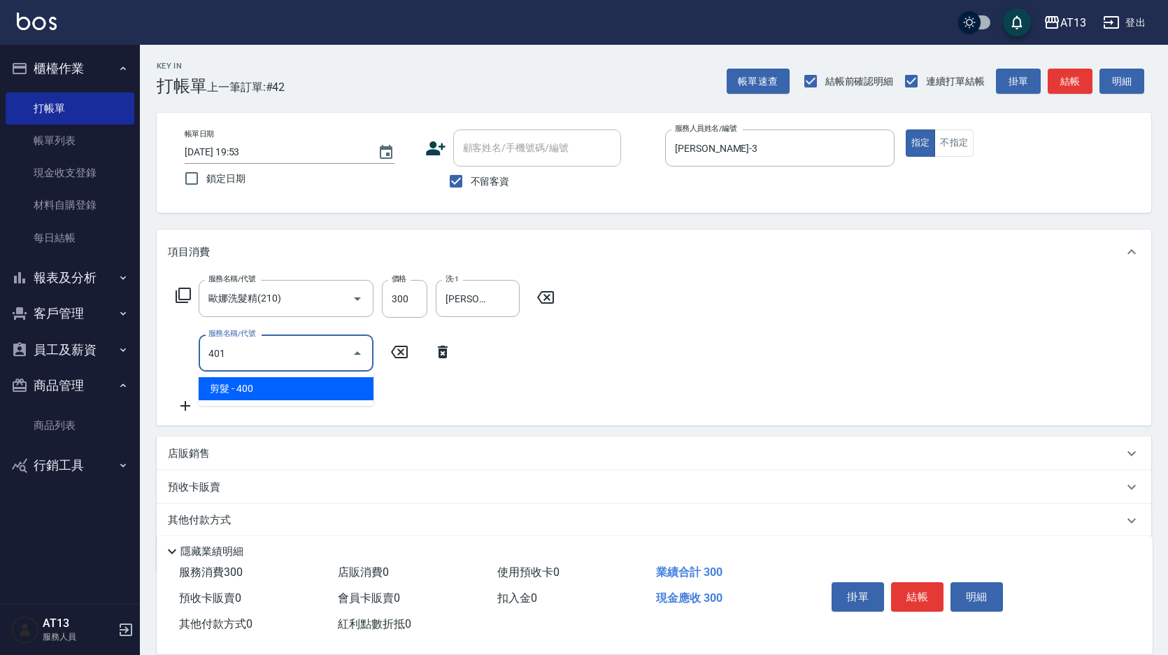
type input "剪髮(401)"
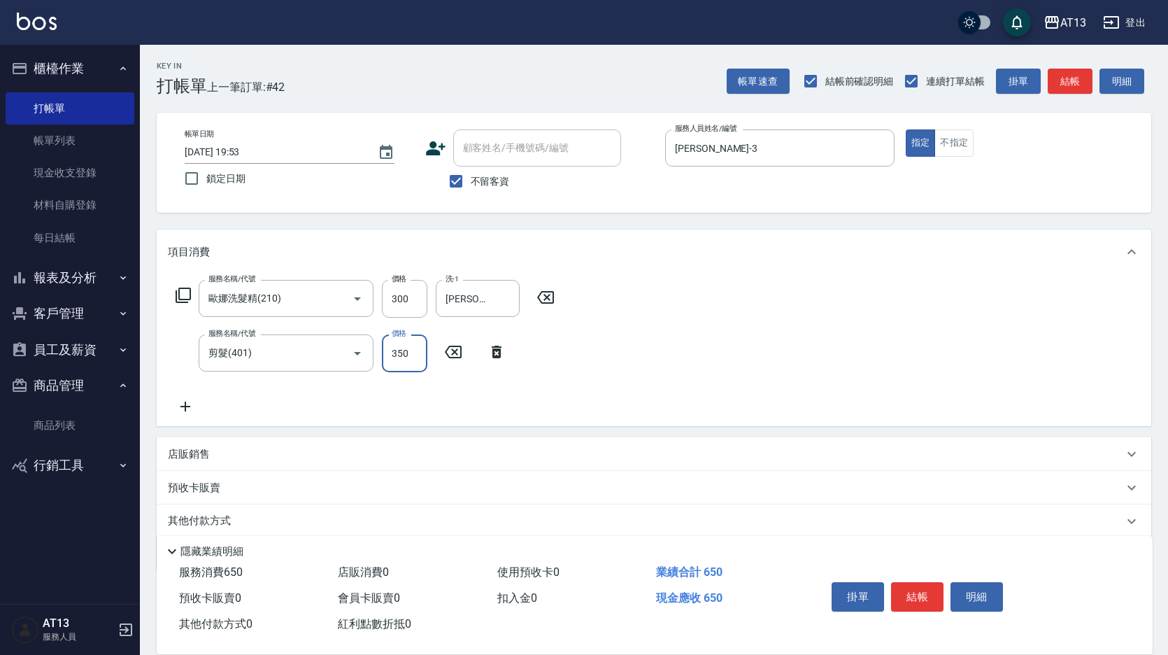
type input "350"
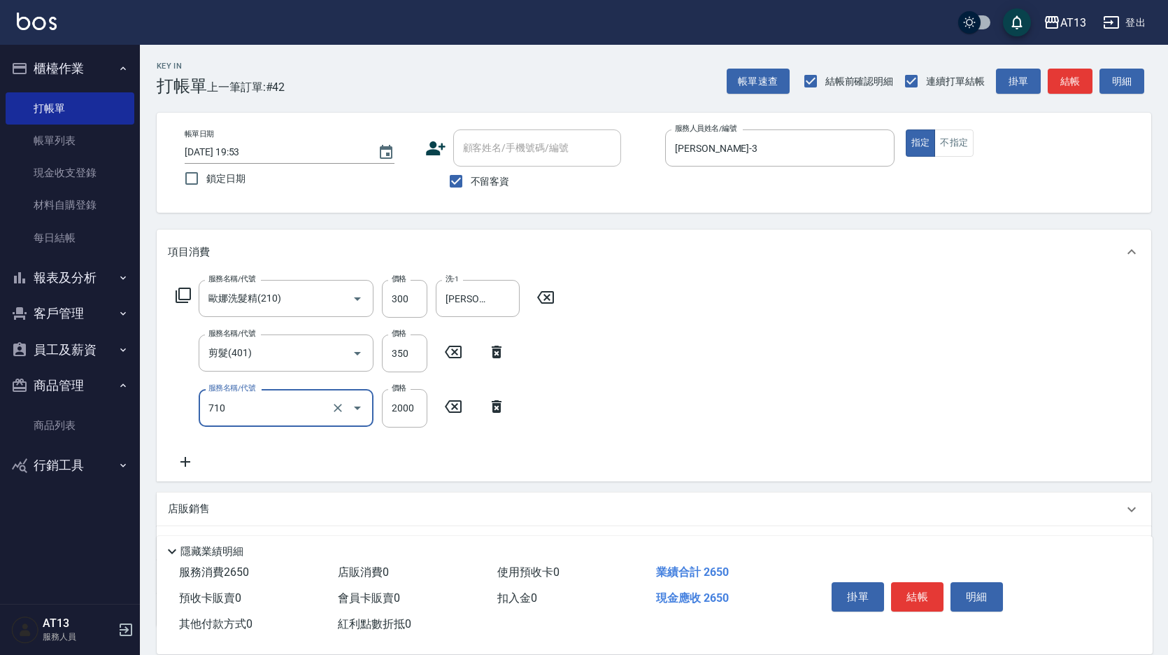
type input "髮善4段護髮2000(710)"
type input "1400"
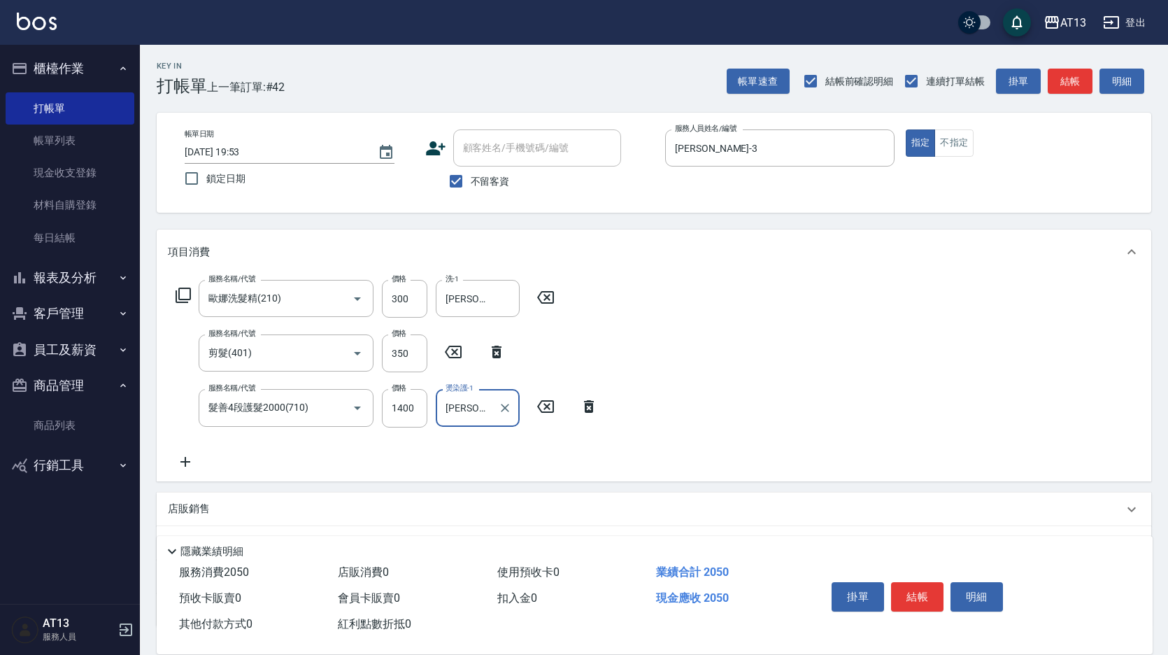
type input "吳映蓉-33"
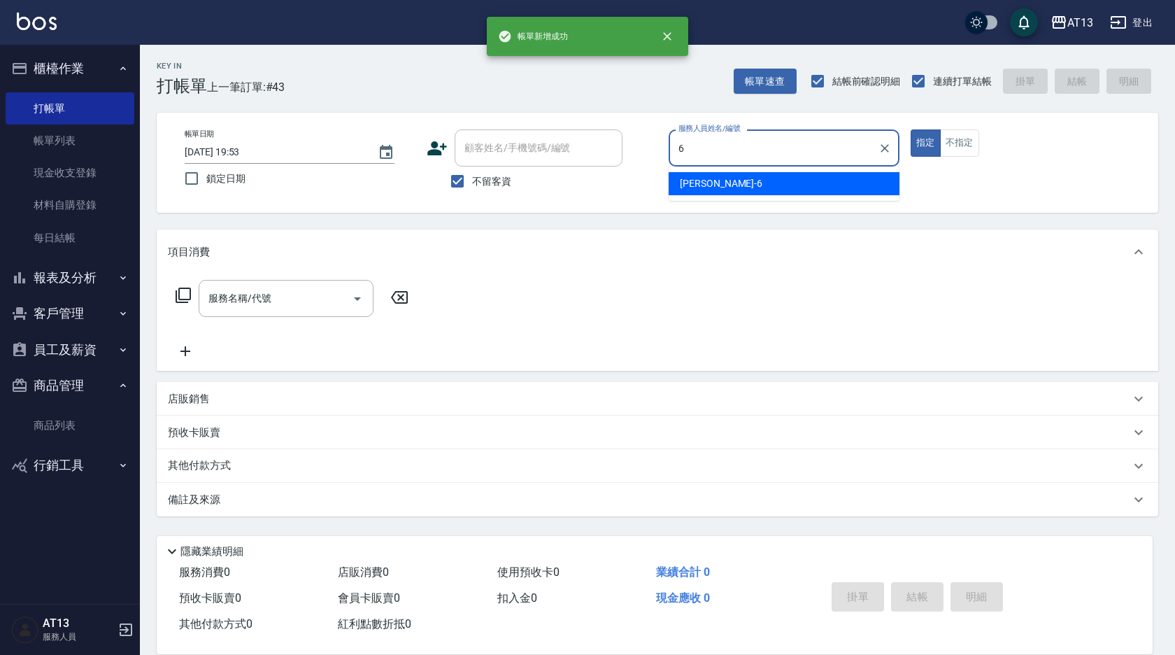
type input "亭妤-6"
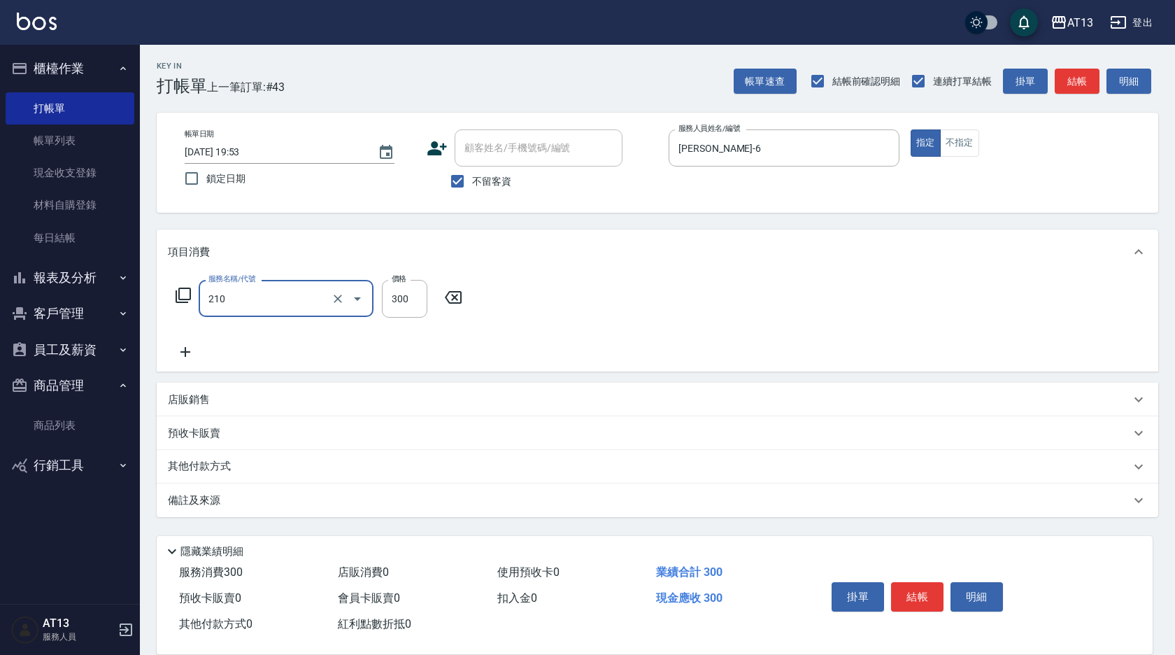
type input "歐娜洗髮精(210)"
type input "稔穎-10"
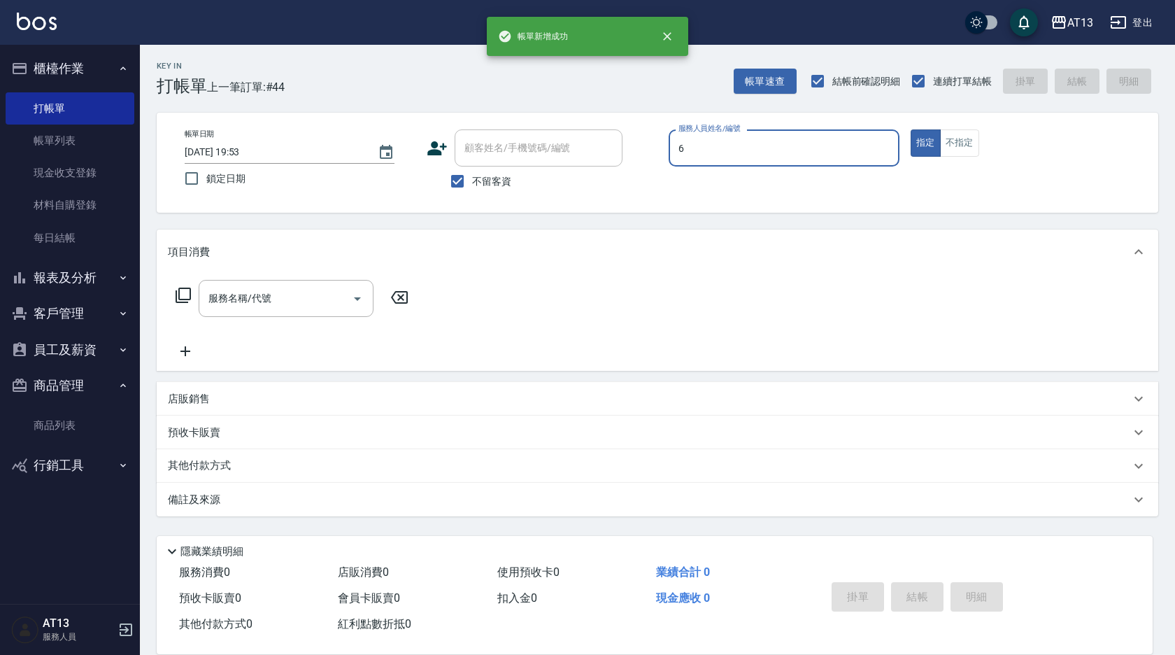
type input "亭妤-6"
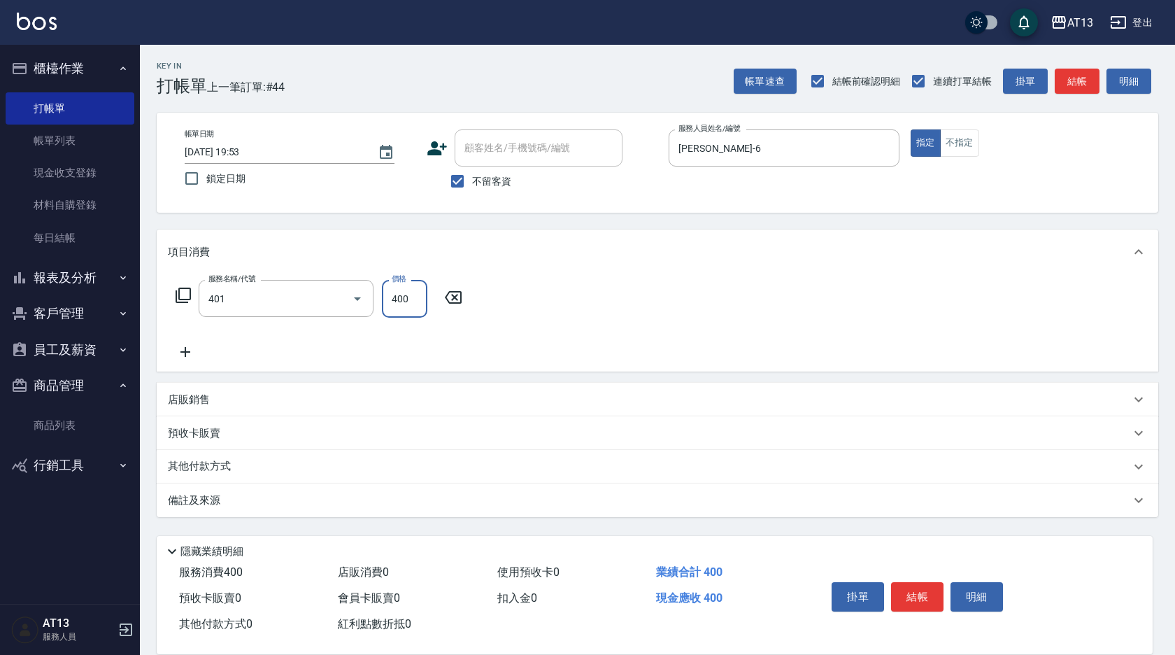
type input "剪髮(401)"
type input "300"
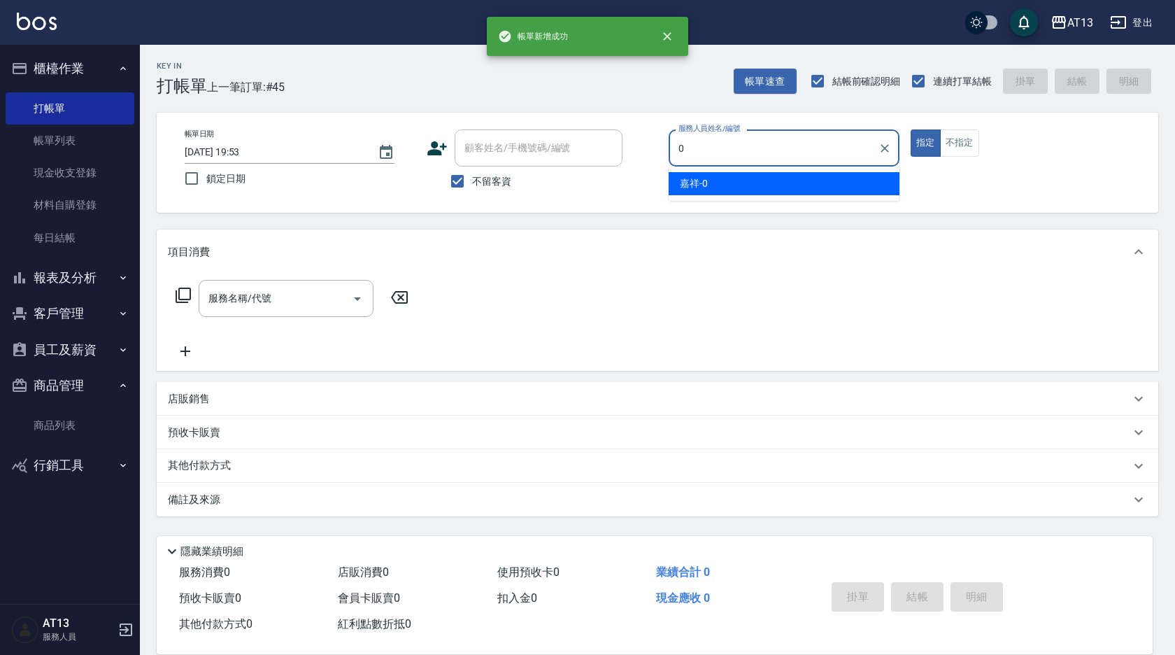
type input "嘉祥-0"
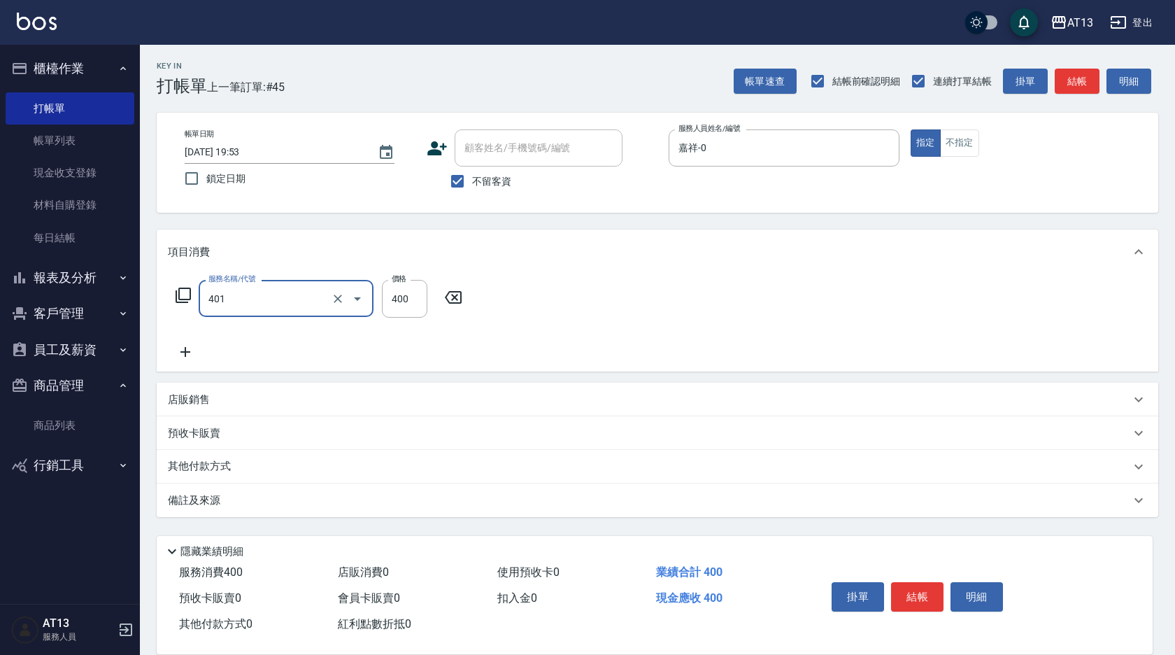
type input "剪髮(401)"
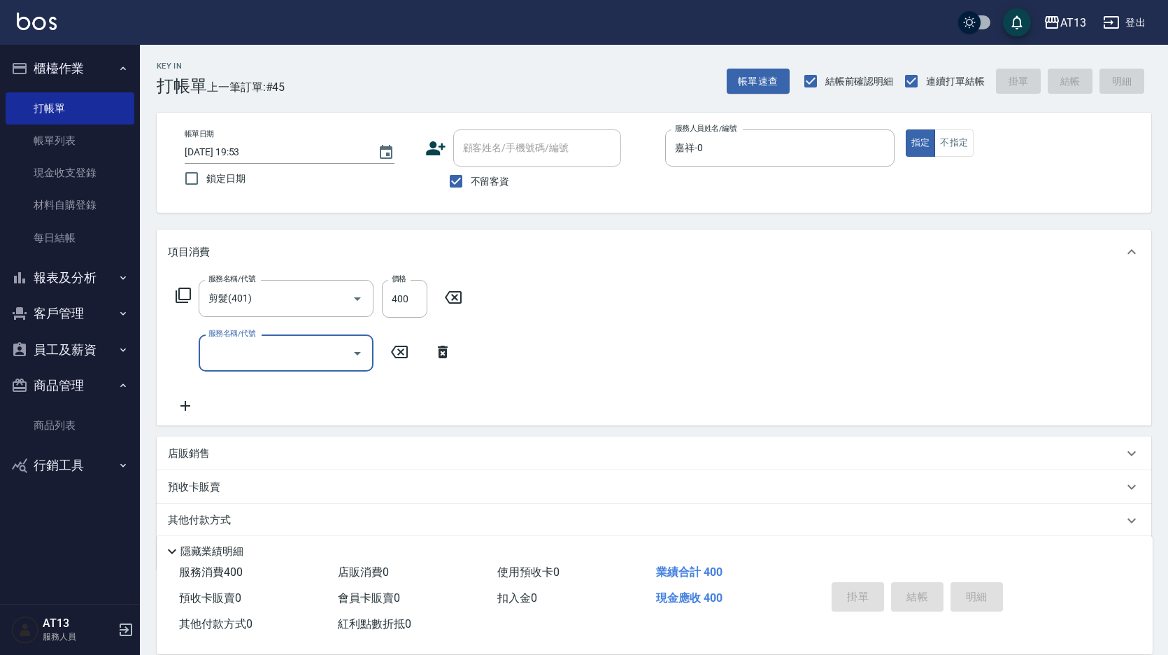
type input "2025/08/20 19:54"
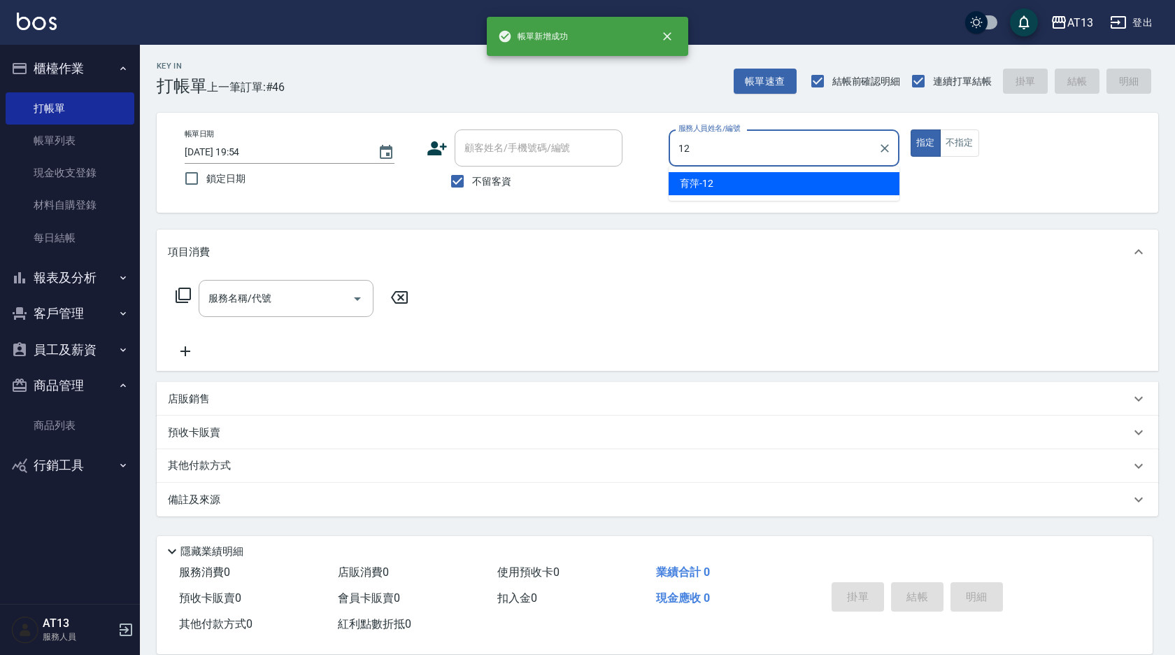
type input "育萍-12"
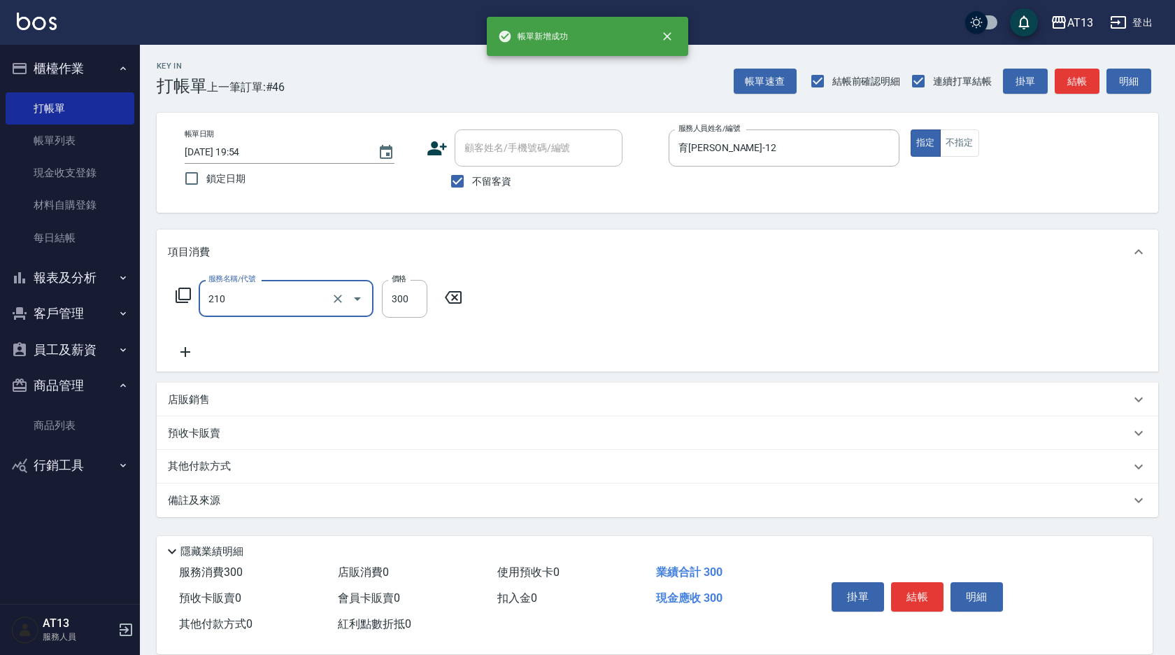
type input "歐娜洗髮精(210)"
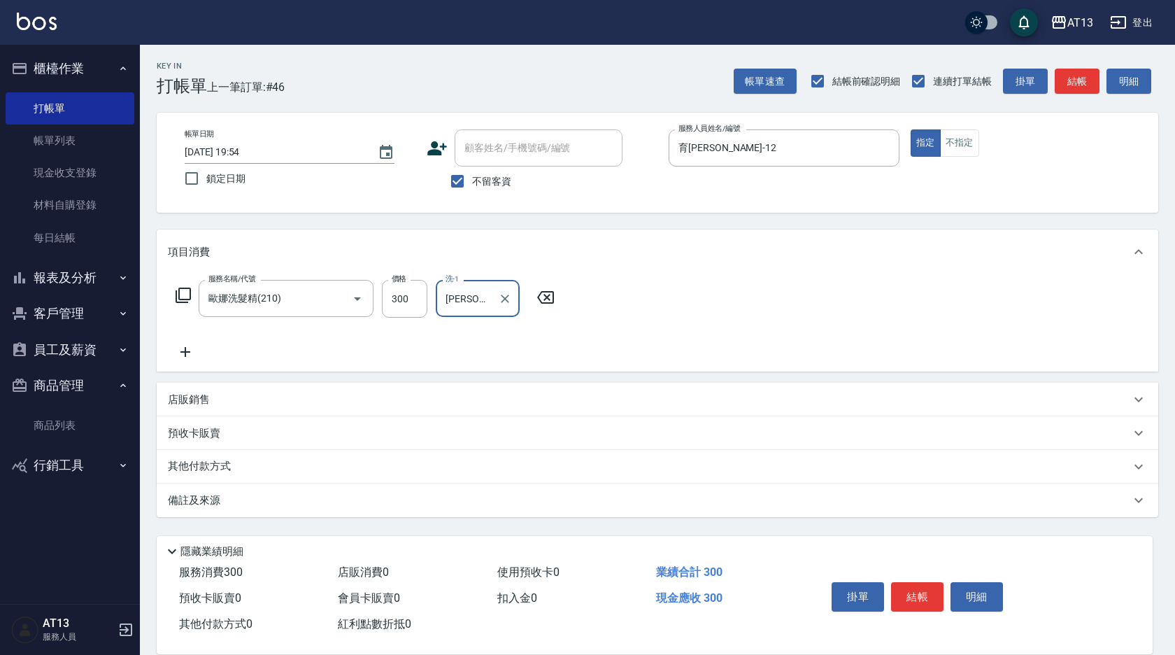
type input "李垣潔-31"
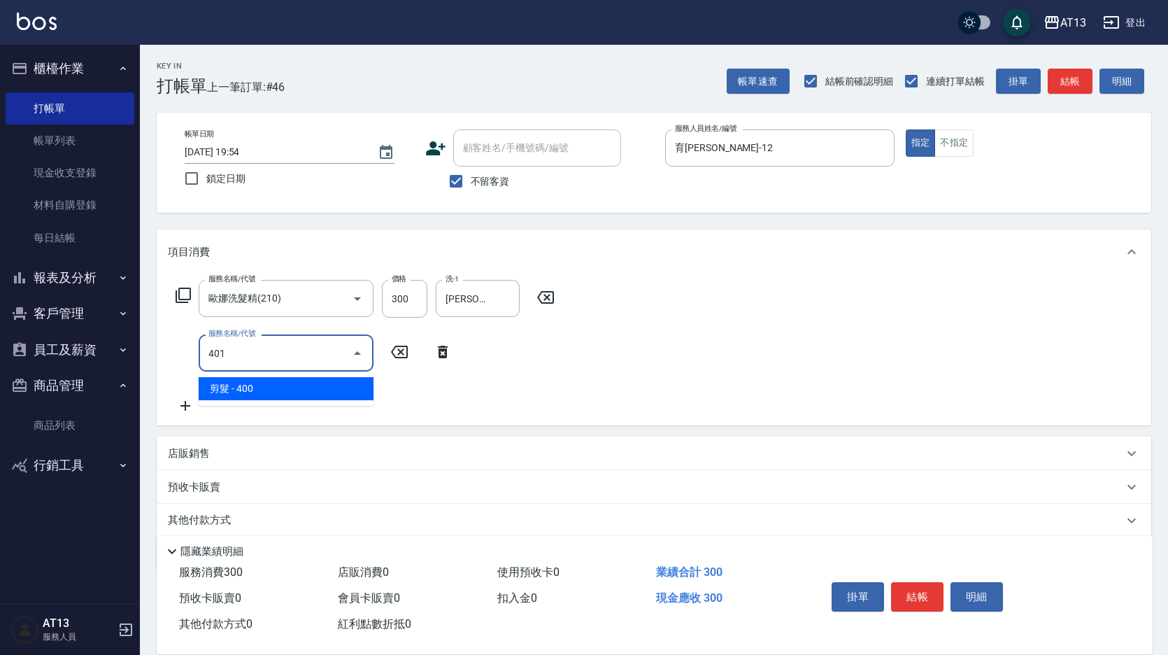
type input "剪髮(401)"
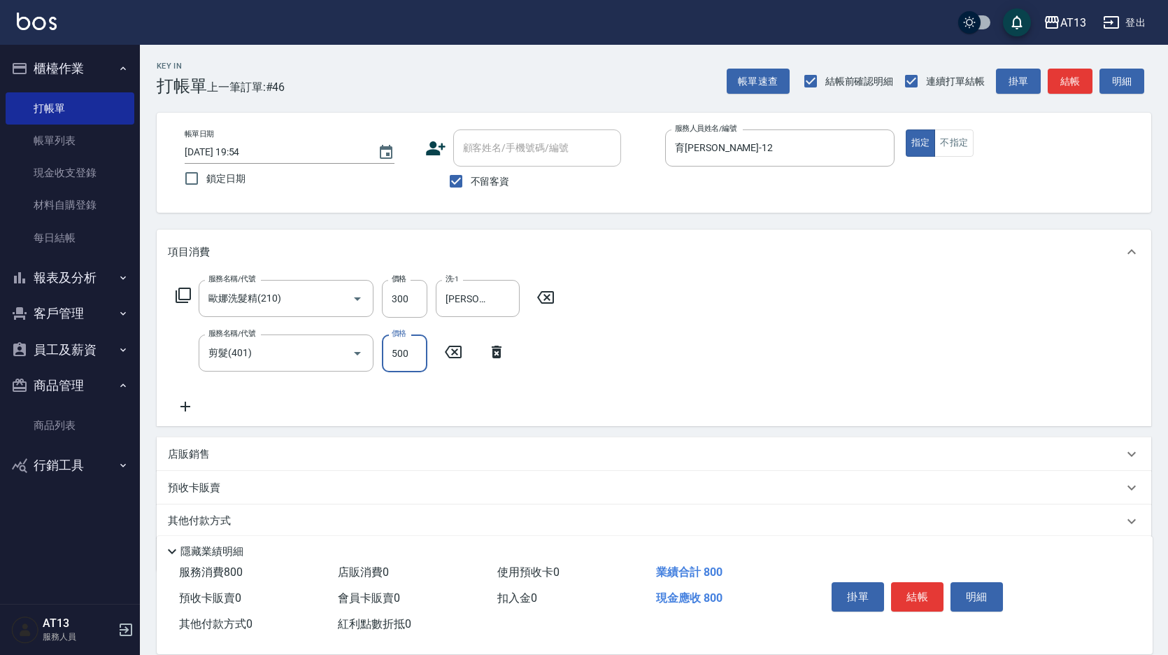
type input "500"
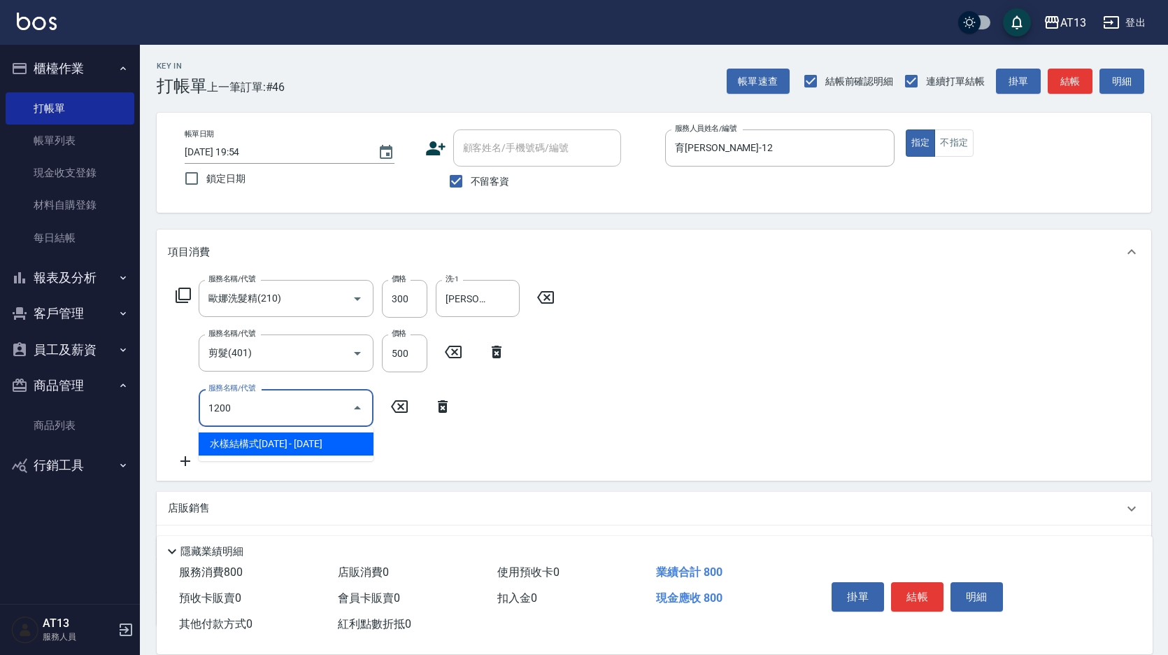
type input "1200"
click at [394, 411] on icon at bounding box center [399, 406] width 35 height 17
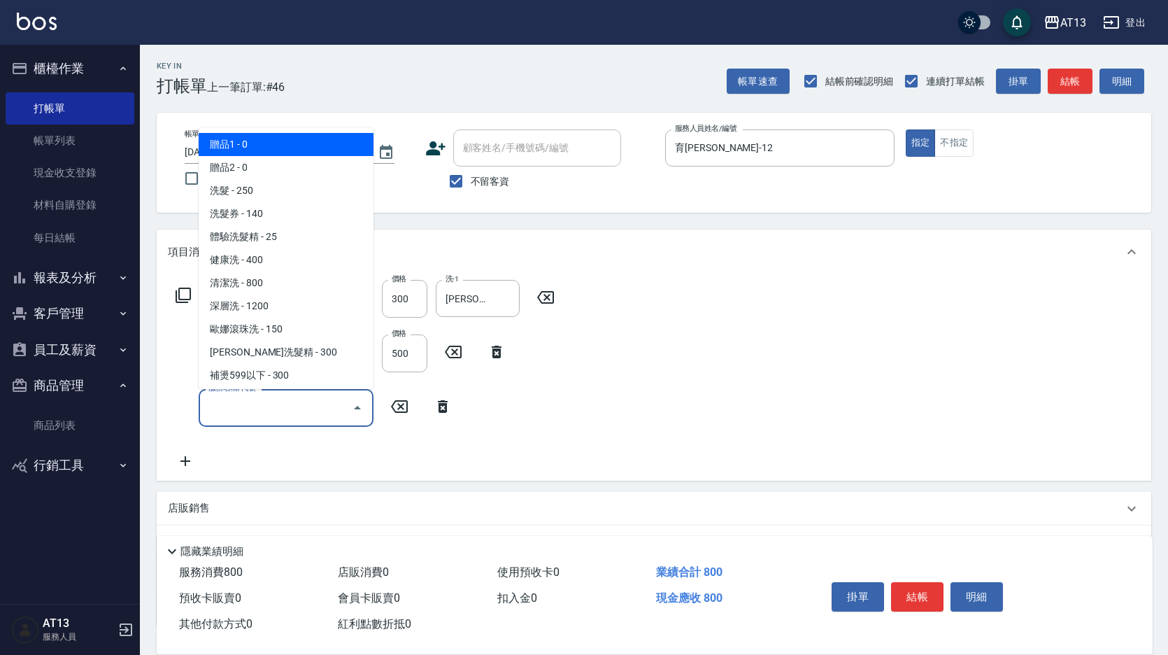
click at [317, 403] on input "服務名稱/代號" at bounding box center [275, 407] width 141 height 24
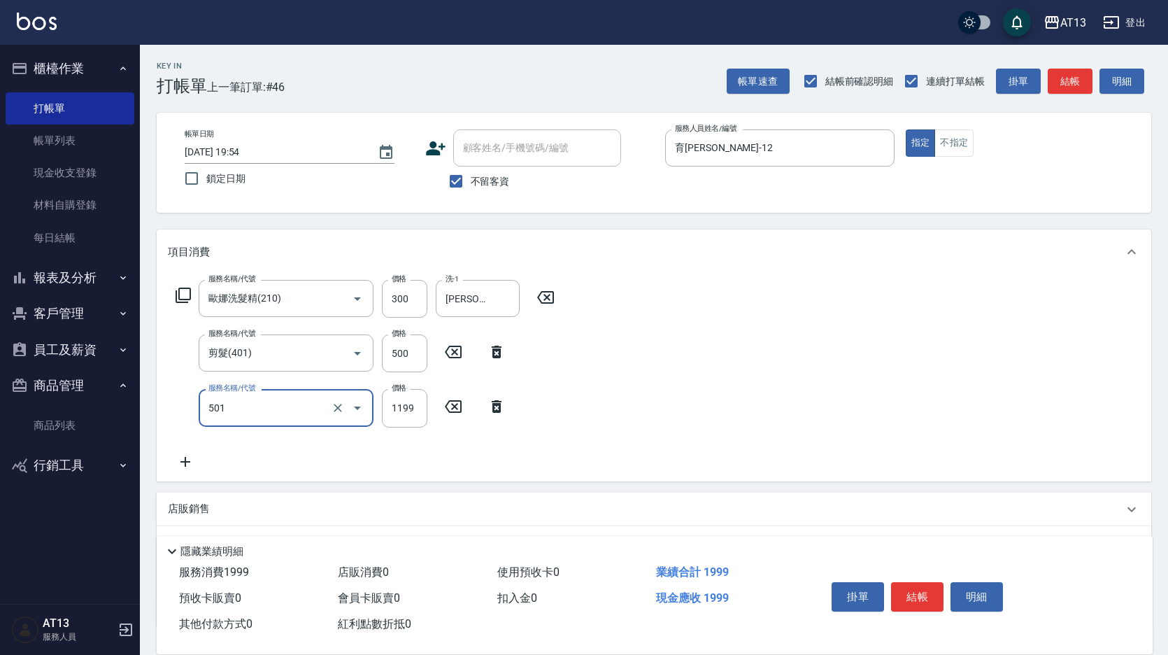
type input "染髮(501)"
type input "1200"
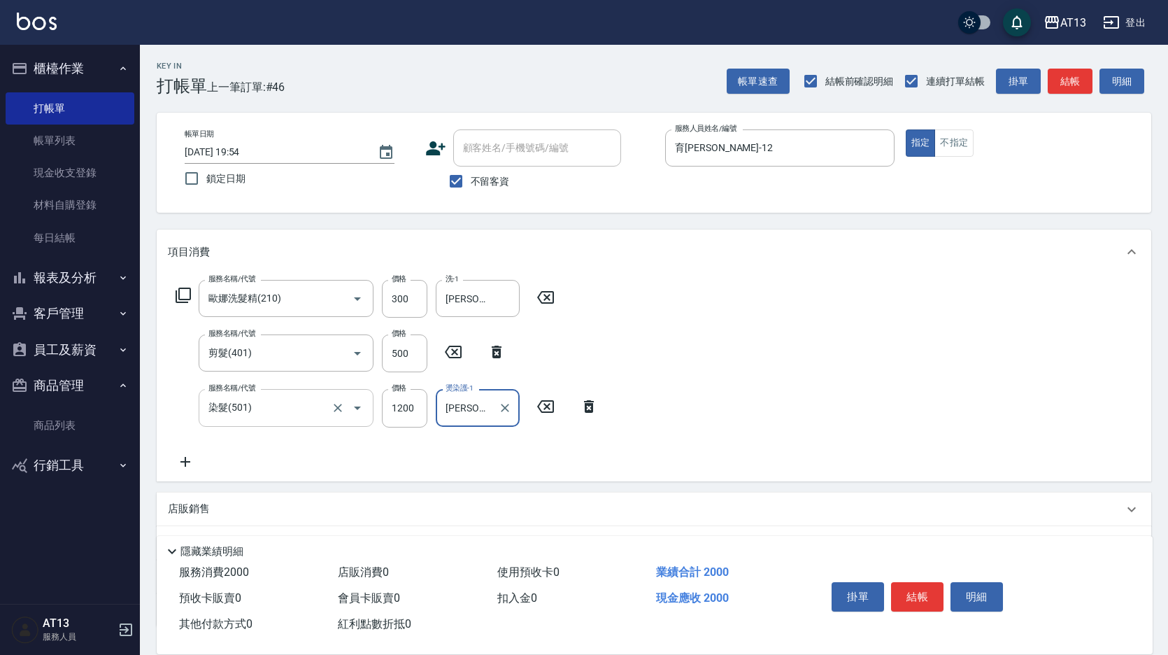
type input "李垣潔-31"
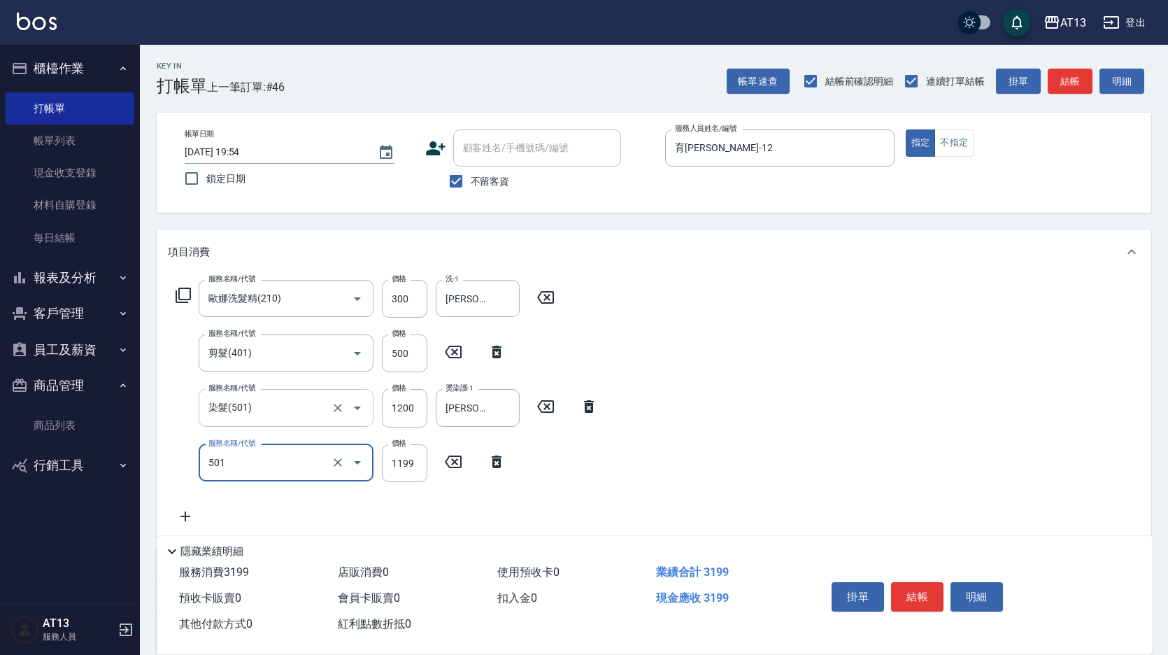
type input "染髮(501)"
type input "2500"
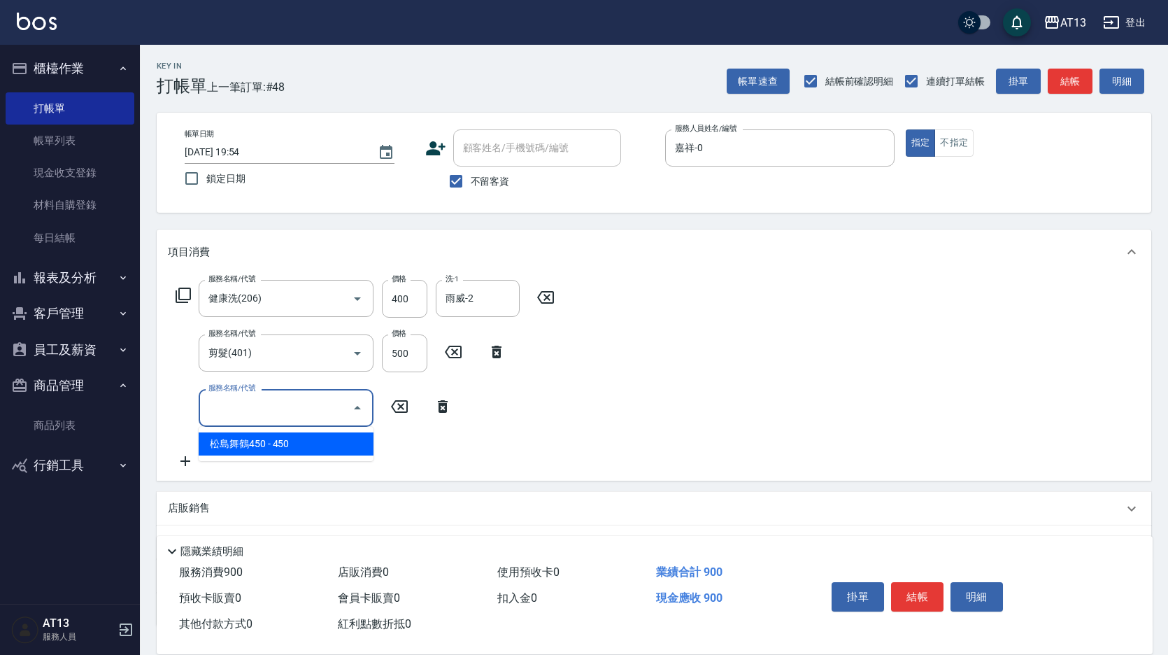
click at [399, 405] on icon at bounding box center [399, 406] width 35 height 17
click at [306, 406] on input "服務名稱/代號" at bounding box center [275, 407] width 141 height 24
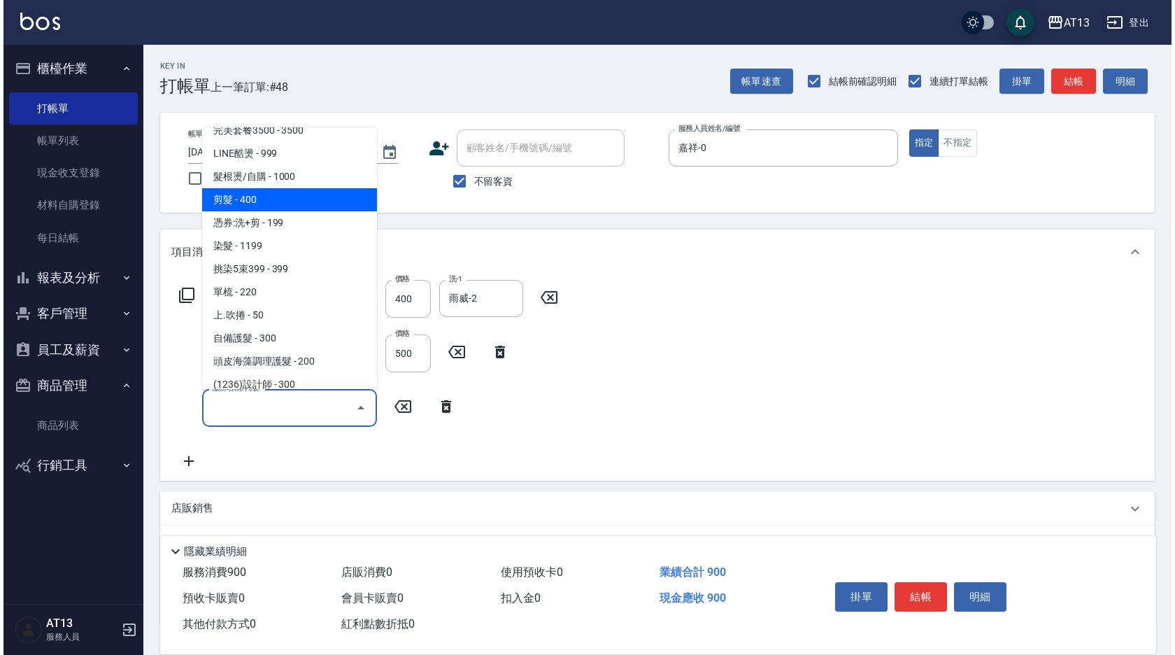
scroll to position [559, 0]
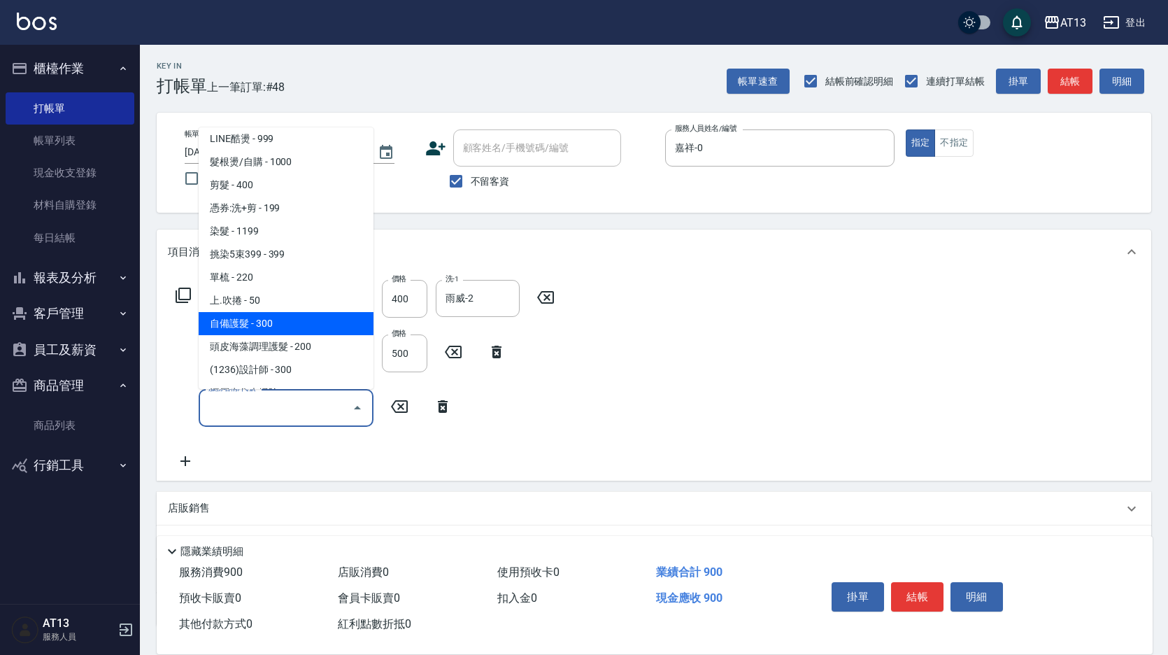
click at [303, 327] on span "自備護髮 - 300" at bounding box center [286, 323] width 175 height 23
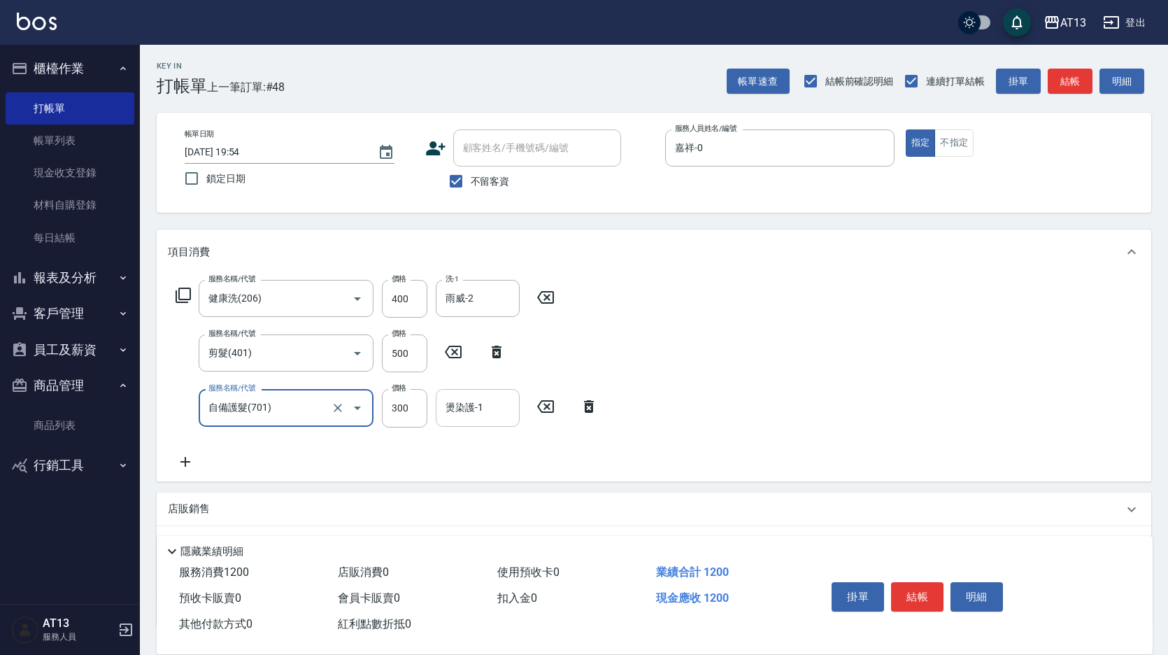
click at [488, 418] on input "燙染護-1" at bounding box center [477, 407] width 71 height 24
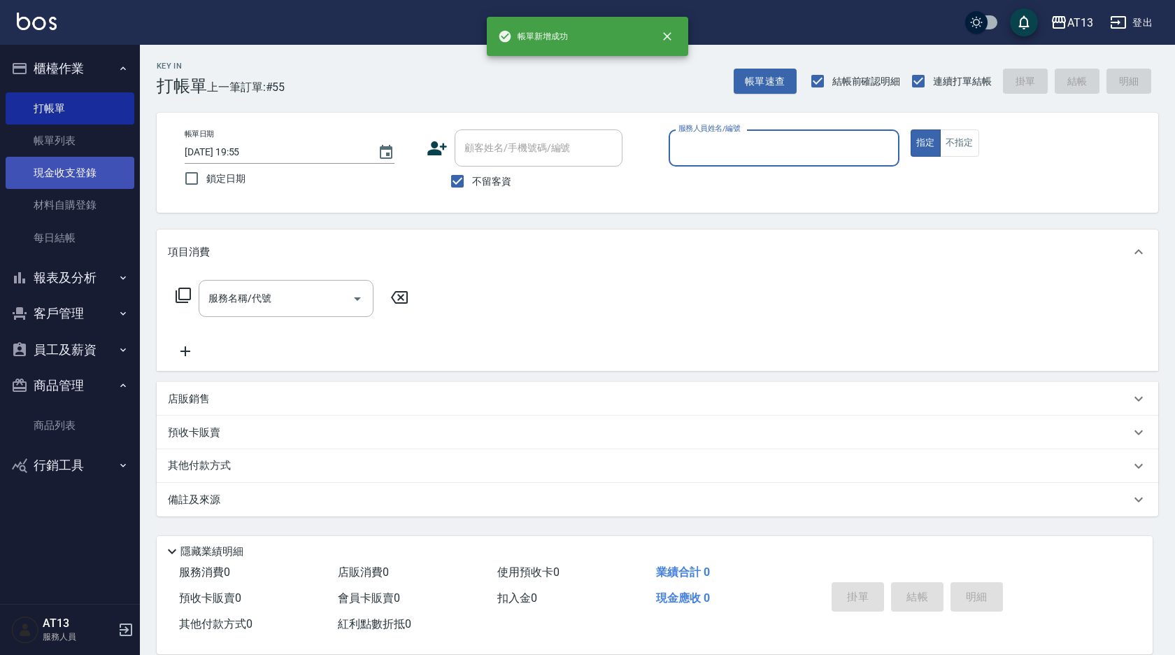
click at [86, 175] on link "現金收支登錄" at bounding box center [70, 173] width 129 height 32
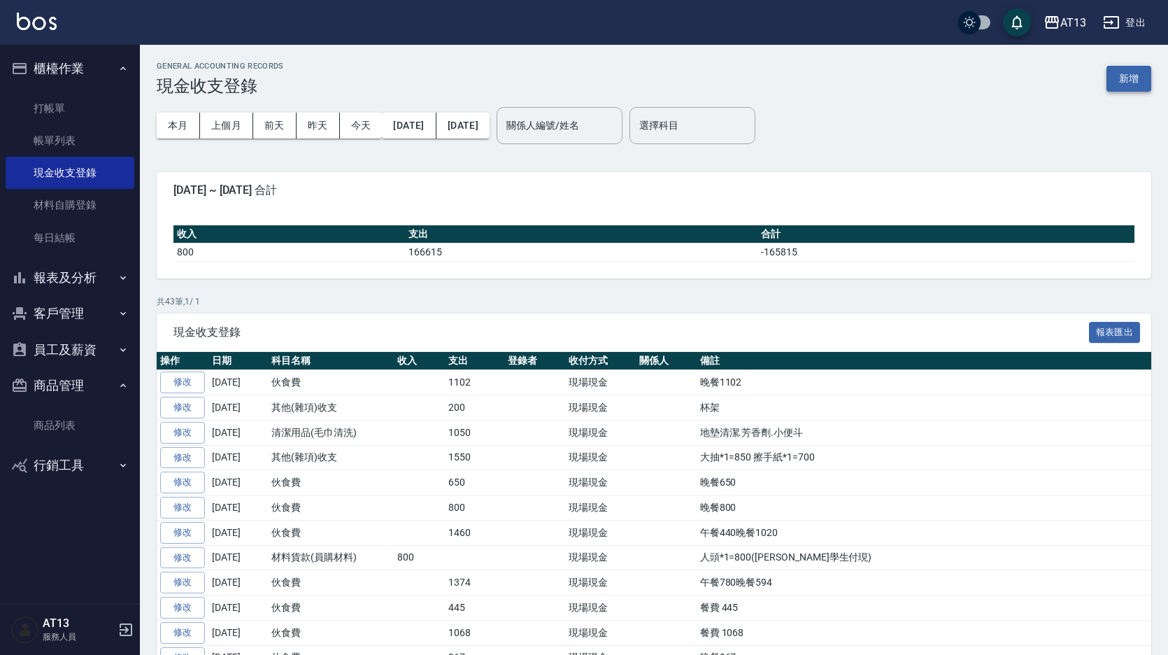
click at [1143, 81] on button "新增" at bounding box center [1128, 79] width 45 height 26
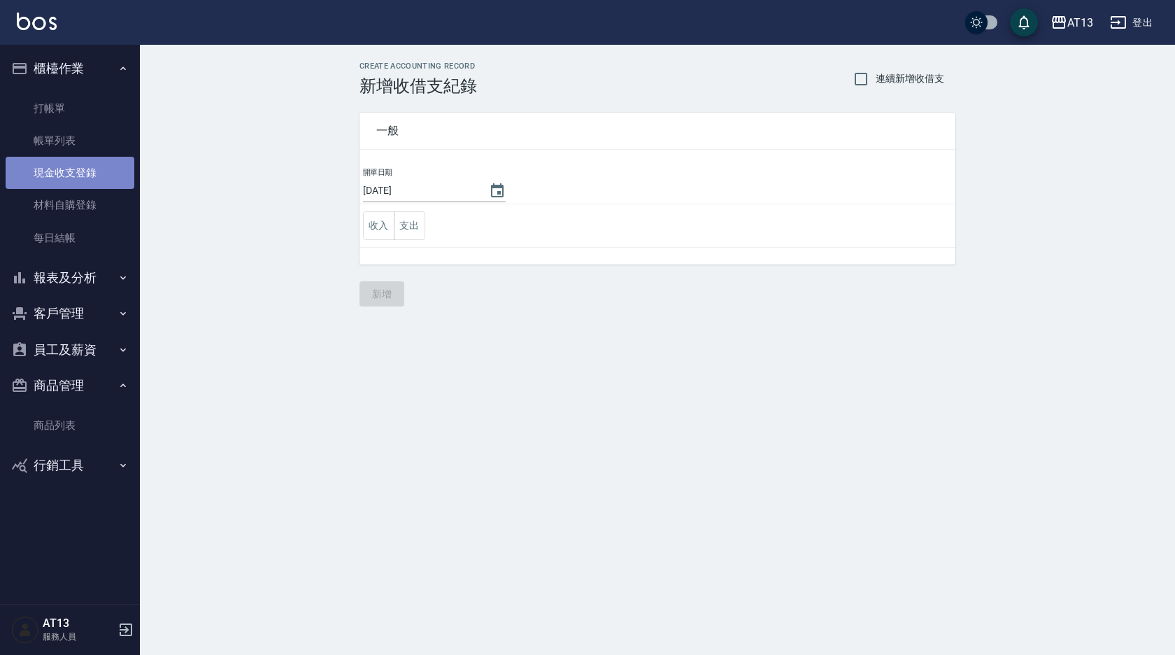
click at [79, 164] on link "現金收支登錄" at bounding box center [70, 173] width 129 height 32
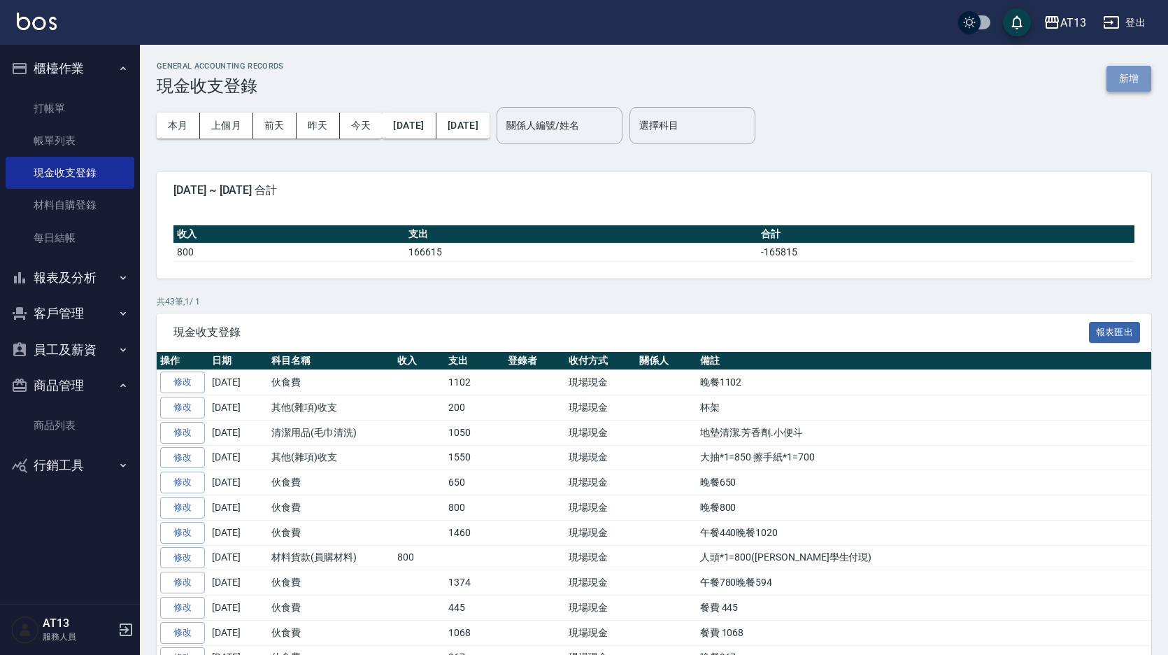
click at [1113, 82] on button "新增" at bounding box center [1128, 79] width 45 height 26
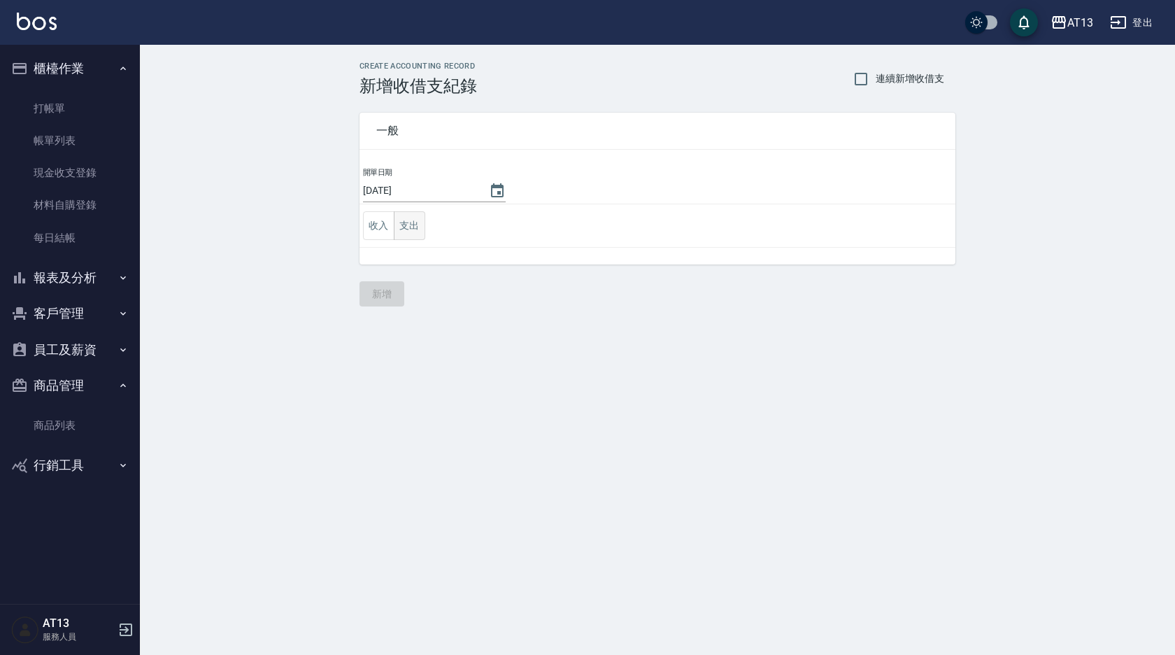
click at [413, 229] on button "支出" at bounding box center [409, 225] width 31 height 29
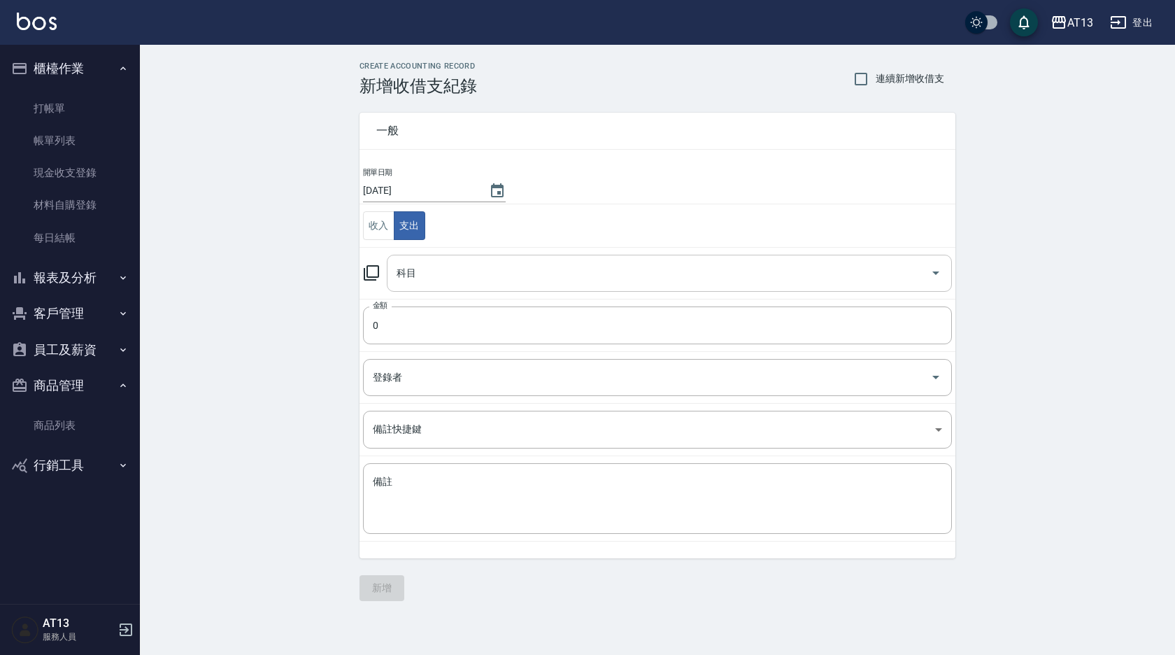
click at [475, 283] on input "科目" at bounding box center [658, 273] width 531 height 24
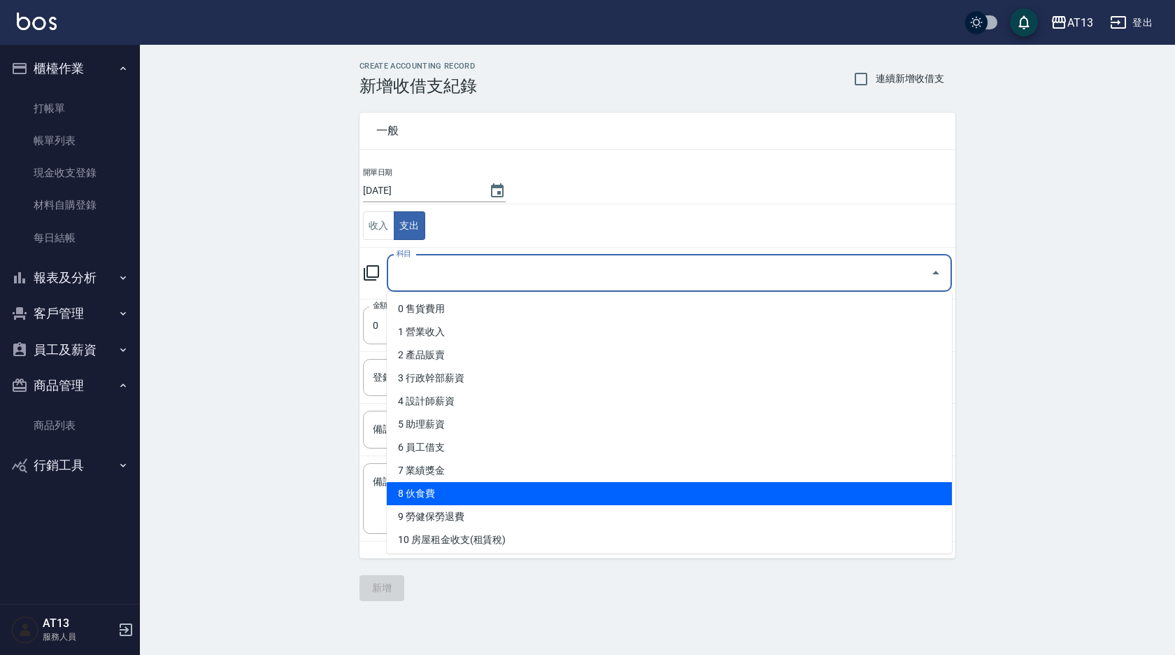
click at [489, 491] on li "8 伙食費" at bounding box center [669, 493] width 565 height 23
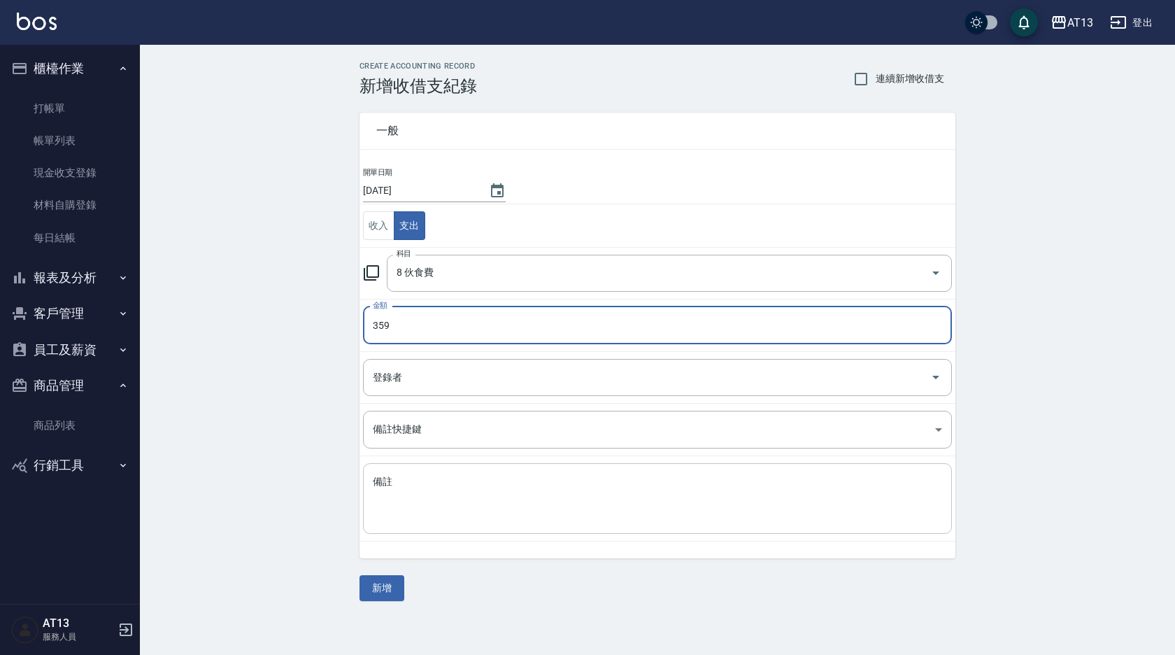
click at [487, 480] on textarea "備註" at bounding box center [657, 499] width 569 height 48
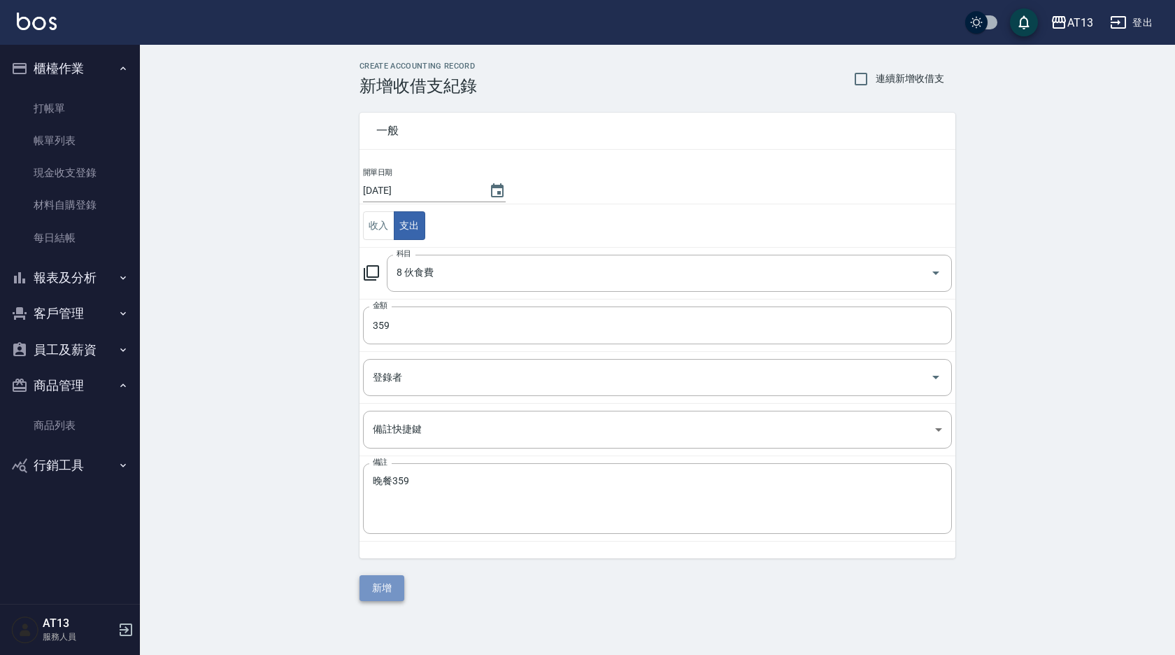
click at [392, 589] on button "新增" at bounding box center [381, 588] width 45 height 26
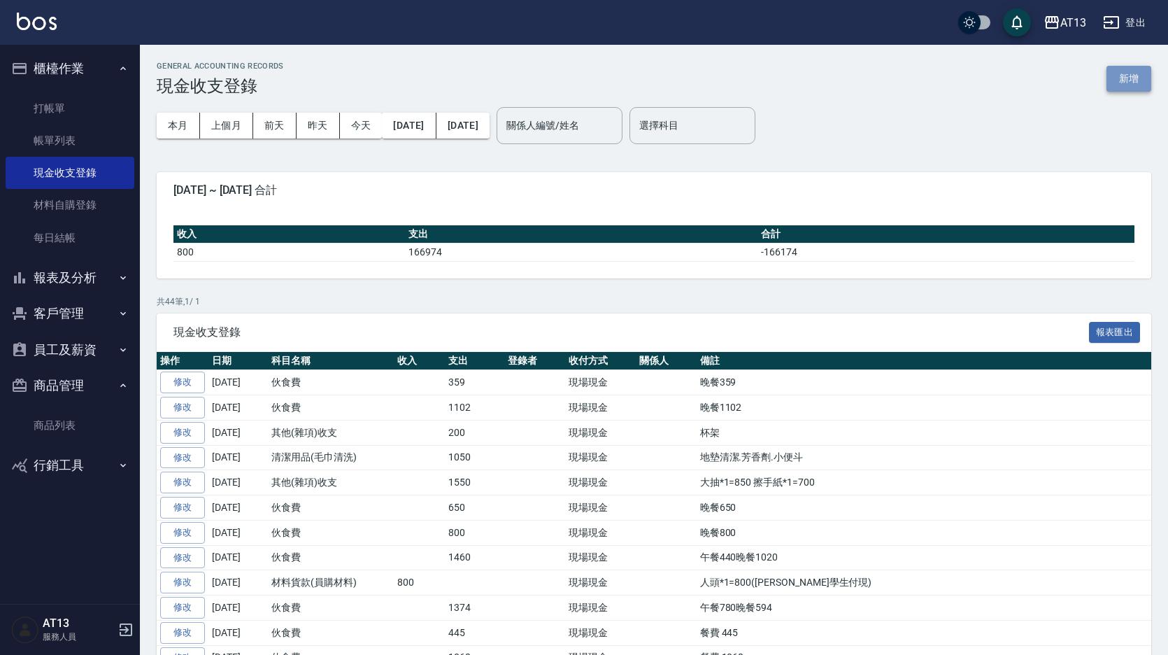
click at [1112, 85] on button "新增" at bounding box center [1128, 79] width 45 height 26
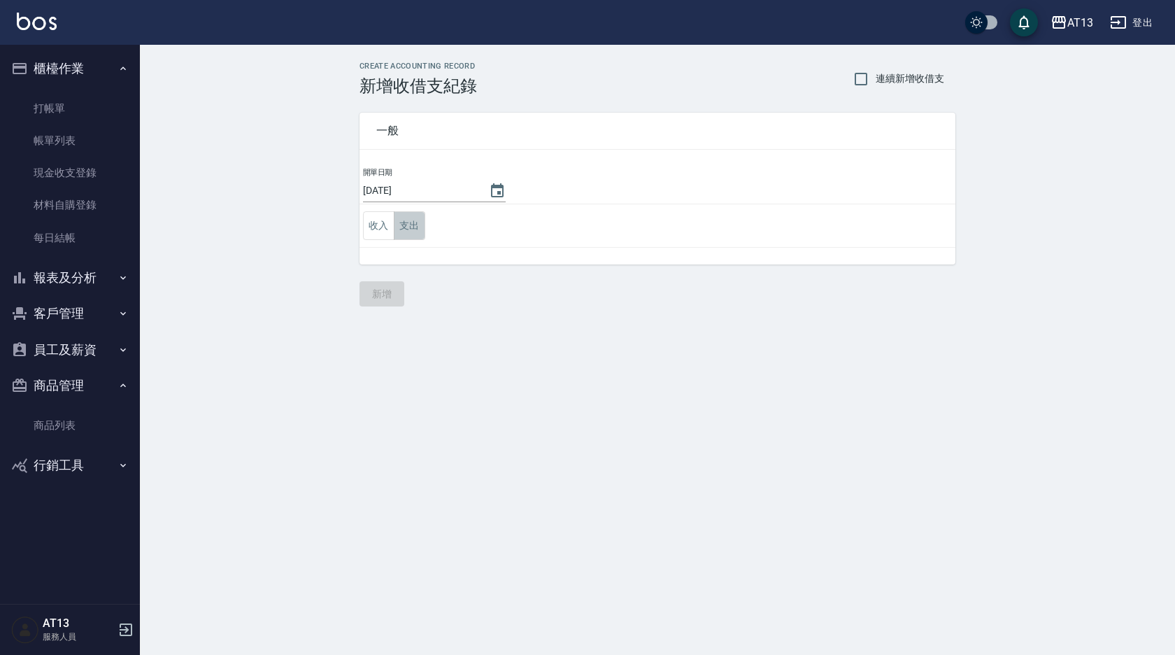
click at [424, 224] on button "支出" at bounding box center [409, 225] width 31 height 29
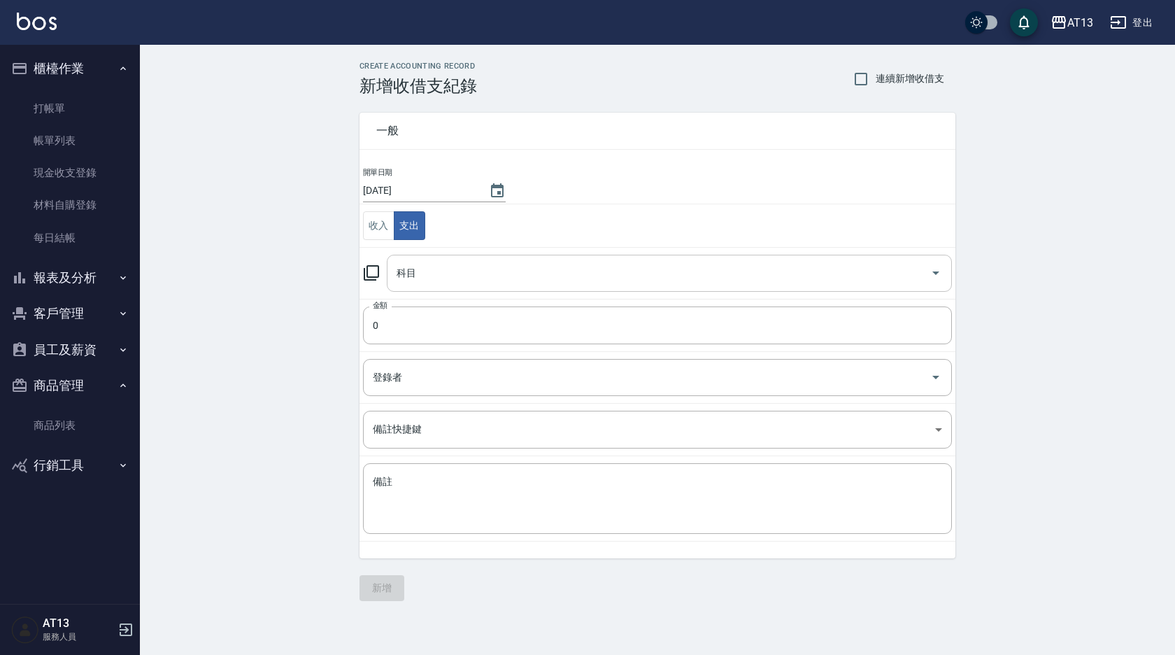
click at [451, 290] on div "科目" at bounding box center [669, 273] width 565 height 37
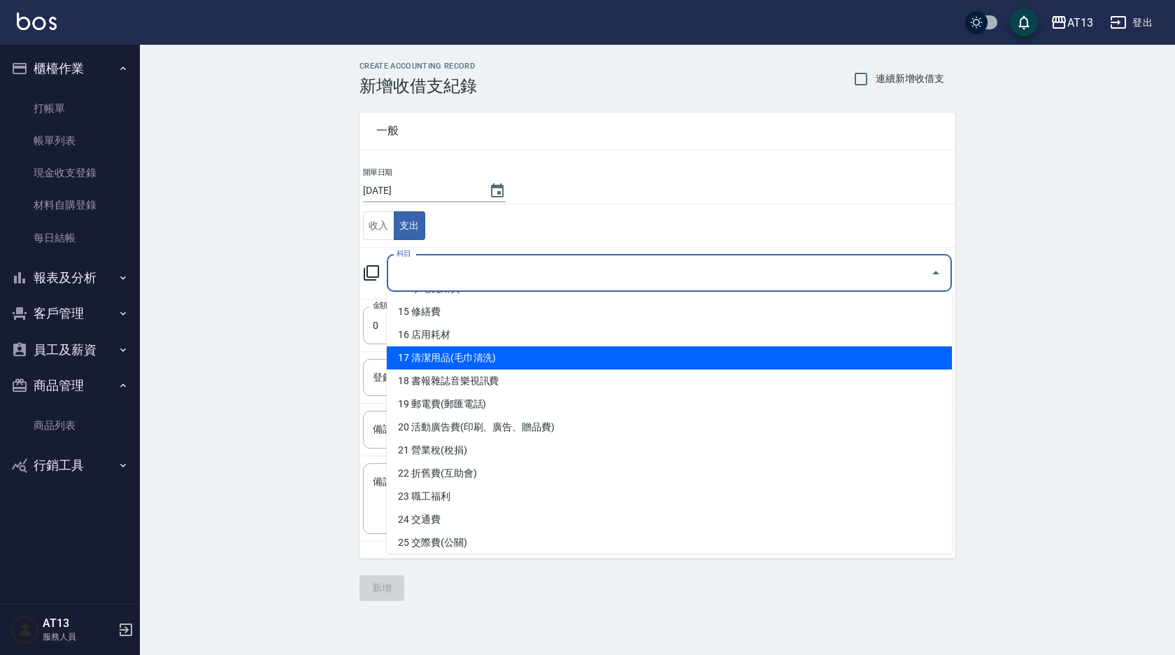
scroll to position [420, 0]
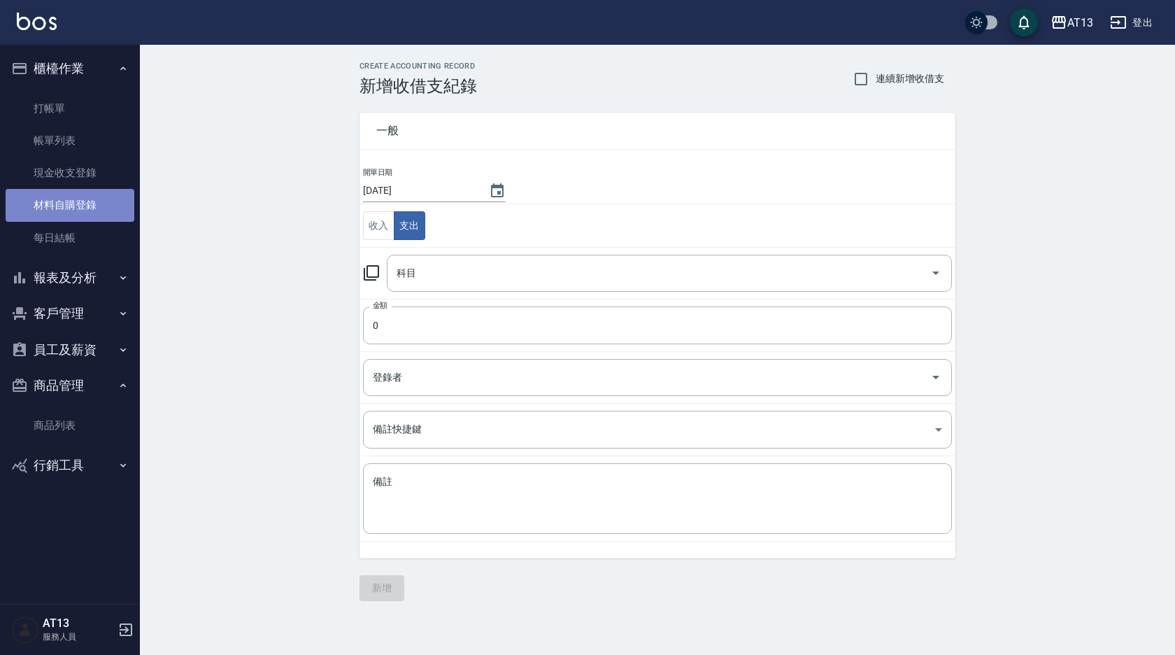
click at [87, 199] on link "材料自購登錄" at bounding box center [70, 205] width 129 height 32
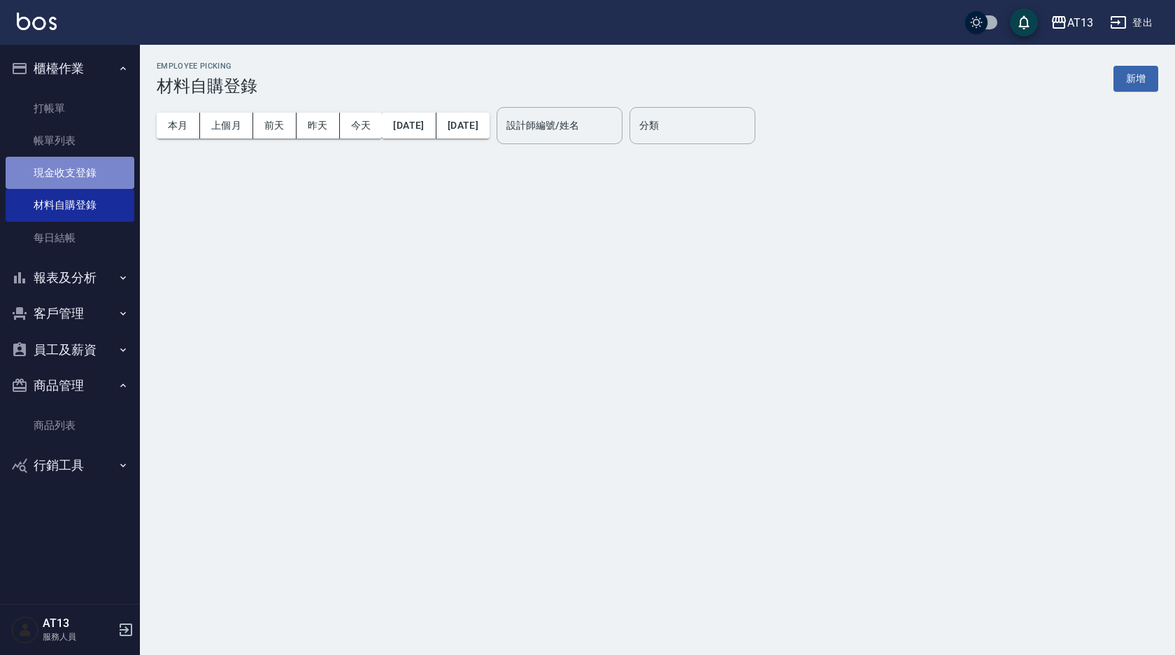
click at [92, 178] on link "現金收支登錄" at bounding box center [70, 173] width 129 height 32
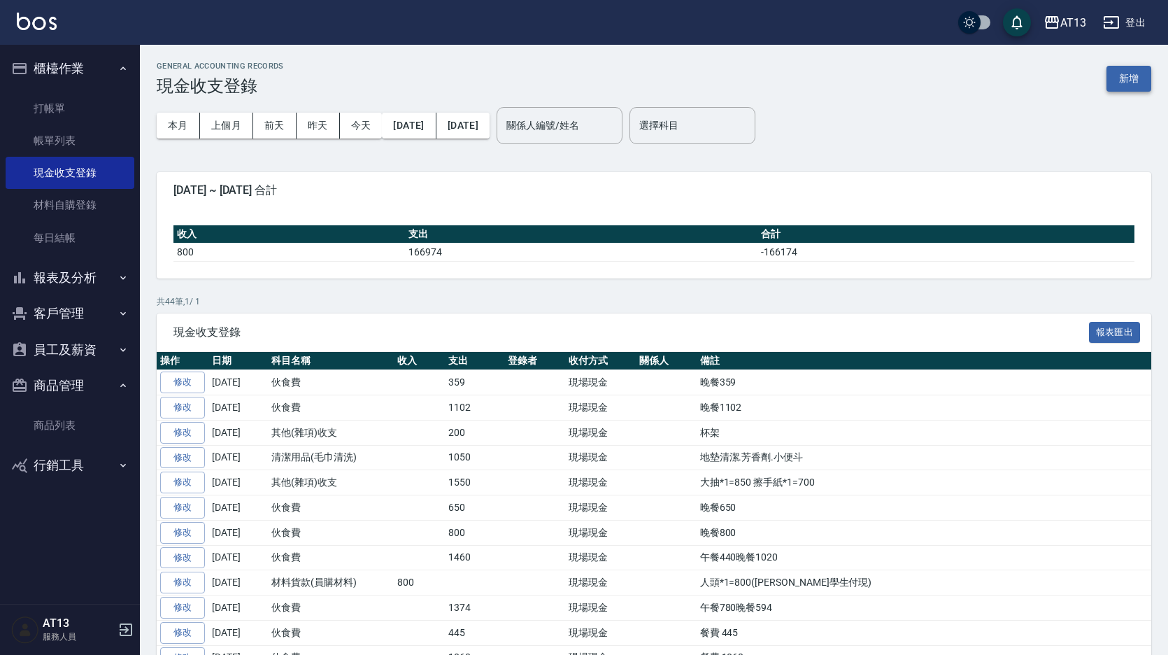
click at [1122, 77] on button "新增" at bounding box center [1128, 79] width 45 height 26
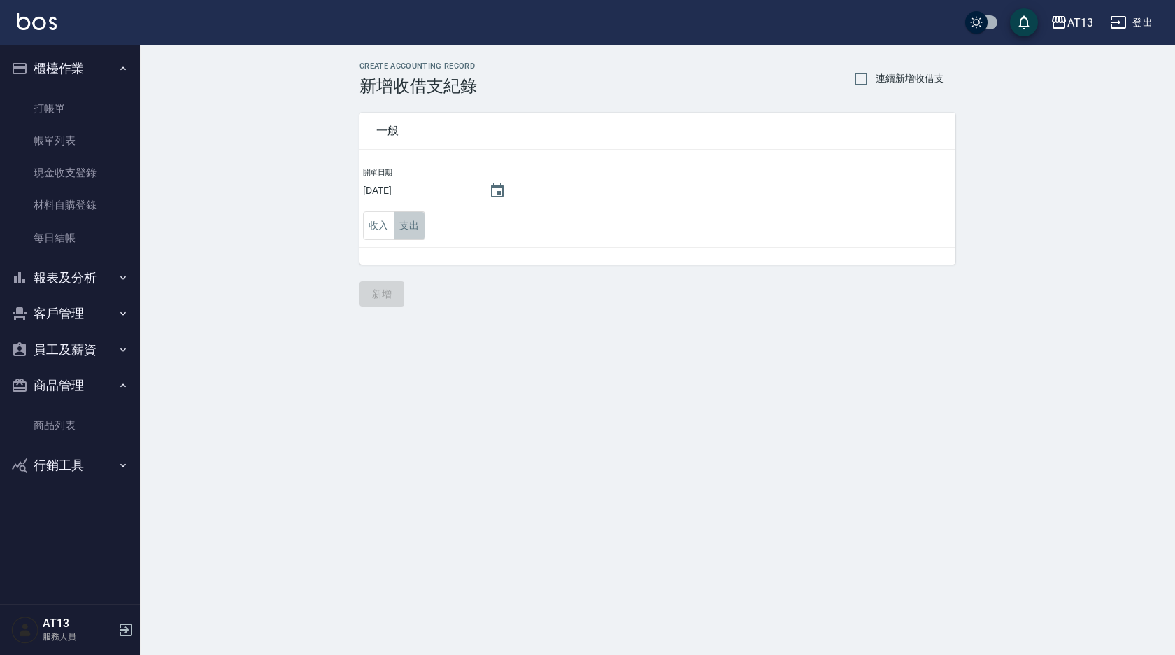
click at [403, 227] on button "支出" at bounding box center [409, 225] width 31 height 29
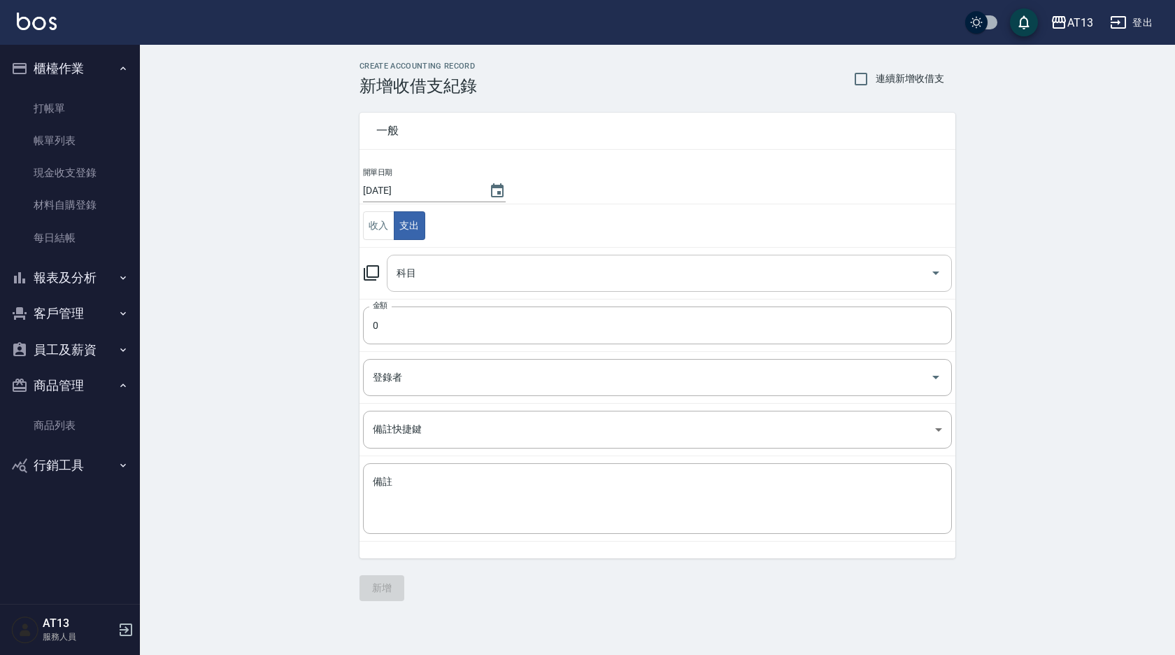
click at [438, 269] on input "科目" at bounding box center [658, 273] width 531 height 24
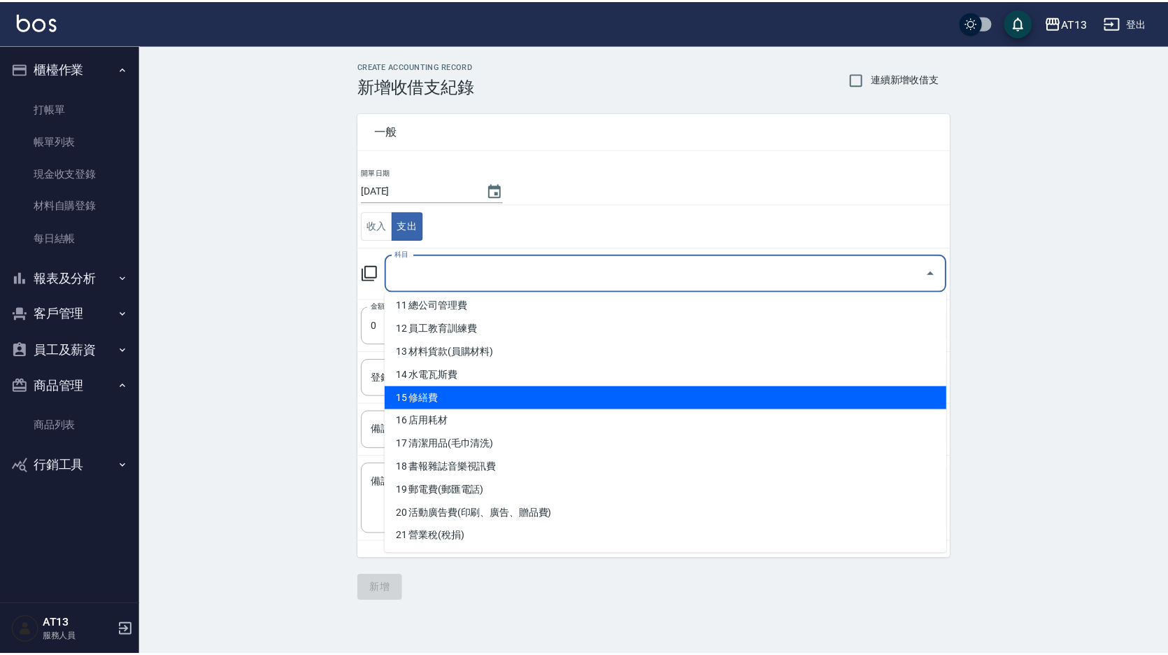
scroll to position [280, 0]
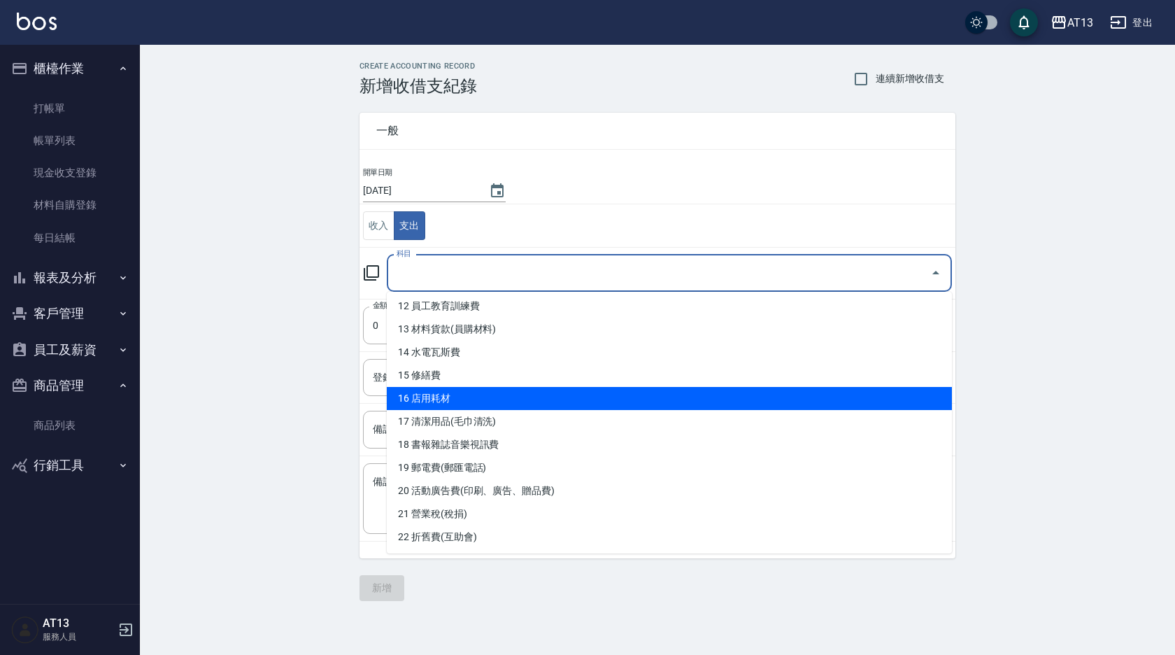
click at [513, 401] on li "16 店用耗材" at bounding box center [669, 398] width 565 height 23
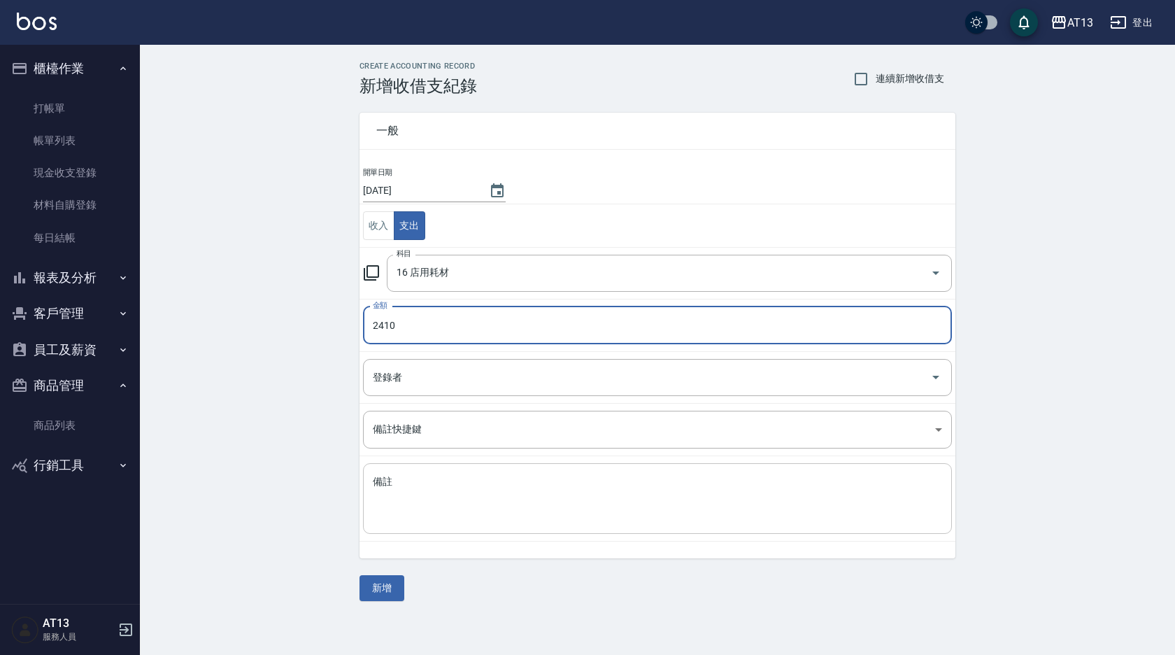
click at [440, 499] on textarea "備註" at bounding box center [657, 499] width 569 height 48
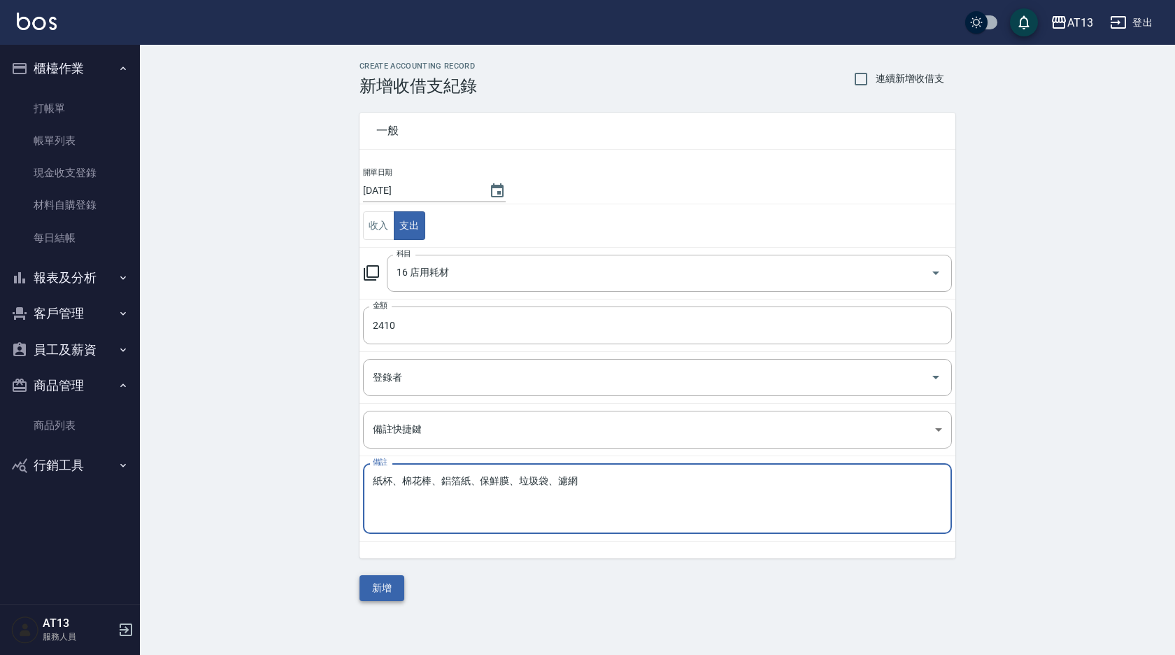
click at [381, 580] on button "新增" at bounding box center [381, 588] width 45 height 26
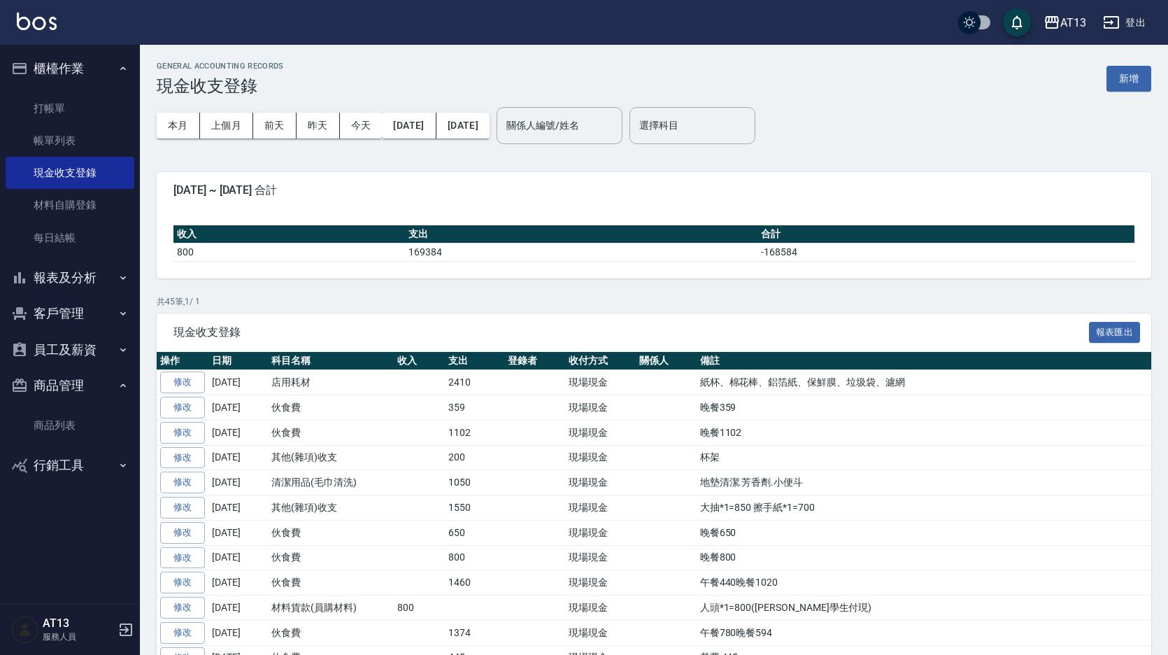
click at [87, 73] on button "櫃檯作業" at bounding box center [70, 68] width 129 height 36
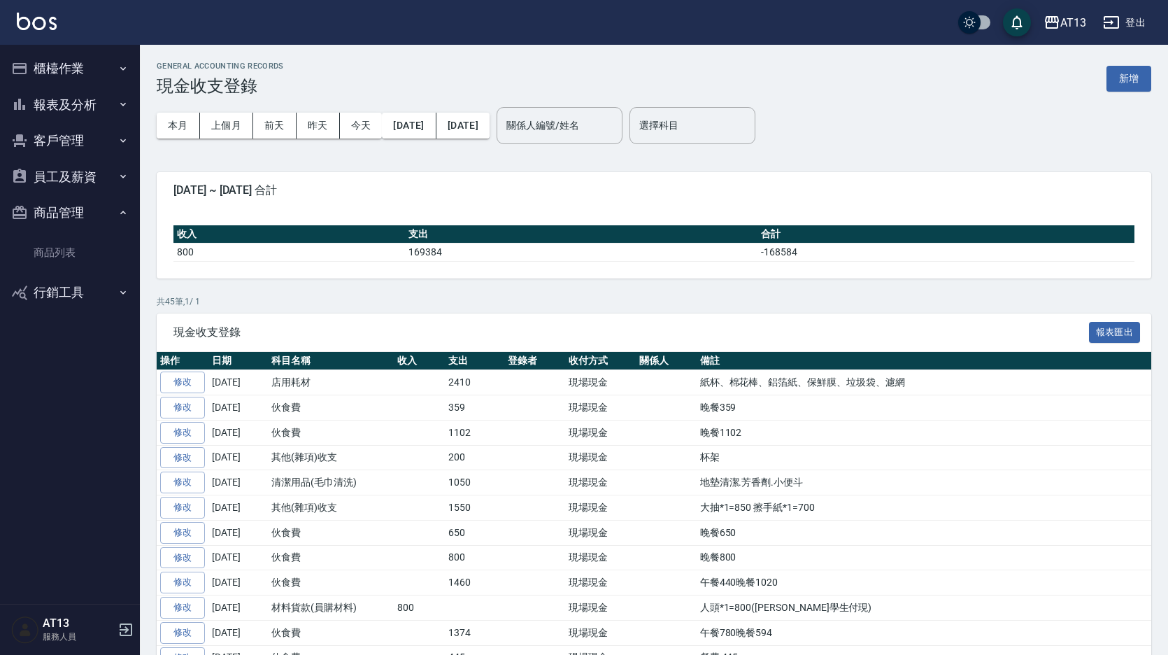
click at [87, 73] on button "櫃檯作業" at bounding box center [70, 68] width 129 height 36
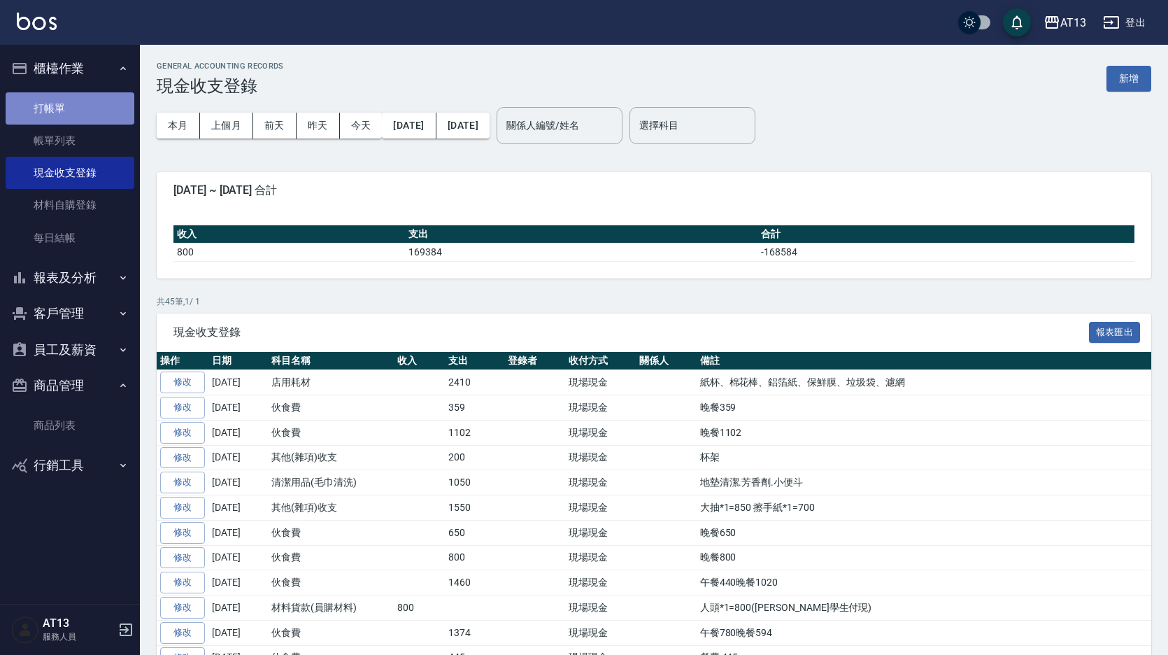
click at [80, 112] on link "打帳單" at bounding box center [70, 108] width 129 height 32
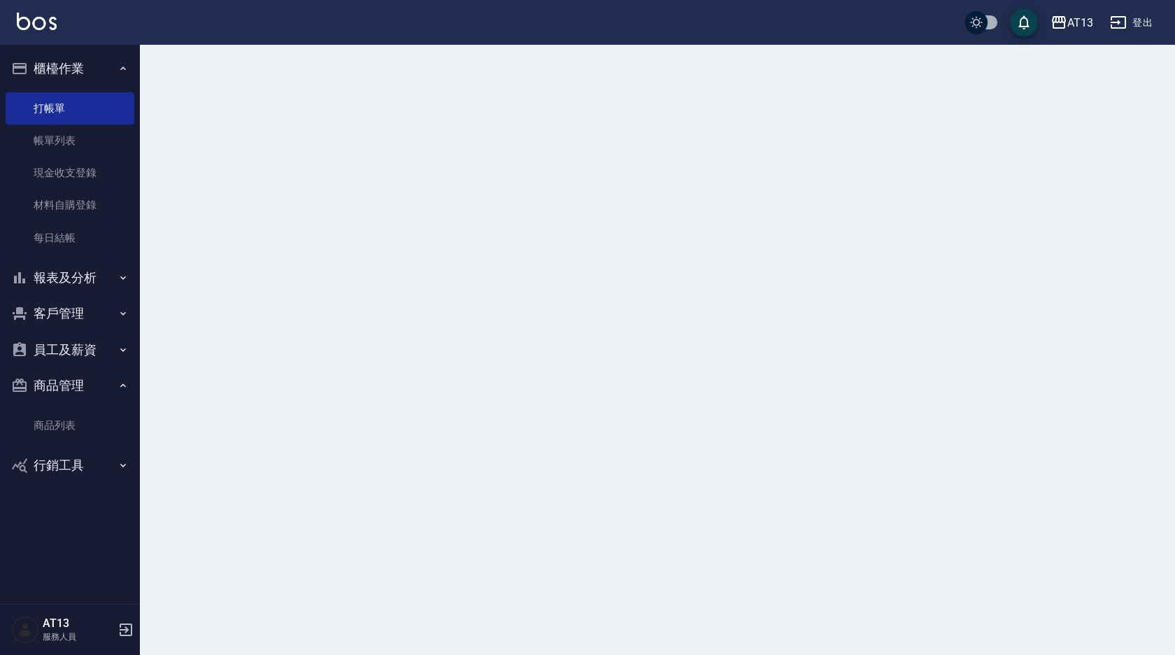
click at [59, 129] on link "帳單列表" at bounding box center [70, 140] width 129 height 32
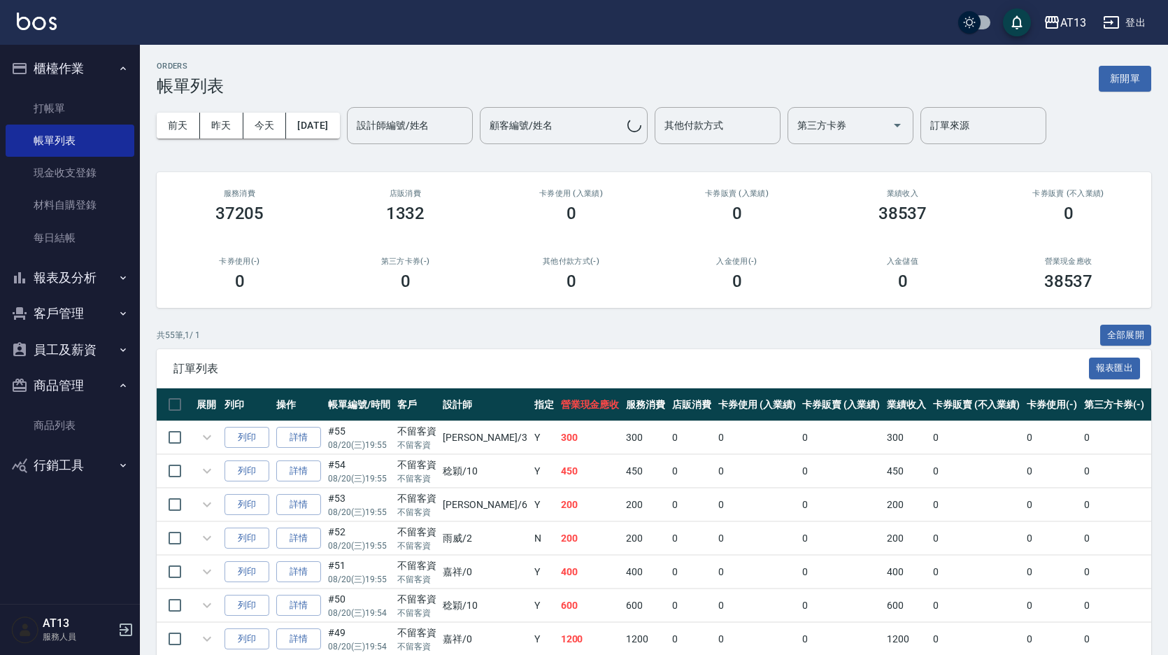
drag, startPoint x: 57, startPoint y: 89, endPoint x: 50, endPoint y: 99, distance: 13.0
click at [55, 90] on ul "打帳單 帳單列表 現金收支登錄 材料自購登錄 每日結帳" at bounding box center [70, 173] width 129 height 173
click at [50, 99] on link "打帳單" at bounding box center [70, 108] width 129 height 32
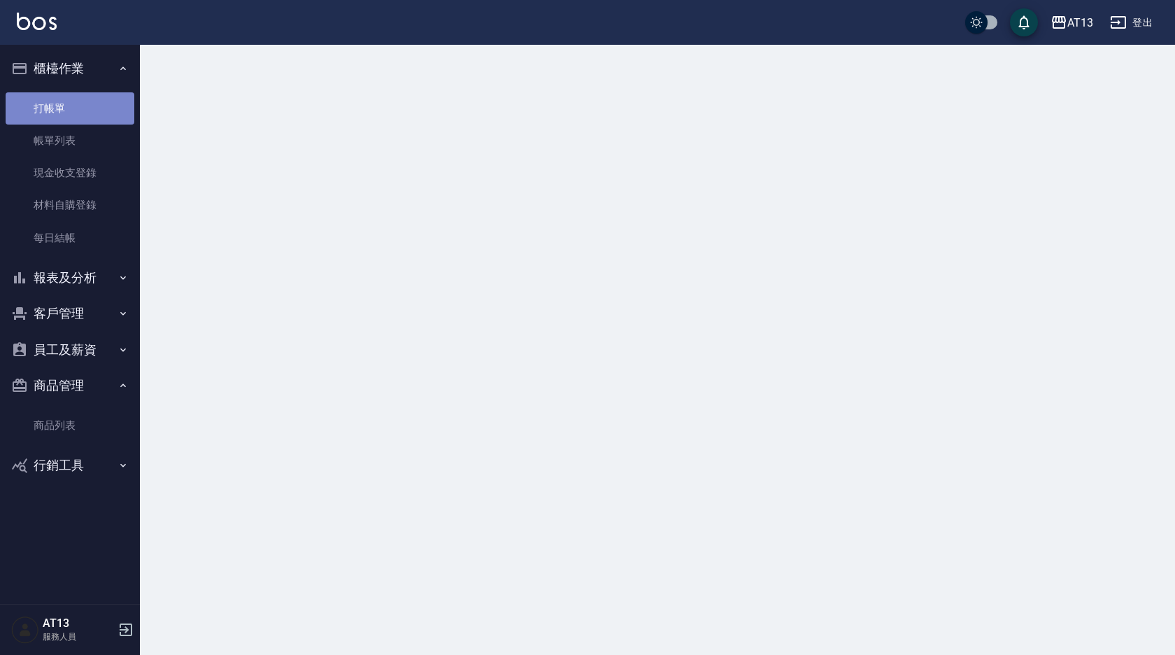
click at [50, 99] on link "打帳單" at bounding box center [70, 108] width 129 height 32
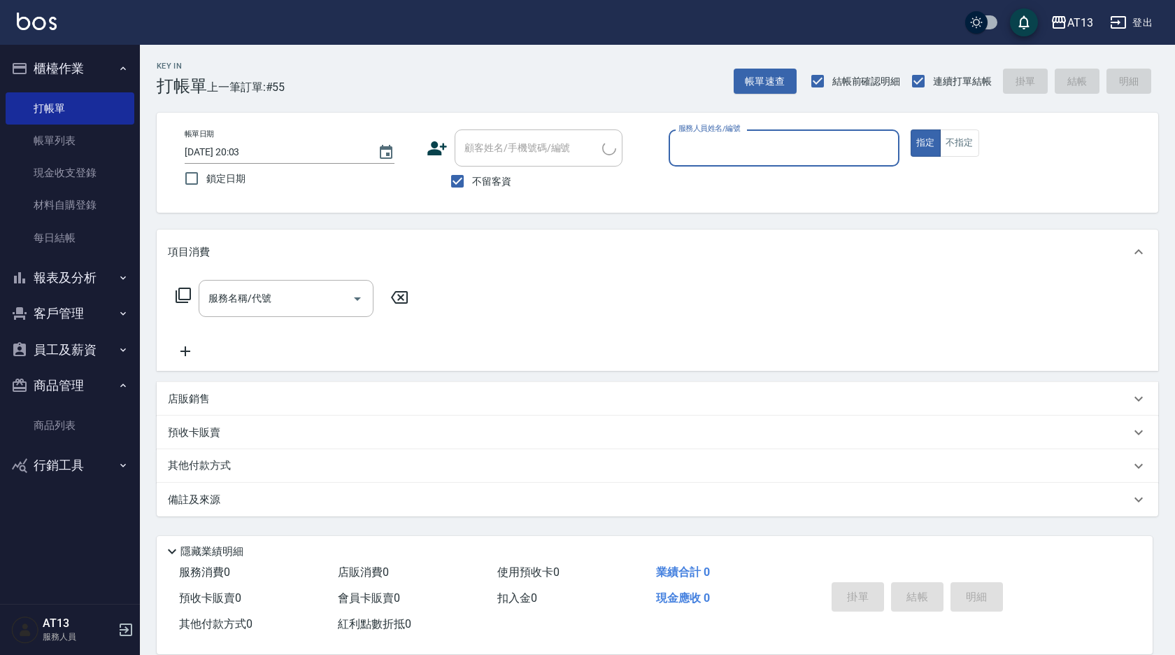
click at [859, 143] on input "服務人員姓名/編號" at bounding box center [784, 148] width 218 height 24
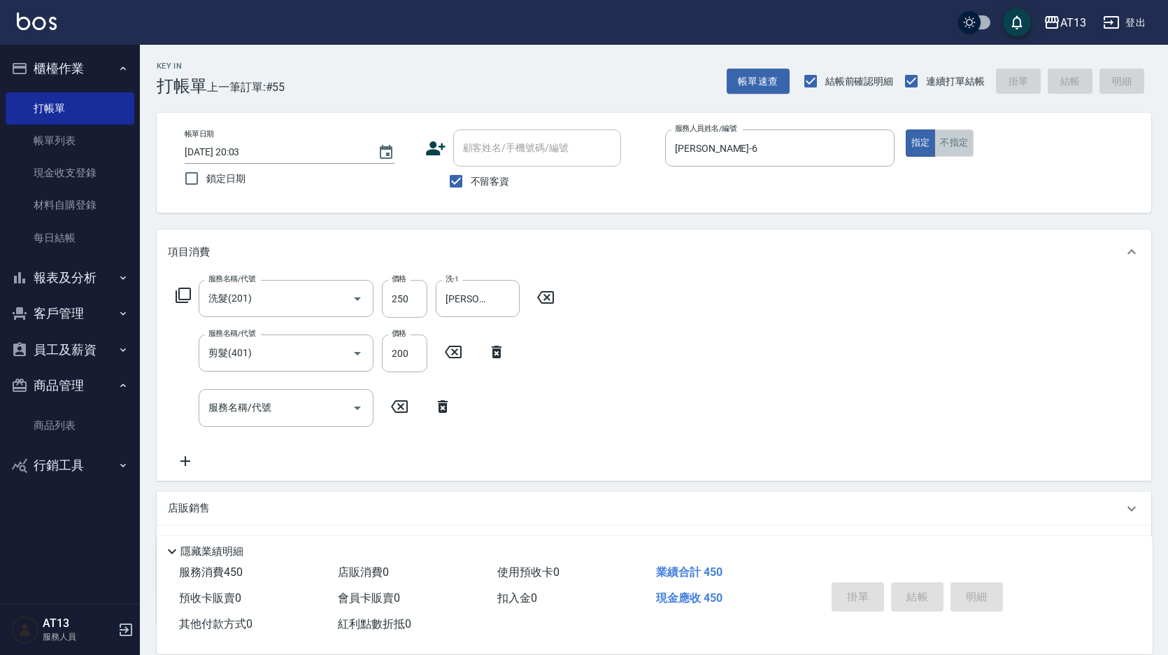
click at [951, 145] on button "不指定" at bounding box center [953, 142] width 39 height 27
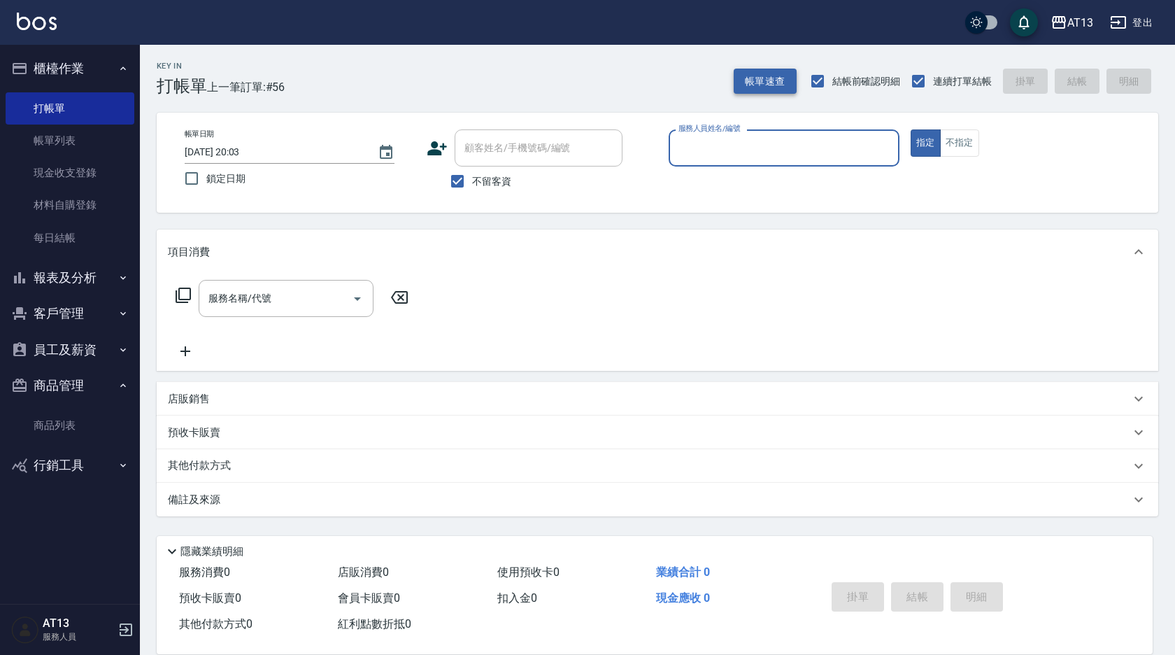
click at [756, 71] on button "帳單速查" at bounding box center [765, 82] width 63 height 26
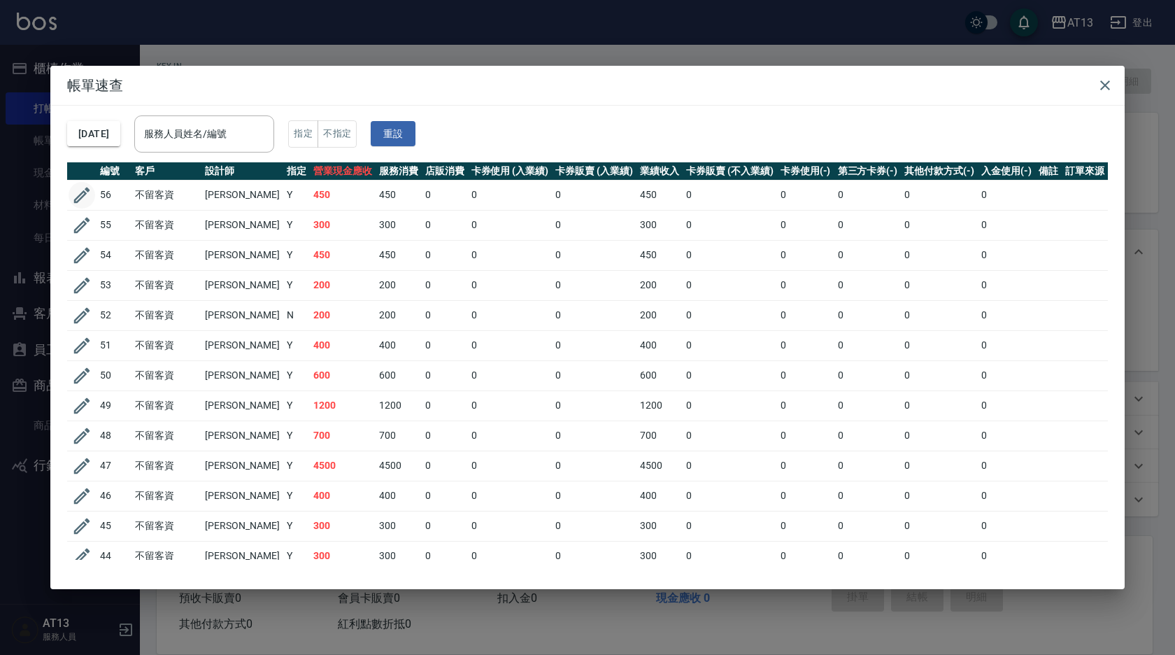
click at [71, 189] on button "button" at bounding box center [82, 195] width 27 height 27
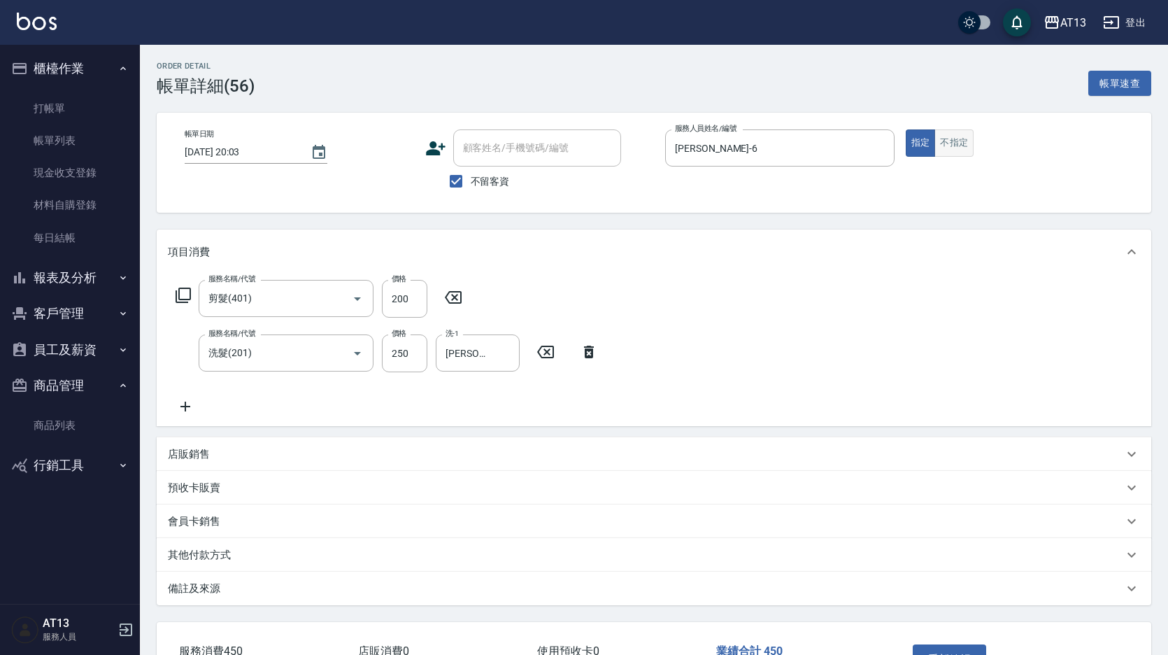
click at [952, 144] on button "不指定" at bounding box center [953, 142] width 39 height 27
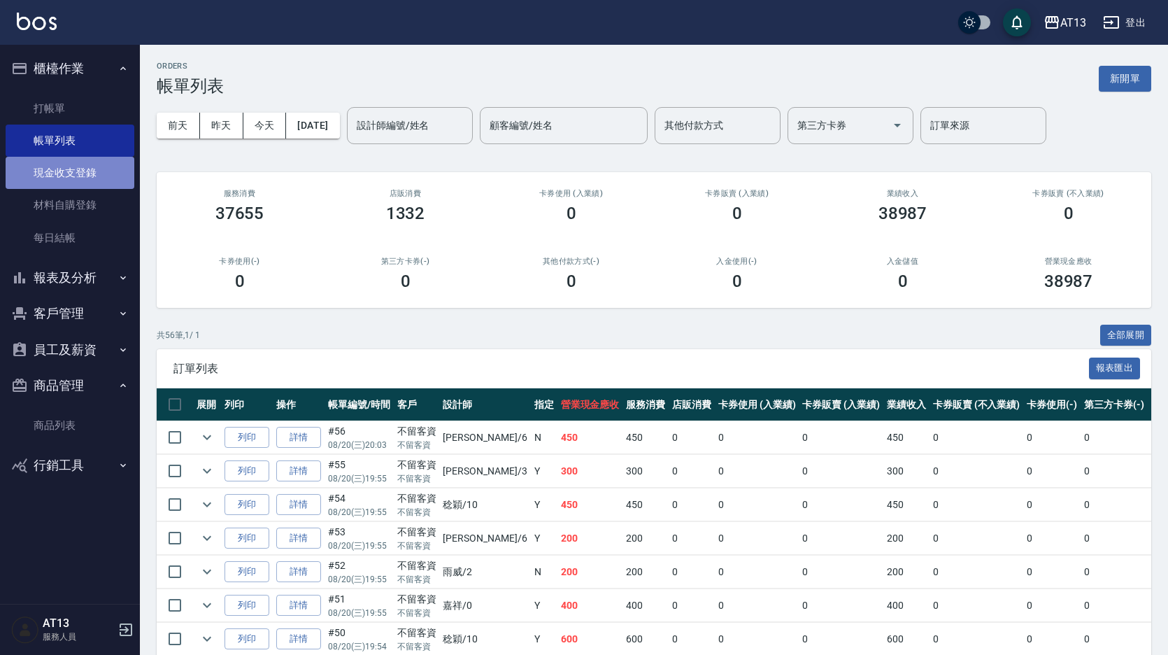
click at [64, 168] on link "現金收支登錄" at bounding box center [70, 173] width 129 height 32
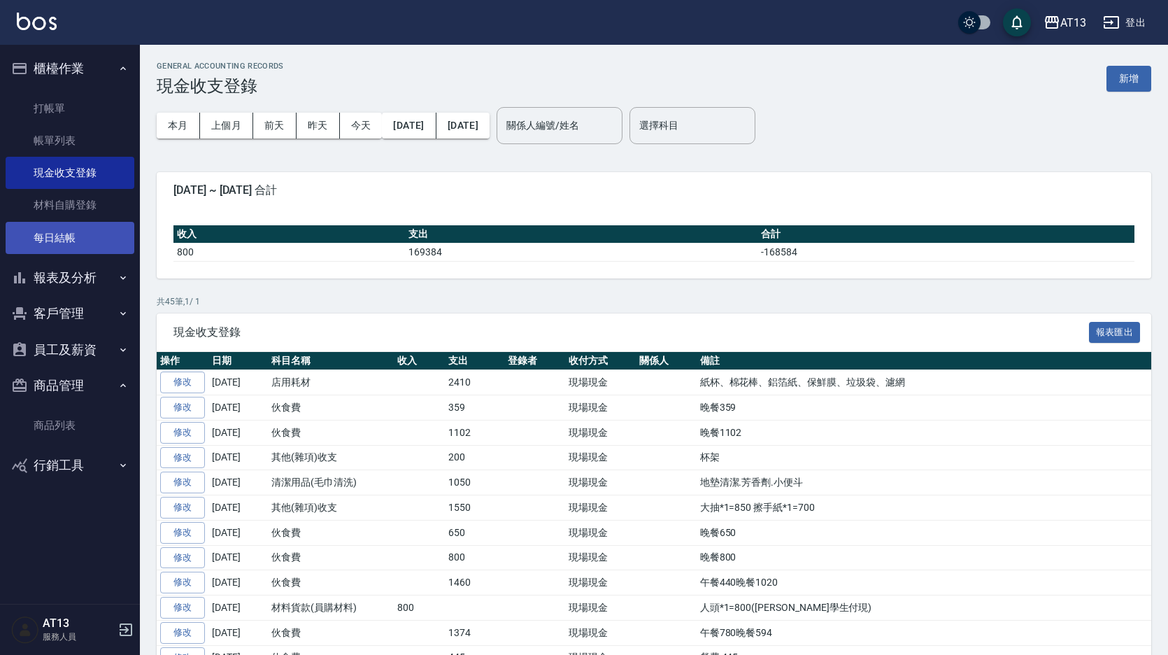
click at [55, 229] on link "每日結帳" at bounding box center [70, 238] width 129 height 32
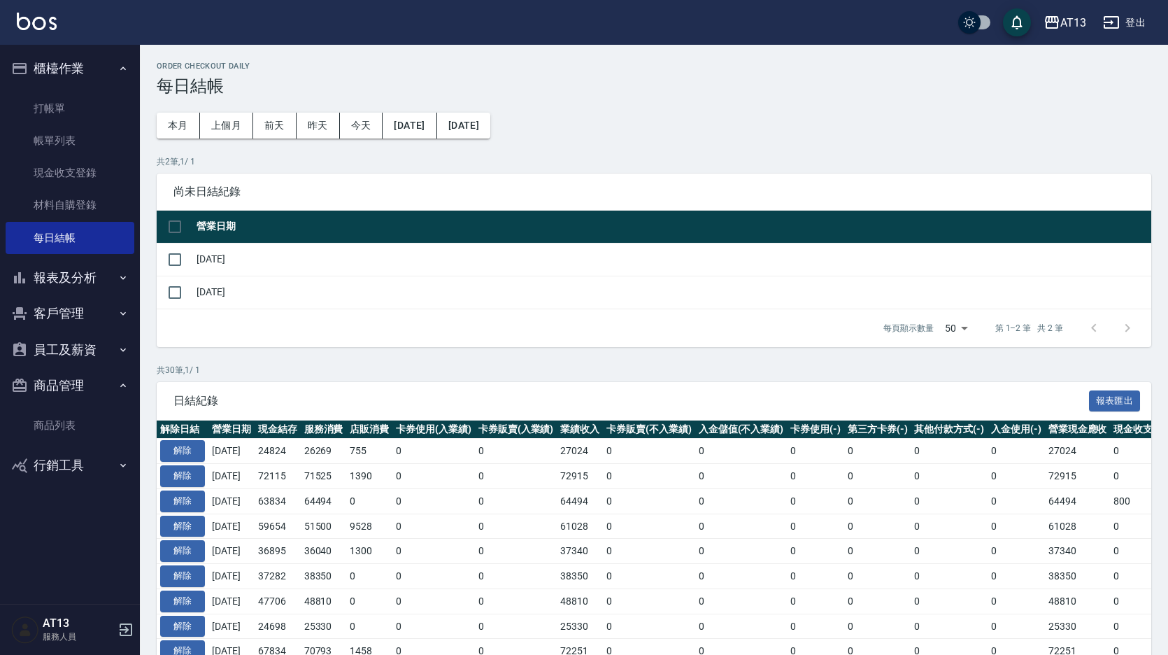
click at [255, 259] on td "[DATE]" at bounding box center [672, 259] width 958 height 33
click at [187, 258] on input "checkbox" at bounding box center [174, 259] width 29 height 29
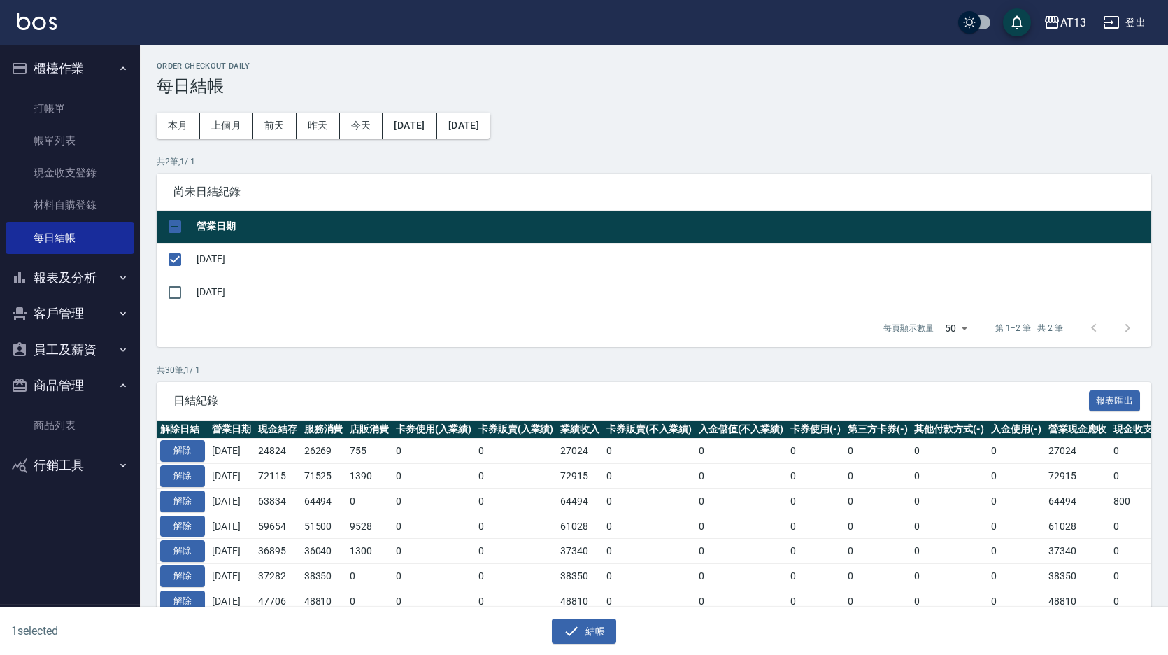
click at [192, 289] on td at bounding box center [175, 292] width 36 height 33
click at [188, 290] on input "checkbox" at bounding box center [174, 292] width 29 height 29
click at [572, 622] on icon "button" at bounding box center [571, 630] width 17 height 17
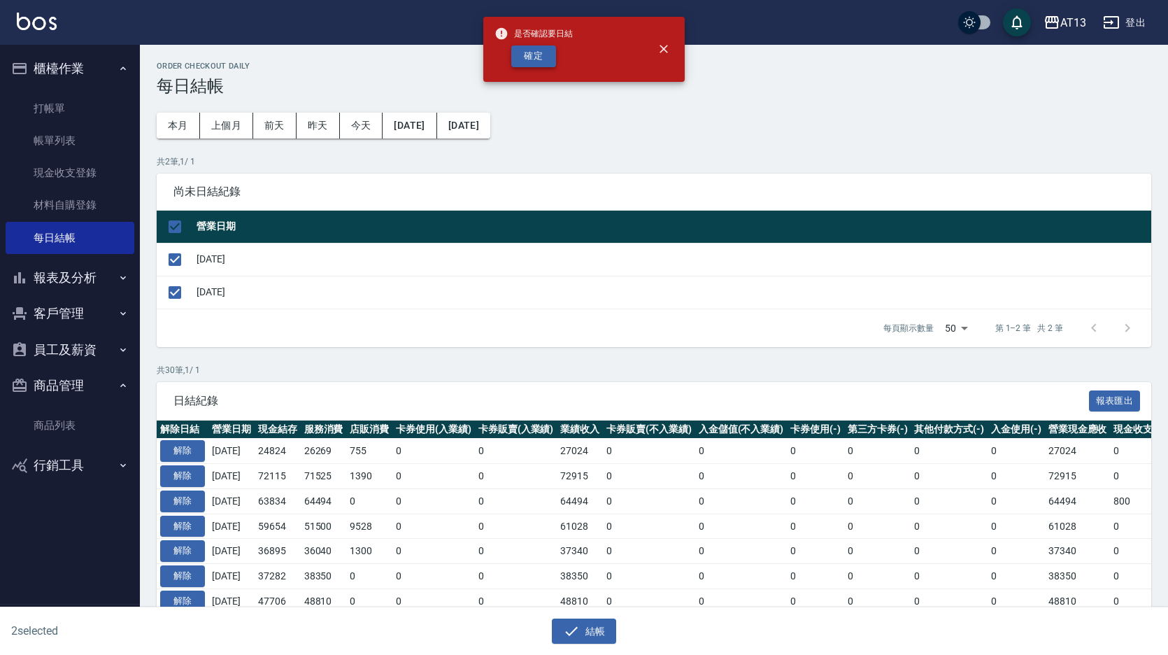
click at [554, 56] on button "確定" at bounding box center [533, 56] width 45 height 22
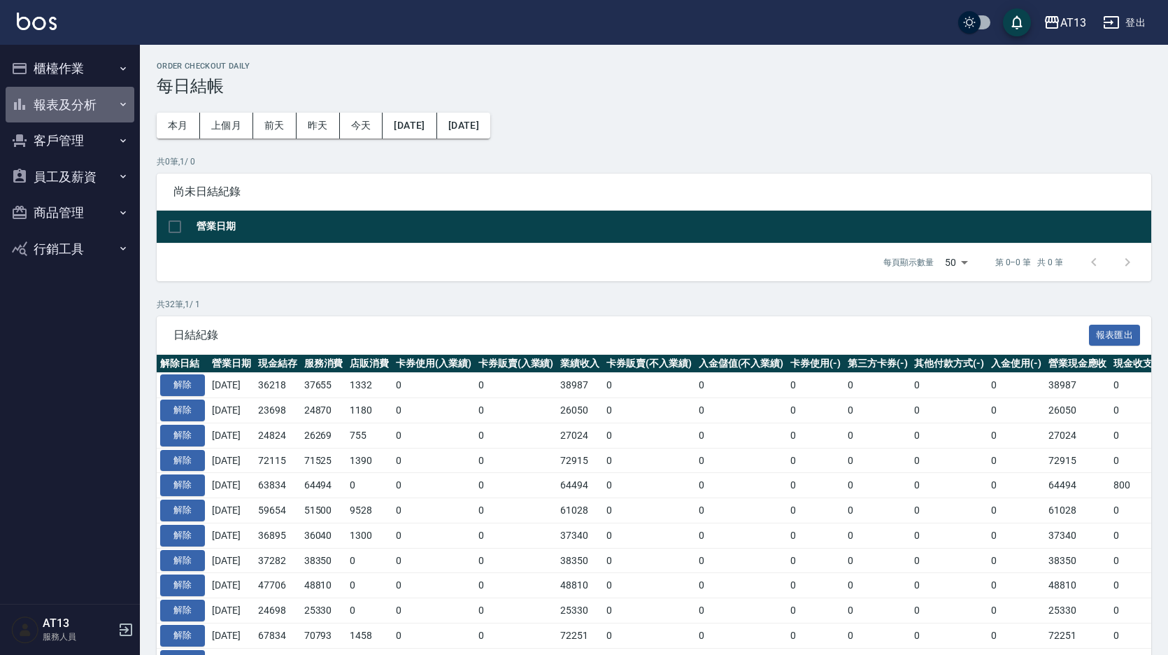
click at [98, 104] on button "報表及分析" at bounding box center [70, 105] width 129 height 36
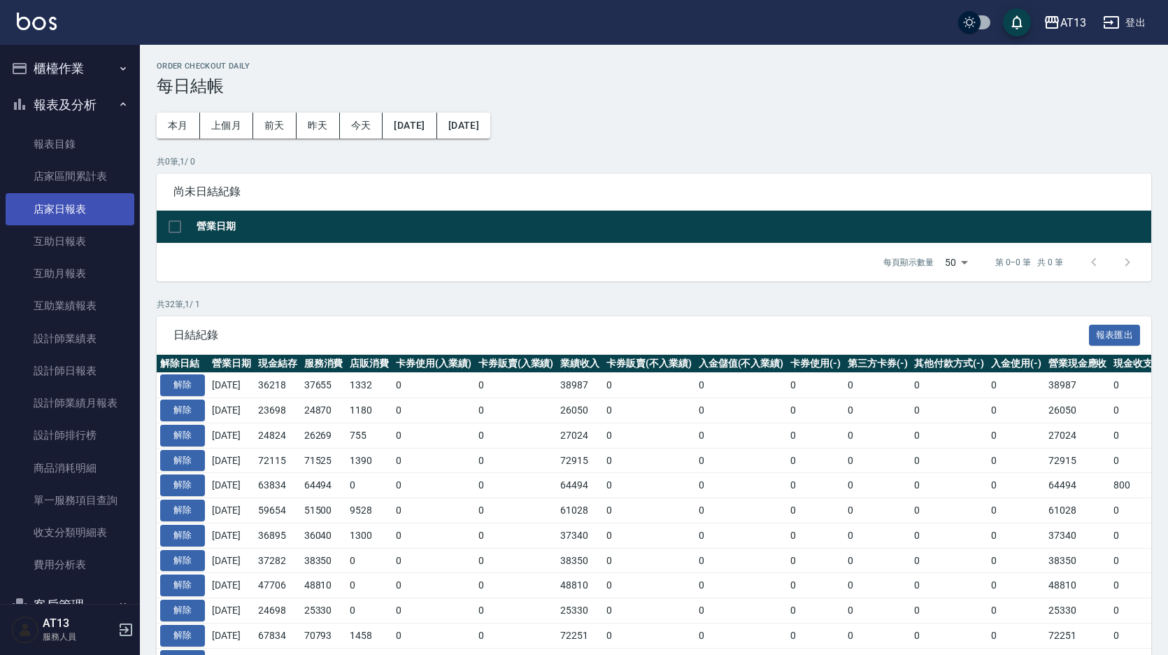
click at [78, 206] on link "店家日報表" at bounding box center [70, 209] width 129 height 32
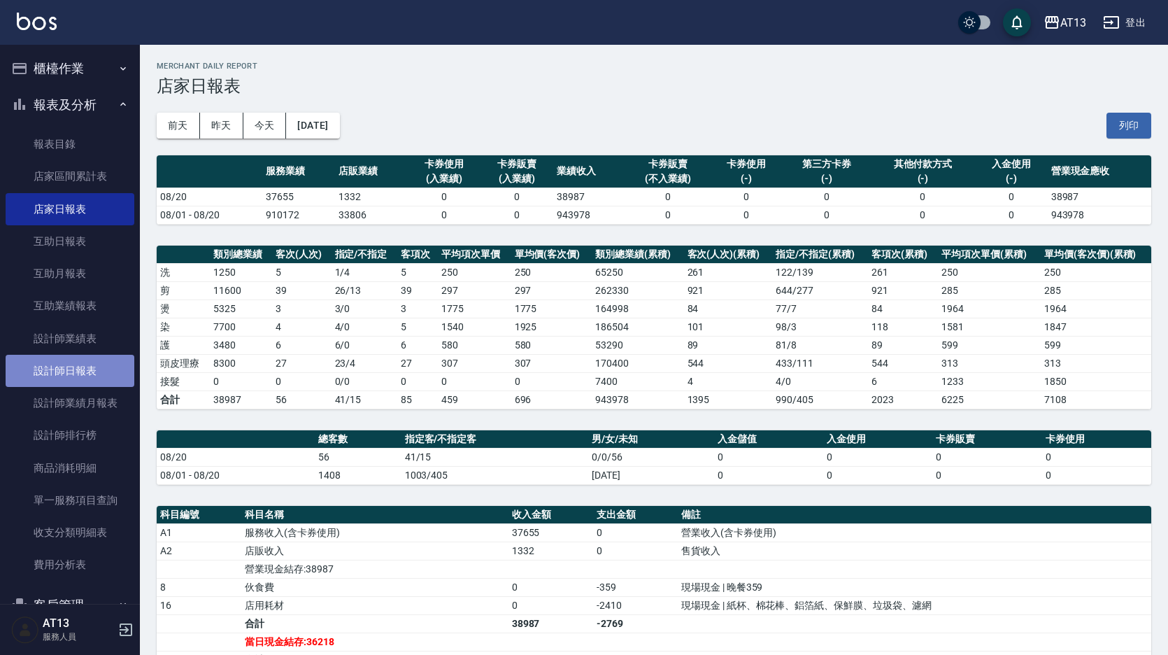
click at [89, 366] on link "設計師日報表" at bounding box center [70, 371] width 129 height 32
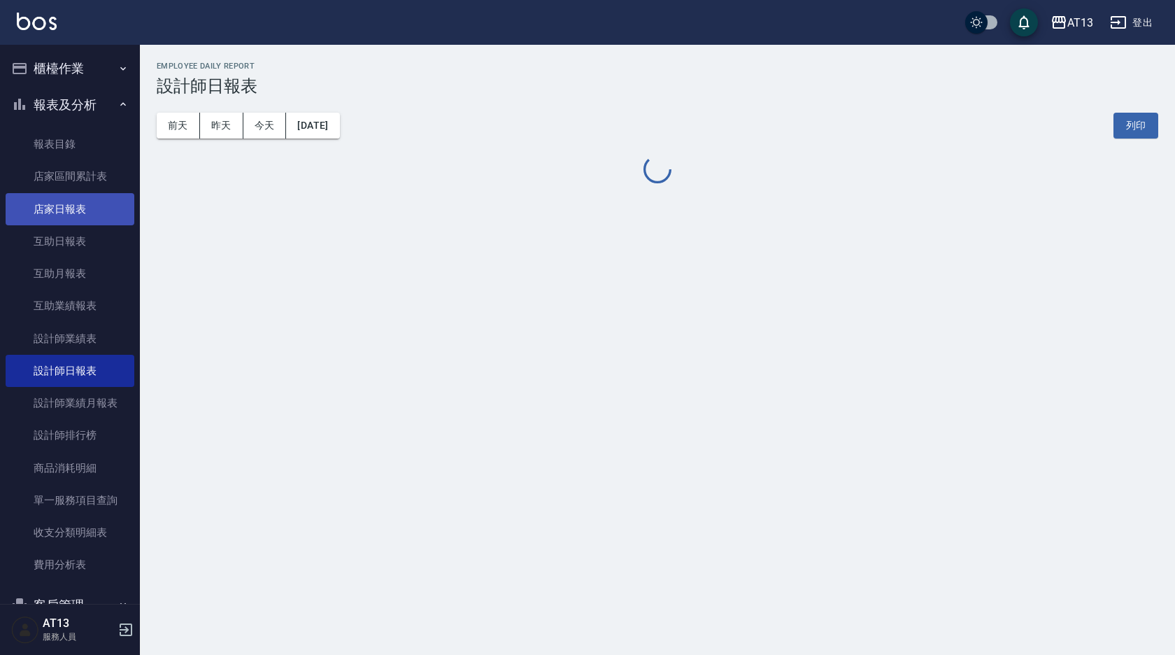
click at [77, 193] on link "店家日報表" at bounding box center [70, 209] width 129 height 32
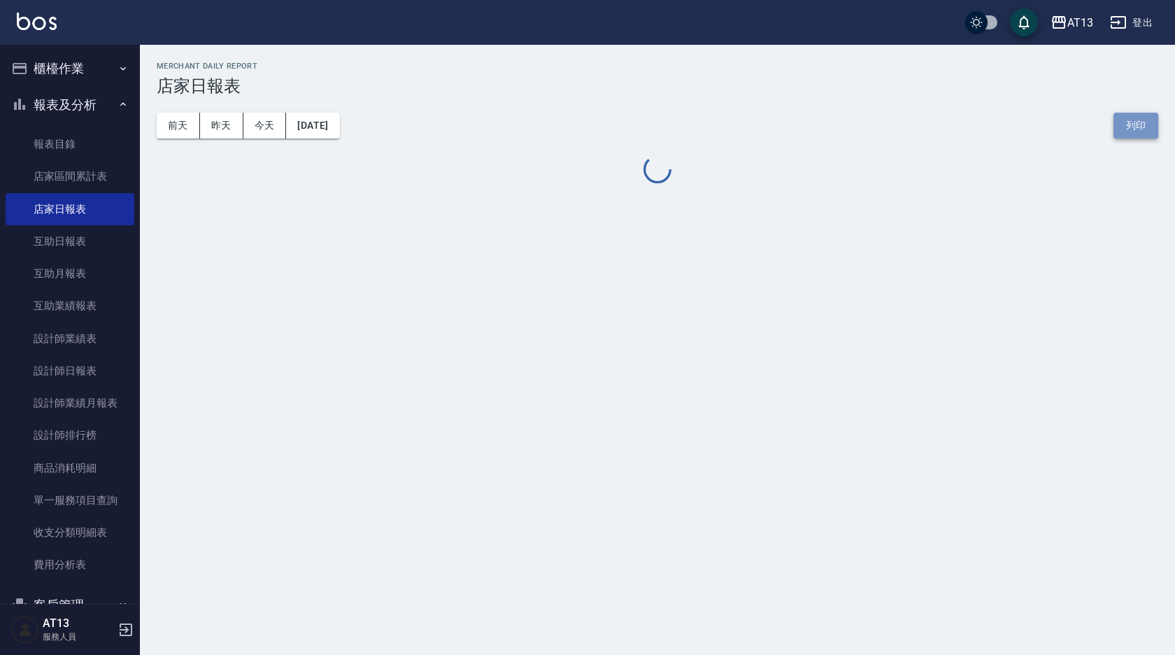
click at [1119, 122] on button "列印" at bounding box center [1135, 126] width 45 height 26
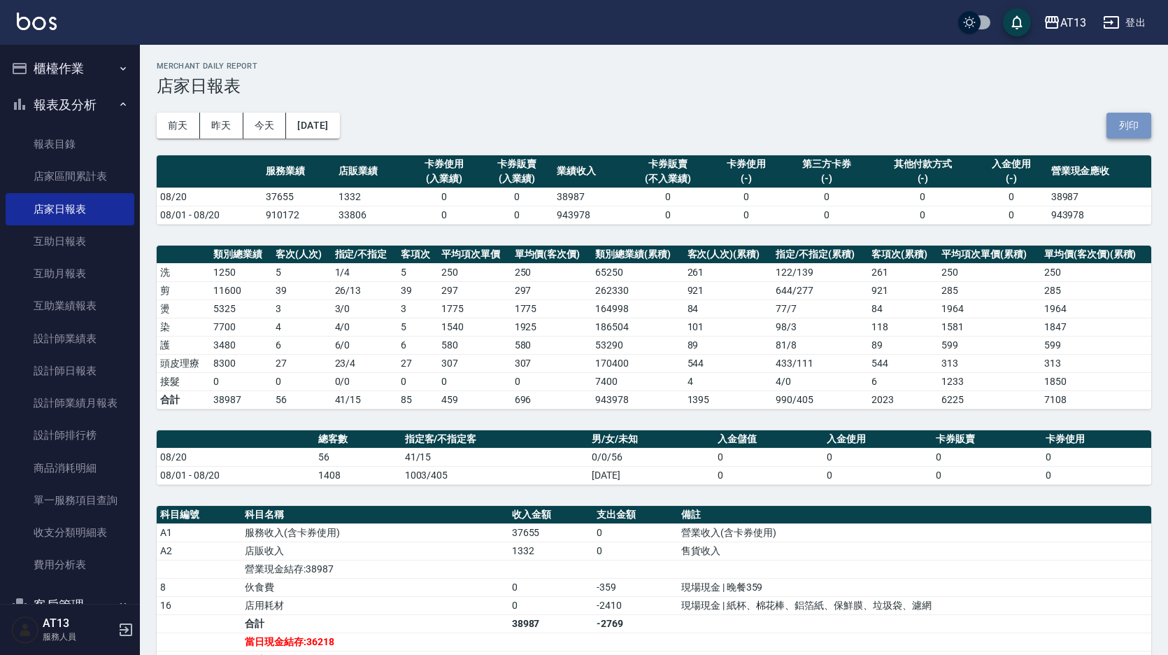
click at [1120, 133] on button "列印" at bounding box center [1128, 126] width 45 height 26
click at [73, 365] on link "設計師日報表" at bounding box center [70, 371] width 129 height 32
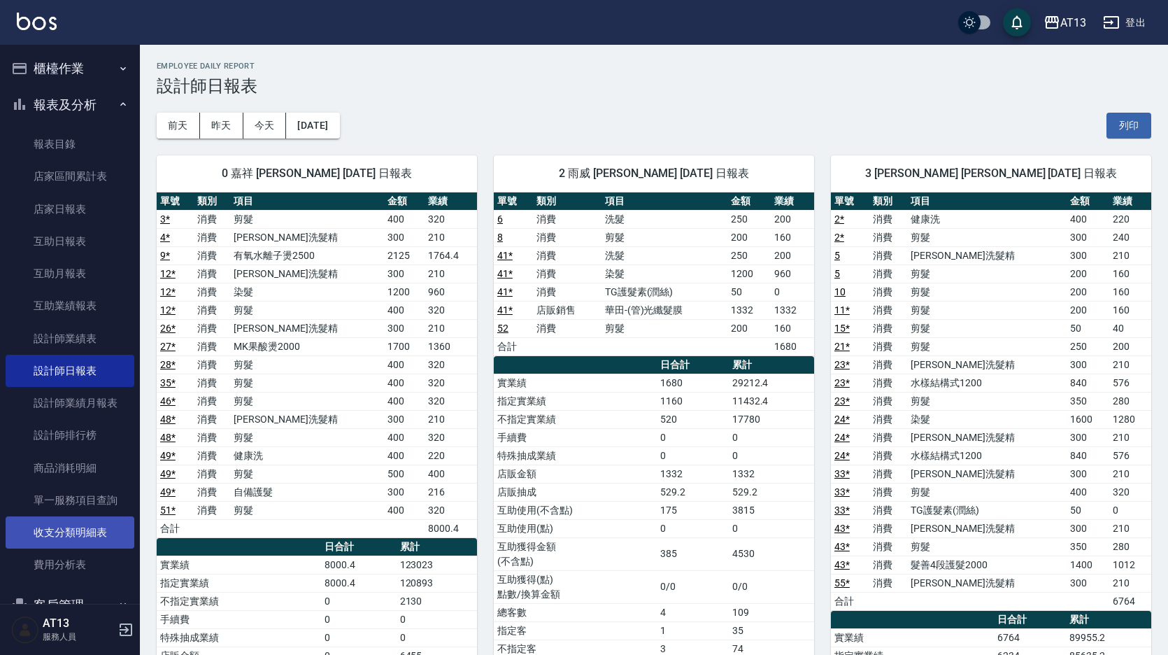
drag, startPoint x: 1134, startPoint y: 117, endPoint x: 95, endPoint y: 530, distance: 1117.4
click at [1134, 117] on button "列印" at bounding box center [1128, 126] width 45 height 26
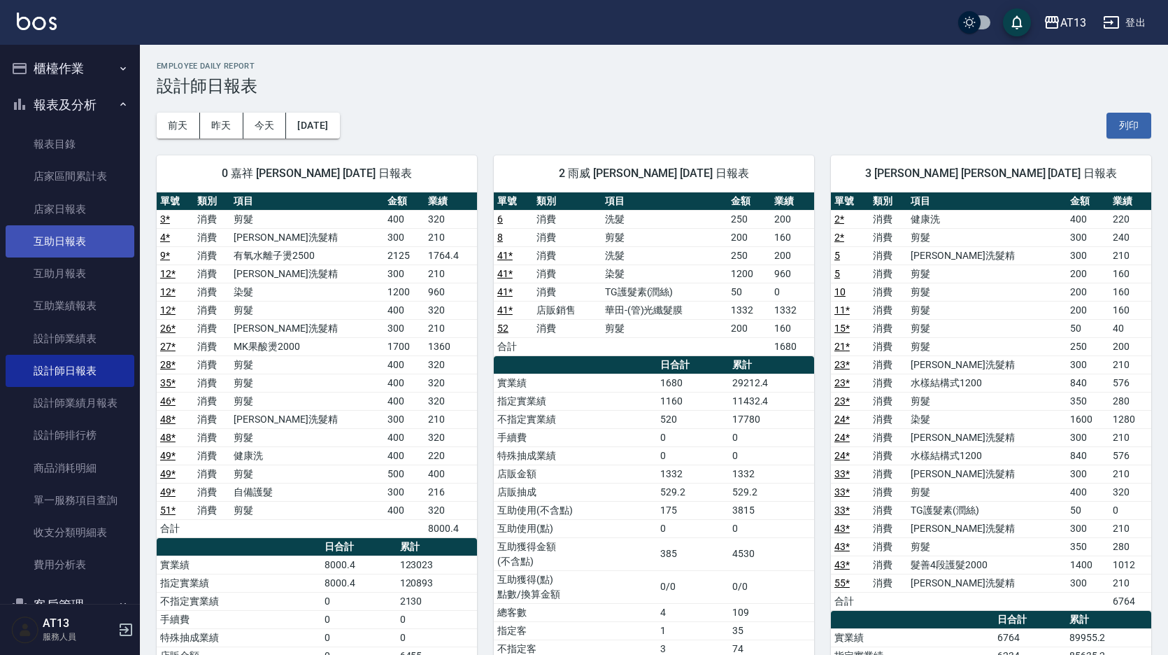
click at [99, 251] on link "互助日報表" at bounding box center [70, 241] width 129 height 32
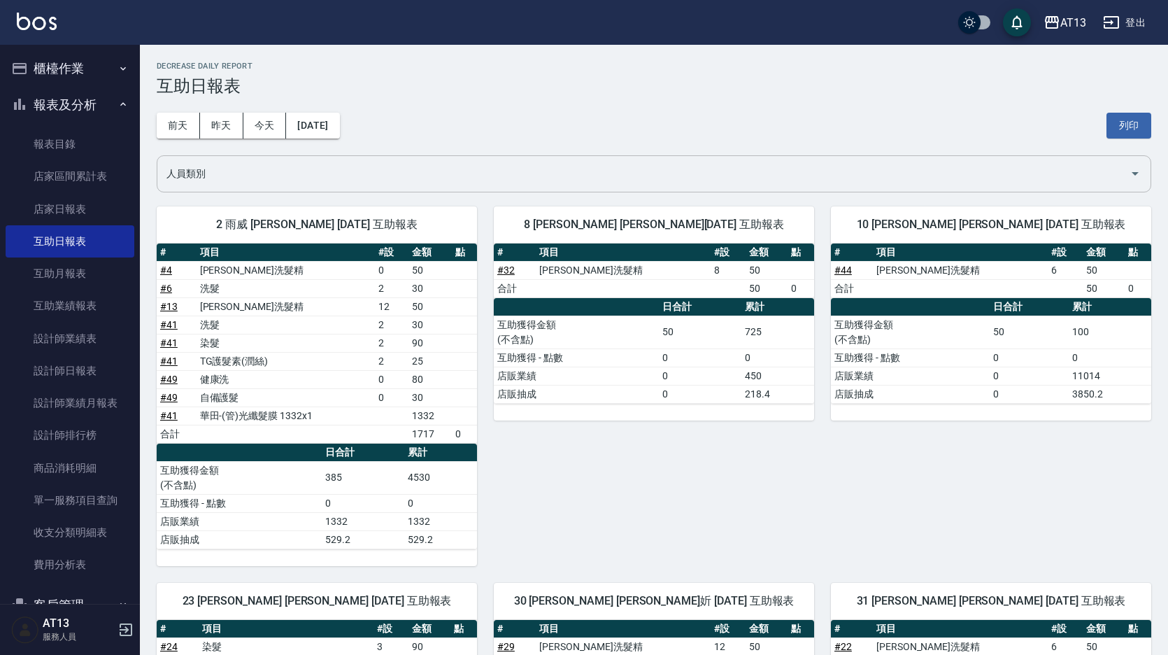
click at [251, 167] on input "人員類別" at bounding box center [643, 174] width 961 height 24
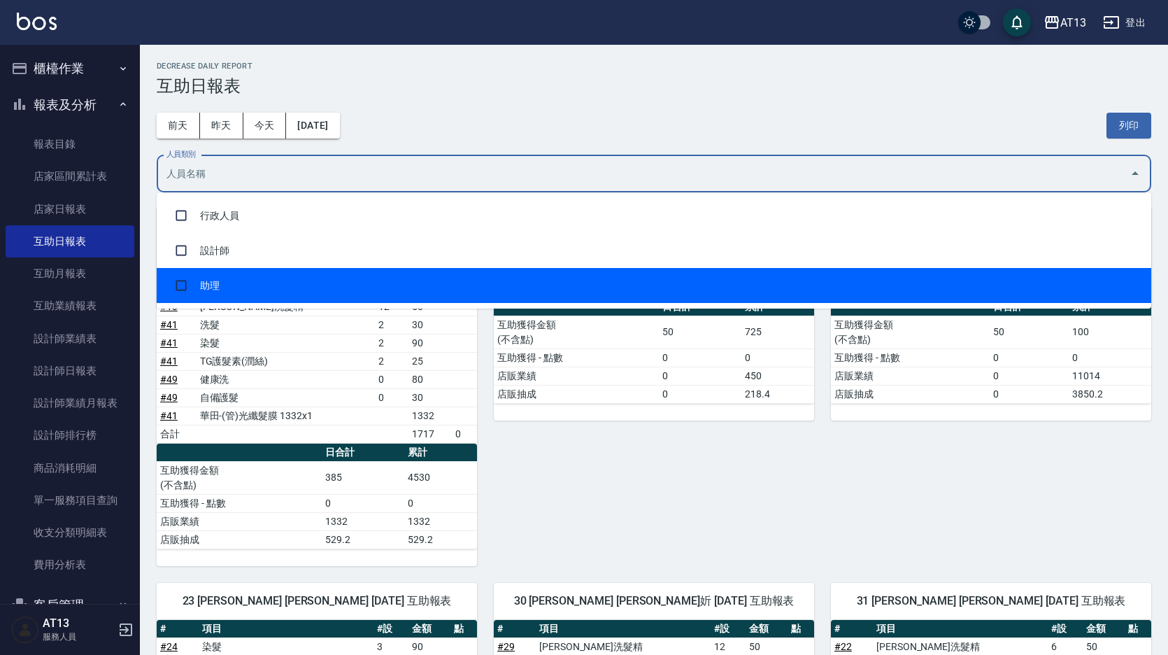
click at [254, 280] on li "助理" at bounding box center [654, 285] width 994 height 35
checkbox input "true"
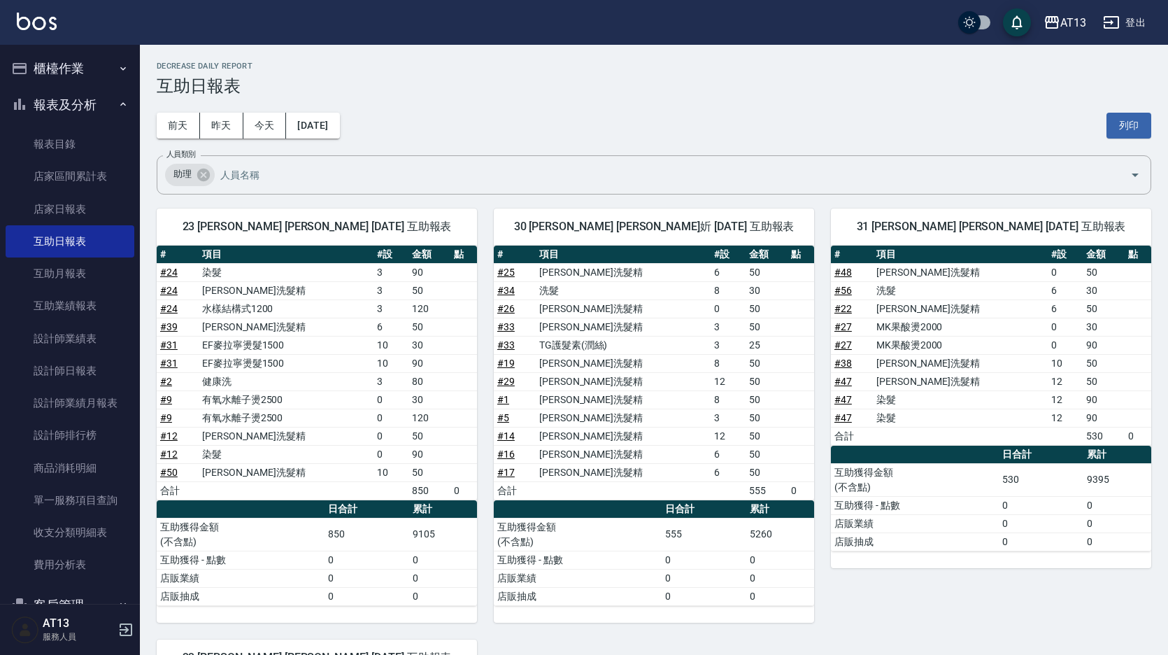
click at [950, 99] on div "[DATE] [DATE] [DATE] [DATE] 列印" at bounding box center [654, 125] width 994 height 59
click at [1116, 126] on button "列印" at bounding box center [1128, 126] width 45 height 26
